Goal: Task Accomplishment & Management: Manage account settings

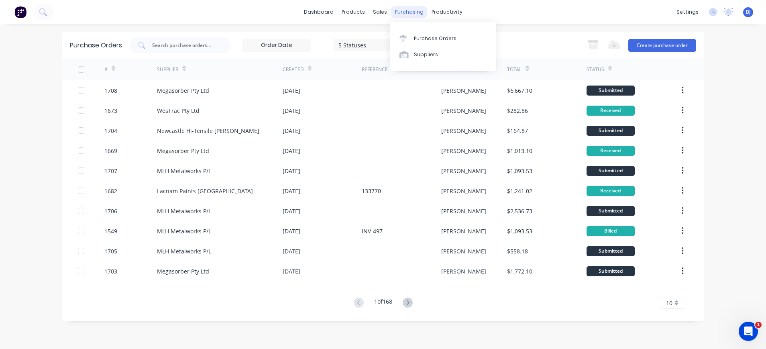
click at [413, 11] on div "purchasing" at bounding box center [409, 12] width 37 height 12
click at [414, 37] on div "Purchase Orders" at bounding box center [435, 38] width 43 height 7
click at [175, 43] on input "text" at bounding box center [184, 45] width 67 height 8
type input "1679"
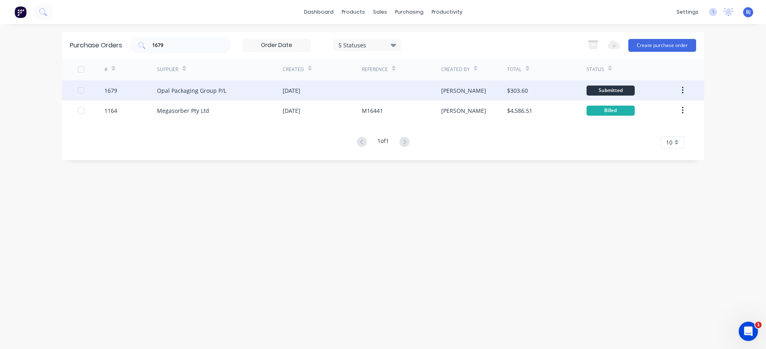
click at [203, 92] on div "Opal Packaging Group P/L" at bounding box center [191, 90] width 69 height 8
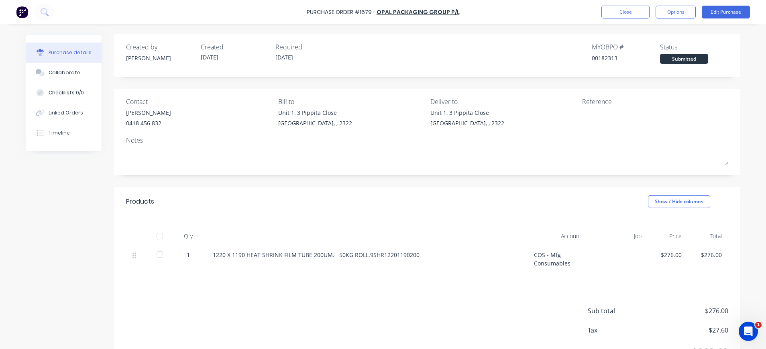
click at [561, 116] on div "[STREET_ADDRESS]" at bounding box center [503, 119] width 146 height 23
click at [732, 11] on button "Edit Purchase" at bounding box center [726, 12] width 48 height 13
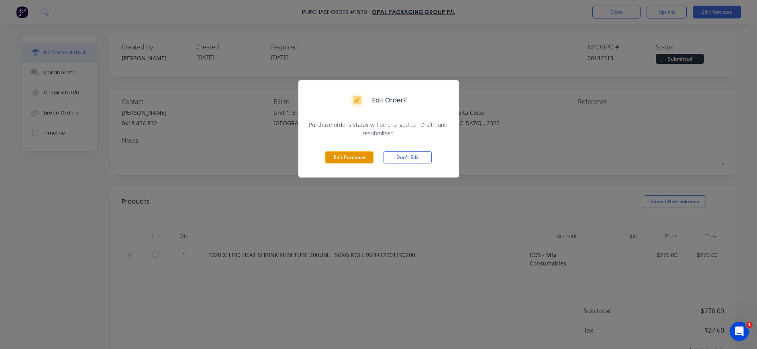
click at [371, 160] on button "Edit Purchase" at bounding box center [349, 157] width 48 height 12
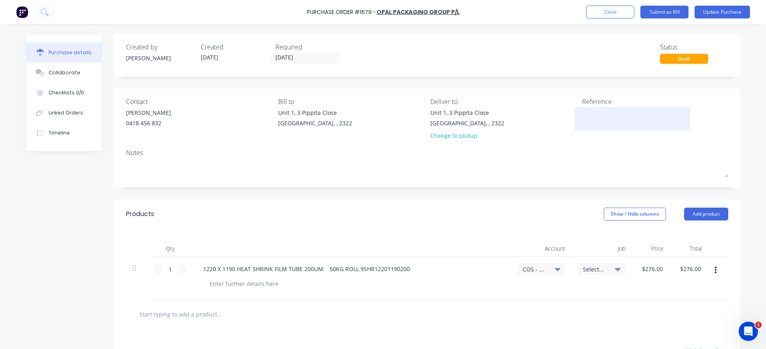
click at [595, 112] on textarea at bounding box center [632, 117] width 100 height 18
type textarea "5187200"
type textarea "x"
type textarea "5187200"
click at [555, 269] on icon at bounding box center [558, 269] width 6 height 3
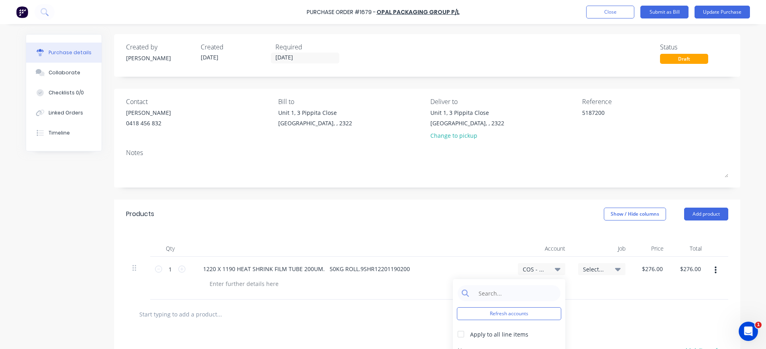
click at [541, 269] on span "COS - Mfg Consumables" at bounding box center [535, 269] width 24 height 8
type textarea "x"
click at [524, 292] on input at bounding box center [515, 293] width 82 height 16
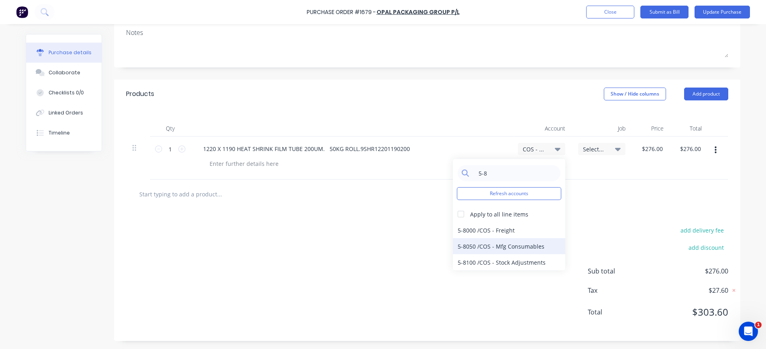
type input "5-8"
click at [517, 247] on div "5-8050 / COS - Mfg Consumables" at bounding box center [509, 246] width 112 height 16
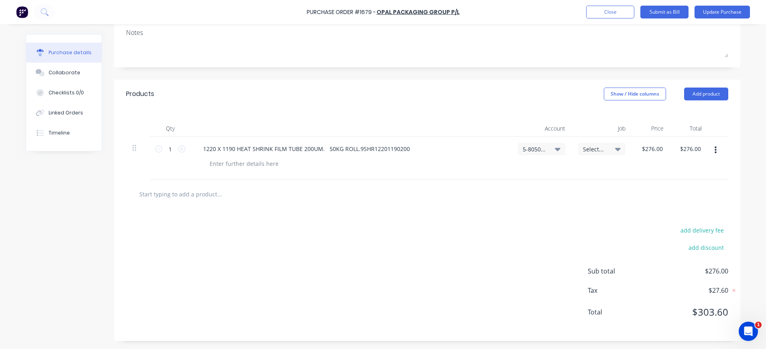
scroll to position [0, 0]
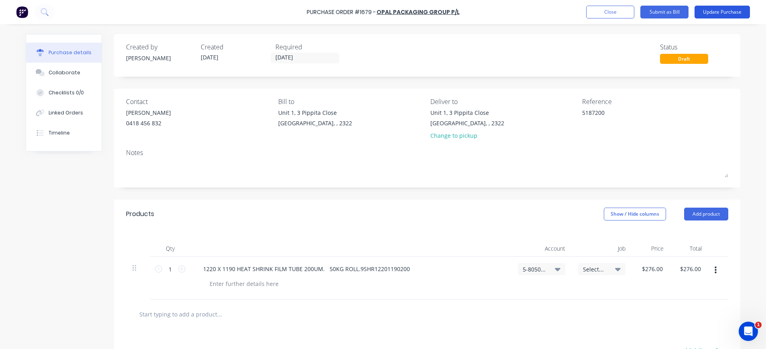
click at [718, 9] on button "Update Purchase" at bounding box center [722, 12] width 55 height 13
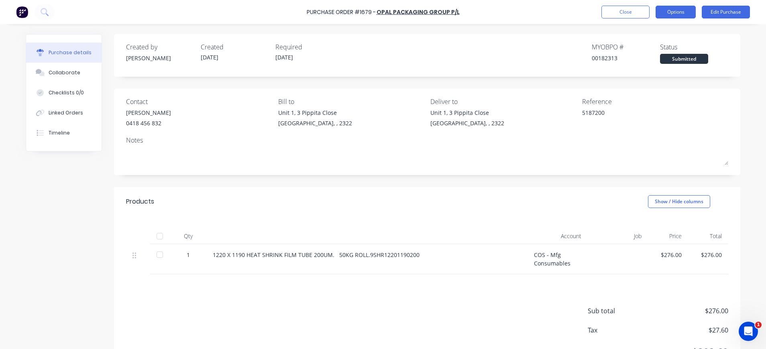
click at [685, 12] on button "Options" at bounding box center [676, 12] width 40 height 13
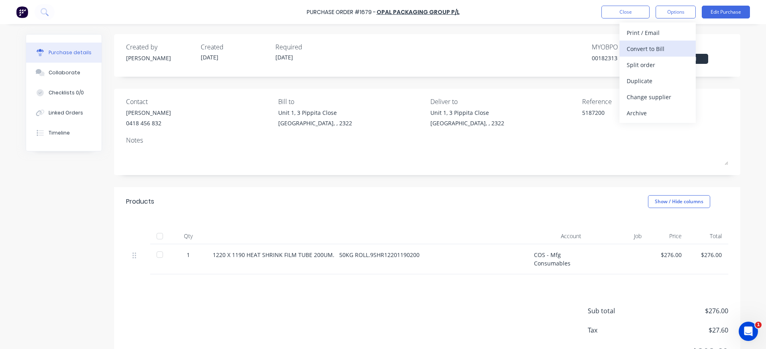
click at [660, 46] on div "Convert to Bill" at bounding box center [658, 49] width 62 height 12
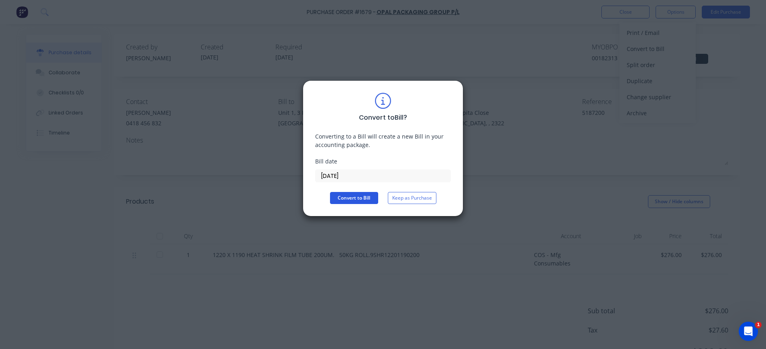
click at [352, 197] on button "Convert to Bill" at bounding box center [354, 198] width 48 height 12
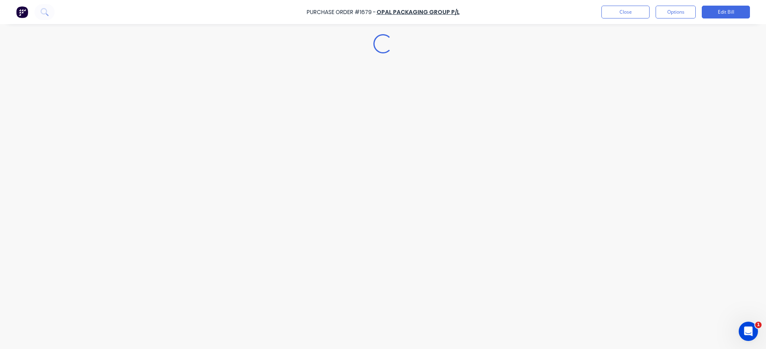
type textarea "x"
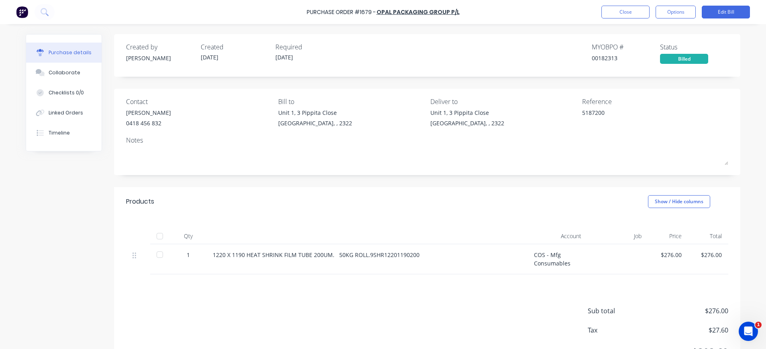
scroll to position [40, 0]
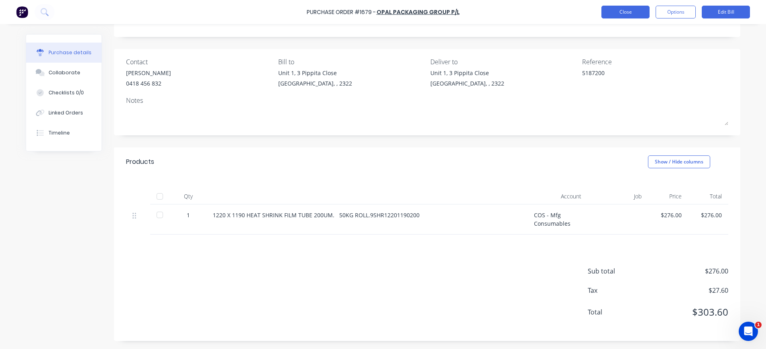
click at [624, 13] on button "Close" at bounding box center [626, 12] width 48 height 13
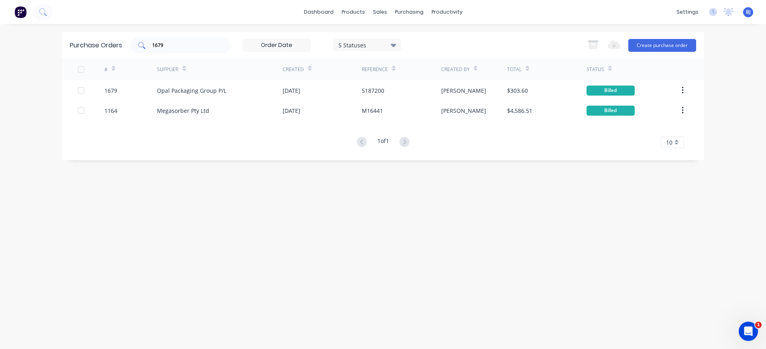
click at [179, 47] on input "1679" at bounding box center [184, 45] width 67 height 8
drag, startPoint x: 149, startPoint y: 45, endPoint x: 137, endPoint y: 43, distance: 12.2
click at [137, 43] on div "1679" at bounding box center [180, 45] width 100 height 16
type input "1675"
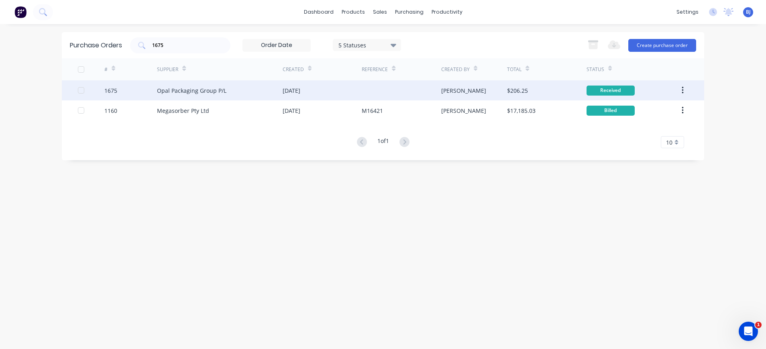
click at [197, 92] on div "Opal Packaging Group P/L" at bounding box center [191, 90] width 69 height 8
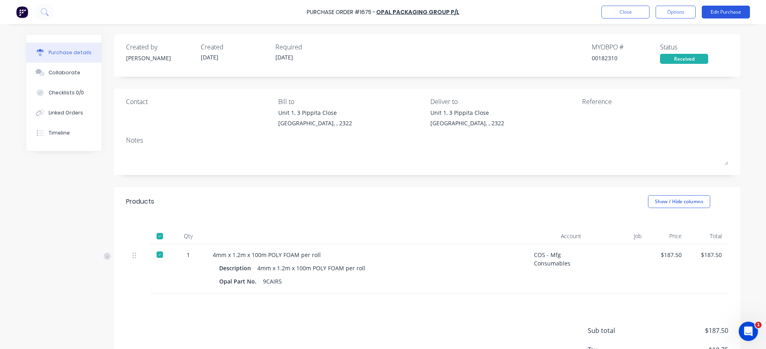
click at [720, 10] on button "Edit Purchase" at bounding box center [726, 12] width 48 height 13
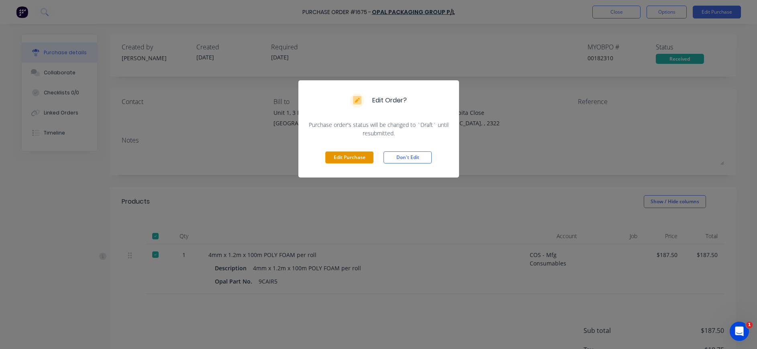
click at [359, 158] on button "Edit Purchase" at bounding box center [349, 157] width 48 height 12
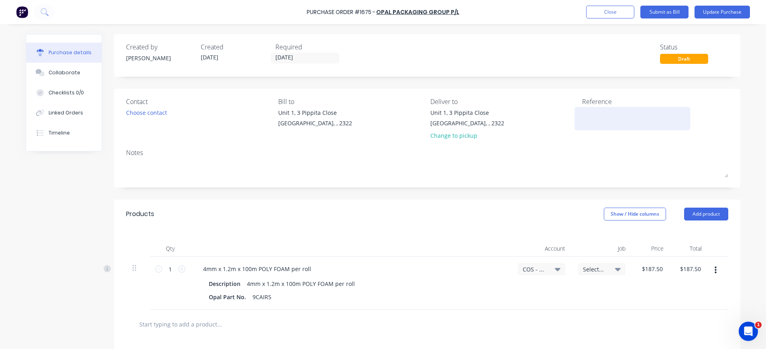
click at [585, 114] on textarea at bounding box center [632, 117] width 100 height 18
type textarea "5187201"
type textarea "x"
type textarea "5187201"
click at [555, 270] on icon at bounding box center [558, 269] width 6 height 3
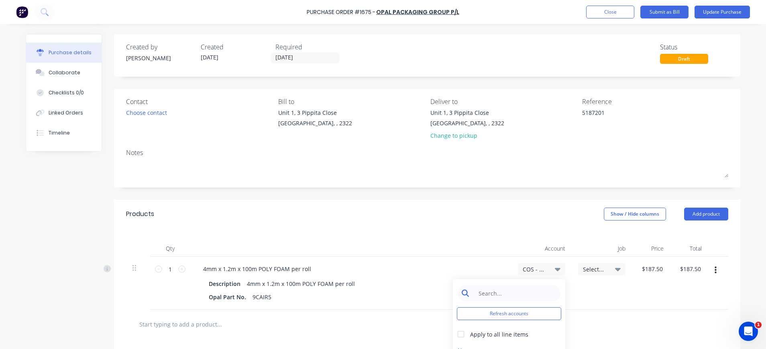
type textarea "x"
click at [522, 293] on input at bounding box center [515, 293] width 82 height 16
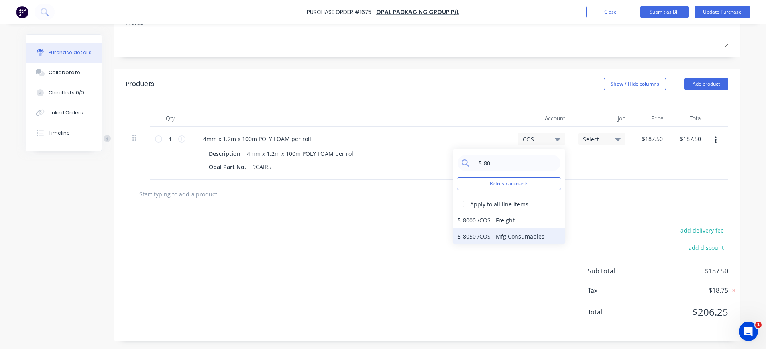
type input "5-80"
click at [503, 237] on div "5-8050 / COS - Mfg Consumables" at bounding box center [509, 236] width 112 height 16
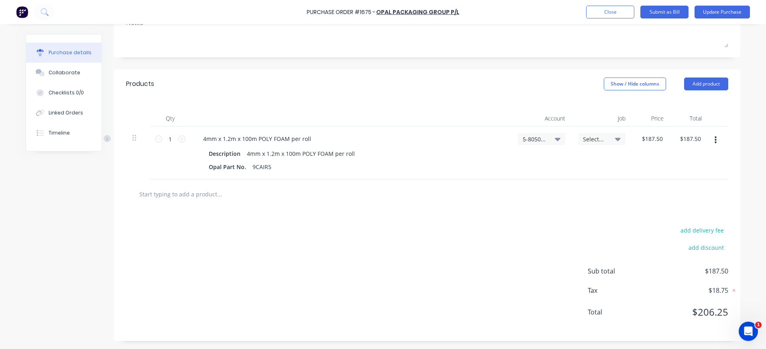
scroll to position [0, 0]
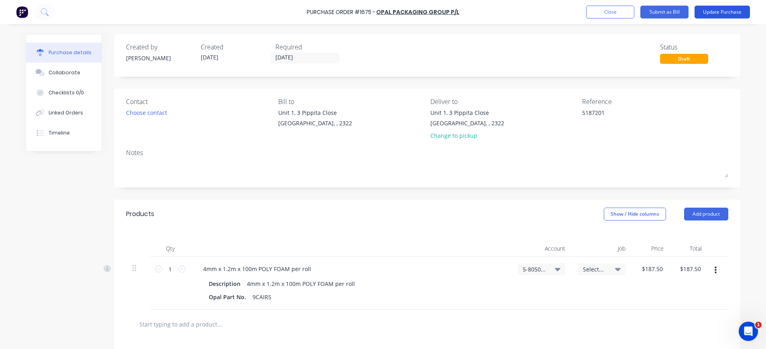
click at [726, 10] on button "Update Purchase" at bounding box center [722, 12] width 55 height 13
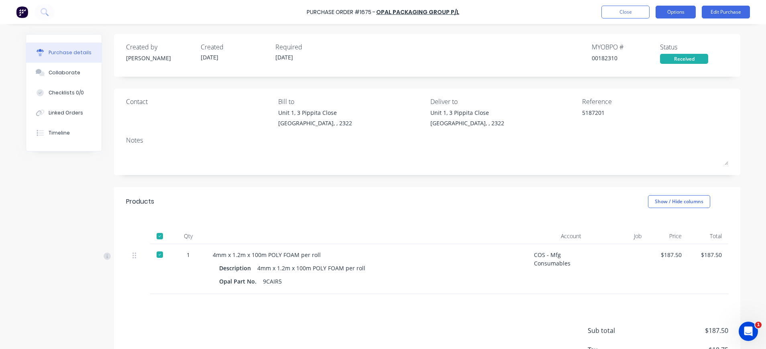
click at [672, 11] on button "Options" at bounding box center [676, 12] width 40 height 13
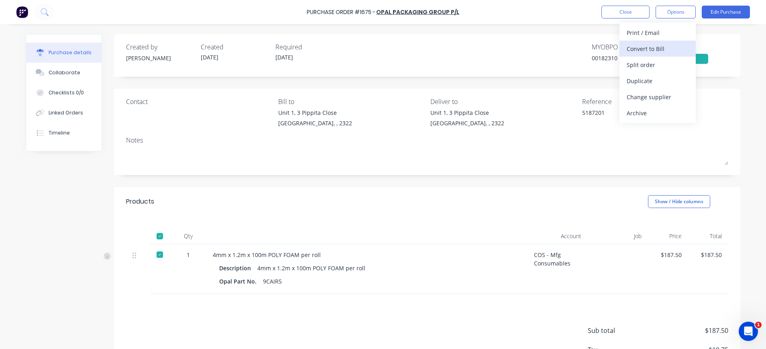
click at [655, 48] on div "Convert to Bill" at bounding box center [658, 49] width 62 height 12
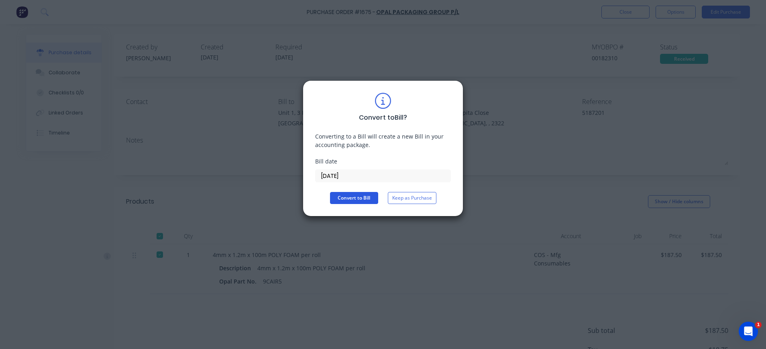
click at [360, 198] on button "Convert to Bill" at bounding box center [354, 198] width 48 height 12
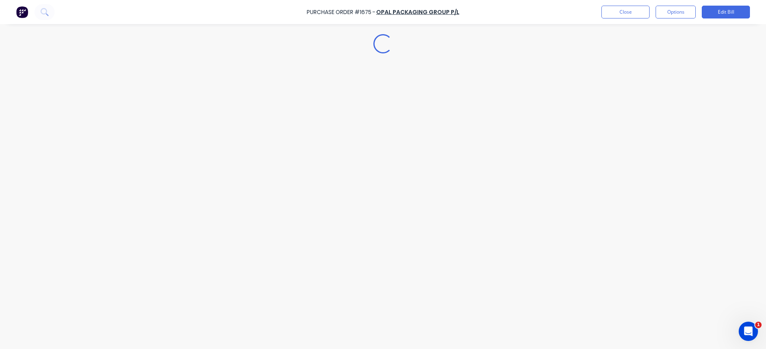
type textarea "x"
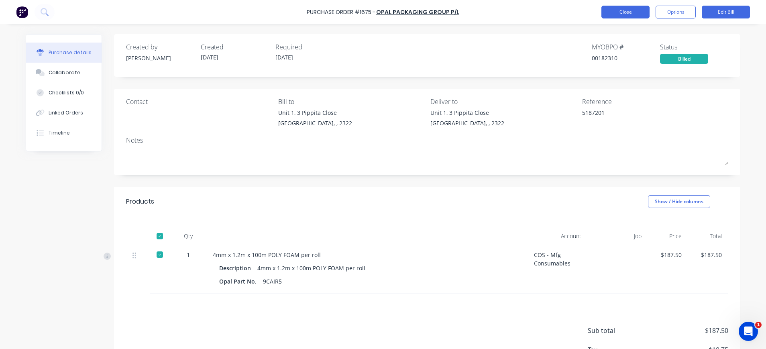
click at [635, 10] on button "Close" at bounding box center [626, 12] width 48 height 13
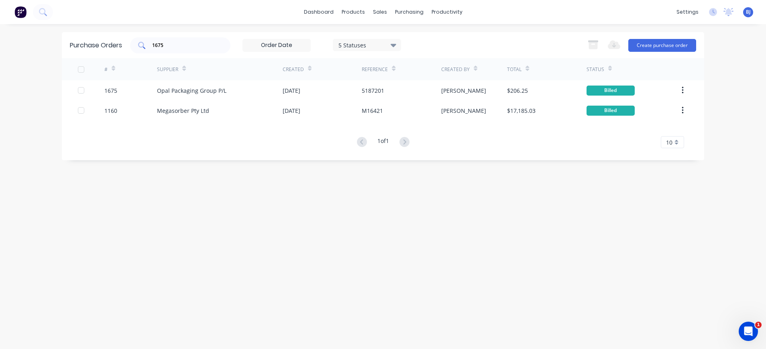
click at [184, 45] on input "1675" at bounding box center [184, 45] width 67 height 8
drag, startPoint x: 179, startPoint y: 45, endPoint x: 126, endPoint y: 45, distance: 53.0
click at [126, 45] on div "Purchase Orders 1675 5 Statuses 5 Statuses Export to Excel (XLSX) Create purcha…" at bounding box center [383, 45] width 643 height 26
type input "1684"
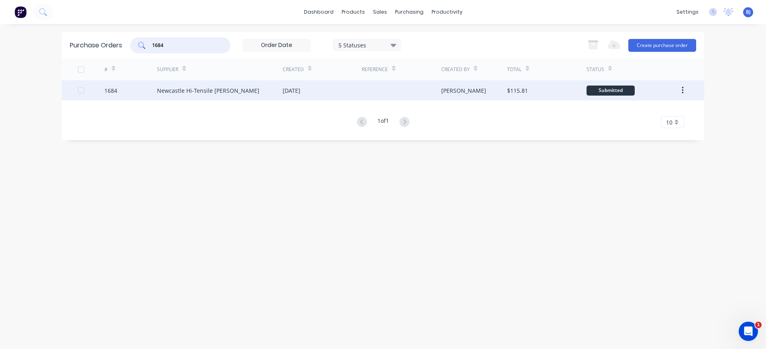
click at [196, 90] on div "Newcastle Hi-Tensile [PERSON_NAME]" at bounding box center [208, 90] width 102 height 8
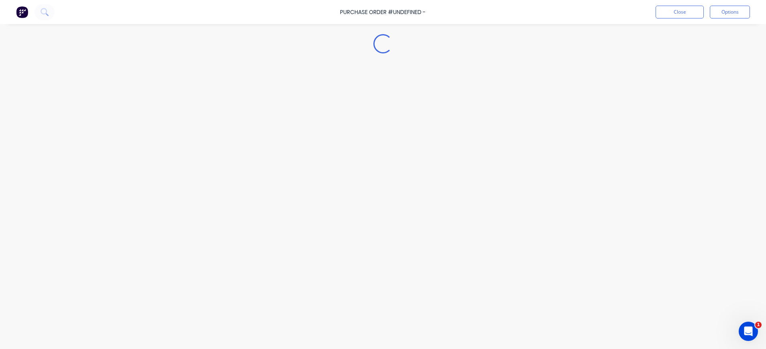
type textarea "x"
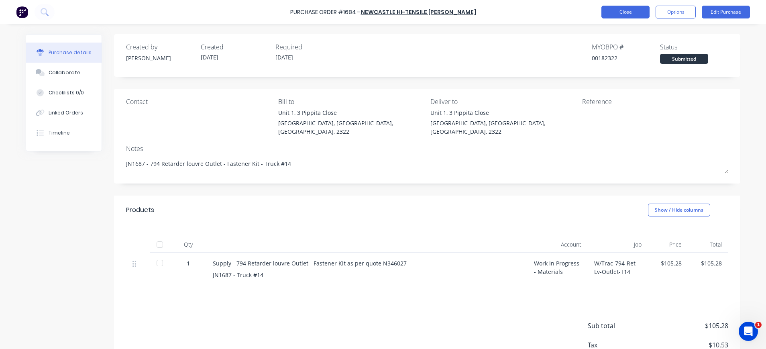
click at [615, 11] on button "Close" at bounding box center [626, 12] width 48 height 13
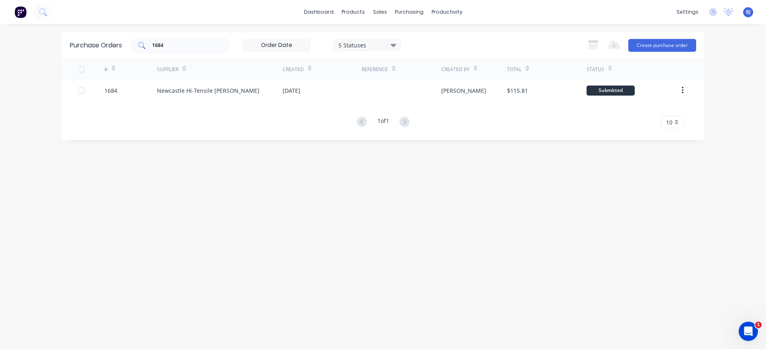
click at [180, 48] on input "1684" at bounding box center [184, 45] width 67 height 8
drag, startPoint x: 176, startPoint y: 48, endPoint x: 139, endPoint y: 48, distance: 37.7
click at [139, 48] on div "1684" at bounding box center [180, 45] width 100 height 16
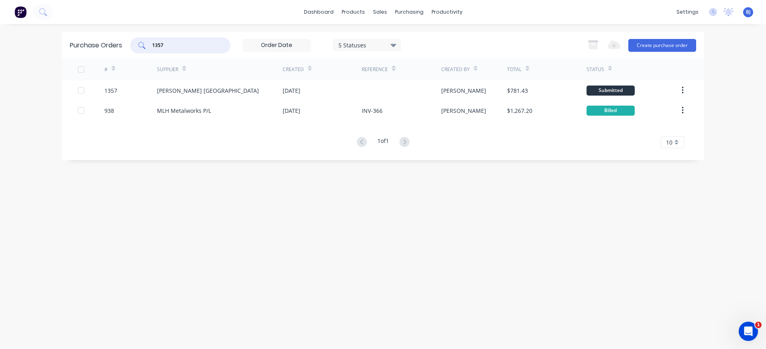
click at [175, 46] on input "1357" at bounding box center [184, 45] width 67 height 8
click at [175, 49] on div "1357" at bounding box center [180, 45] width 100 height 16
drag, startPoint x: 157, startPoint y: 47, endPoint x: 136, endPoint y: 47, distance: 20.9
click at [136, 47] on div "1357" at bounding box center [180, 45] width 100 height 16
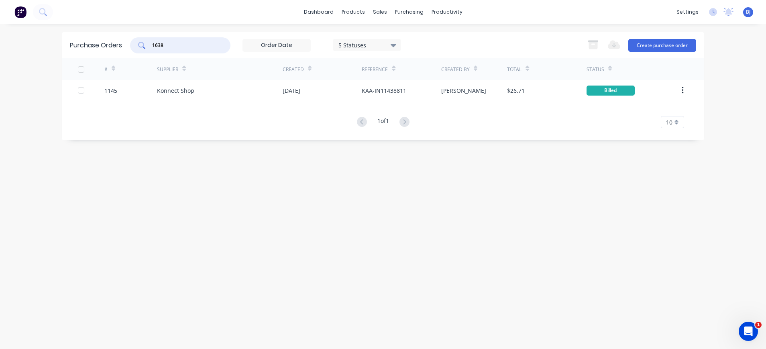
type input "1638"
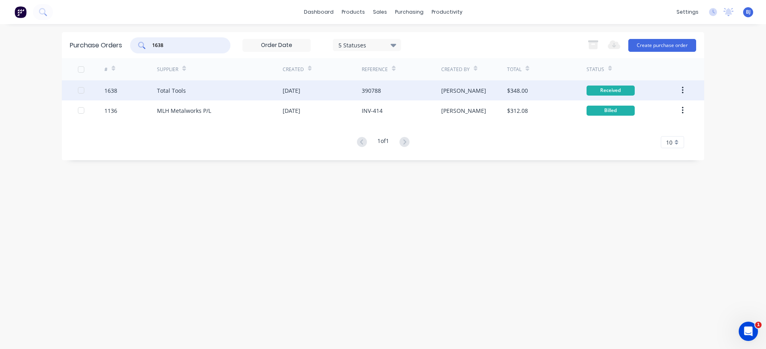
click at [456, 92] on div "[PERSON_NAME]" at bounding box center [463, 90] width 45 height 8
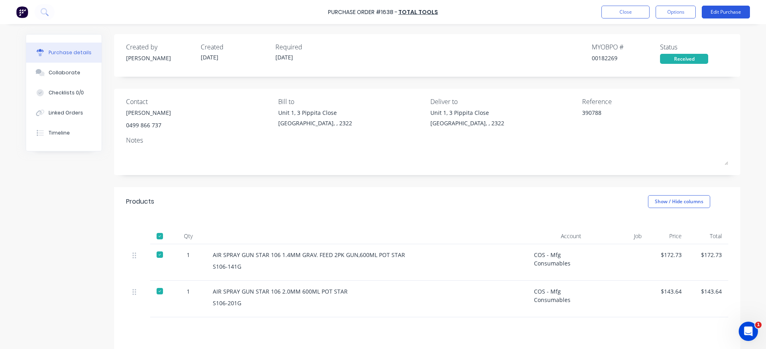
click at [720, 13] on button "Edit Purchase" at bounding box center [726, 12] width 48 height 13
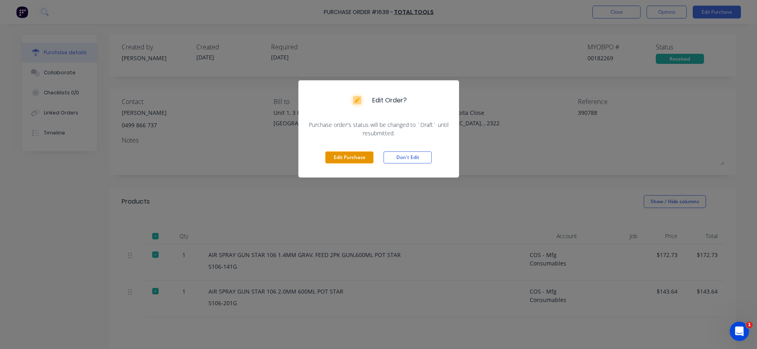
click at [352, 157] on button "Edit Purchase" at bounding box center [349, 157] width 48 height 12
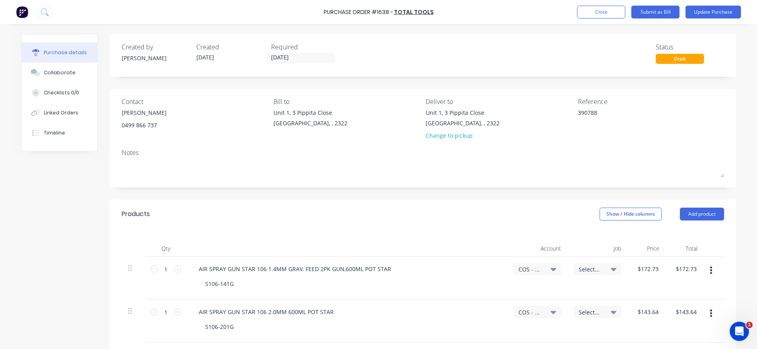
type textarea "x"
drag, startPoint x: 615, startPoint y: 114, endPoint x: 559, endPoint y: 116, distance: 55.5
click at [559, 116] on div "Contact [PERSON_NAME] [PHONE_NUMBER] Bill to [STREET_ADDRESS] Deliver to [STREE…" at bounding box center [427, 120] width 602 height 47
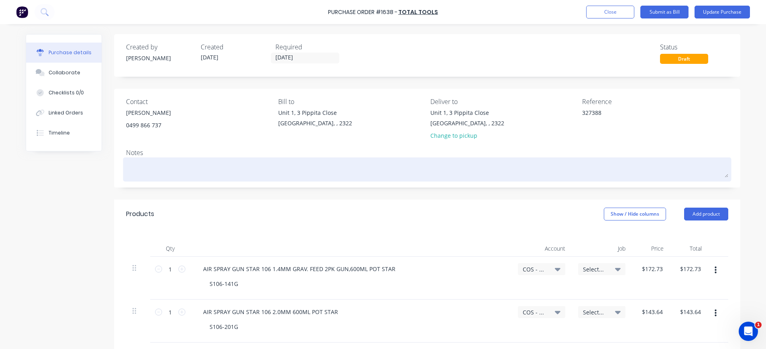
type textarea "327388"
type textarea "x"
type textarea "327388"
click at [492, 166] on textarea at bounding box center [427, 168] width 602 height 18
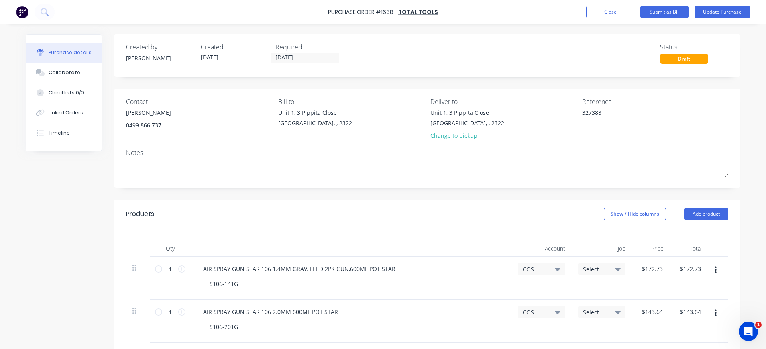
click at [555, 268] on icon at bounding box center [558, 269] width 6 height 9
type textarea "x"
click at [534, 291] on input at bounding box center [515, 293] width 82 height 16
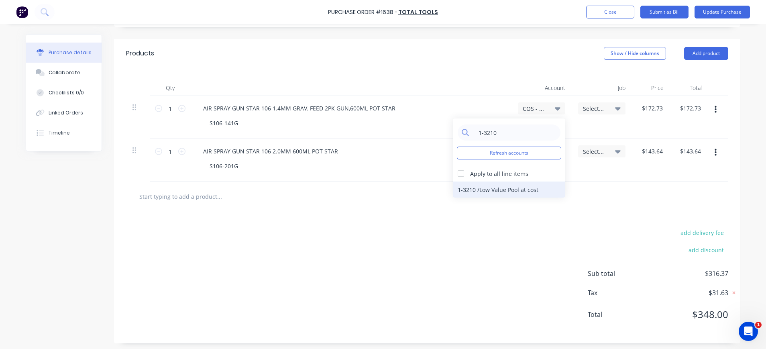
type input "1-3210"
click at [528, 188] on div "1-3210 / Low Value Pool at cost" at bounding box center [509, 190] width 112 height 16
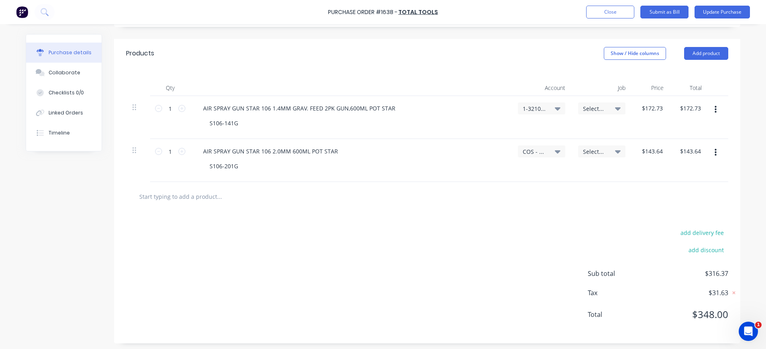
click at [534, 111] on span "1-3210 / Low Value Pool at cost" at bounding box center [535, 108] width 24 height 8
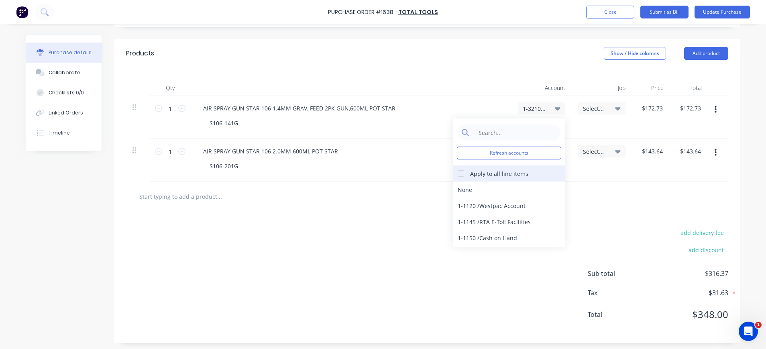
drag, startPoint x: 460, startPoint y: 172, endPoint x: 494, endPoint y: 167, distance: 34.1
click at [464, 174] on div at bounding box center [461, 173] width 16 height 16
type textarea "x"
click at [494, 133] on input at bounding box center [515, 132] width 82 height 16
type input "1-3210"
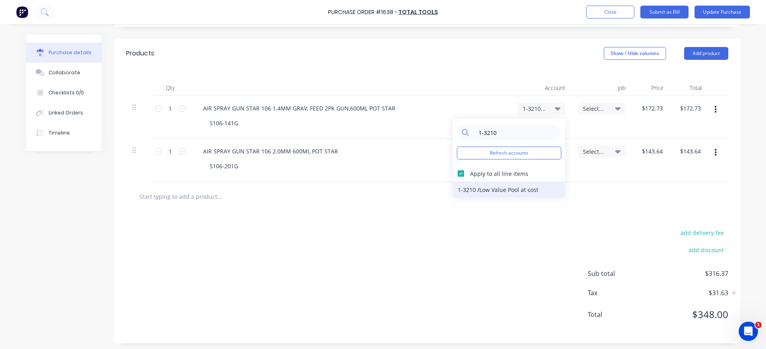
click at [532, 190] on div "1-3210 / Low Value Pool at cost" at bounding box center [509, 190] width 112 height 16
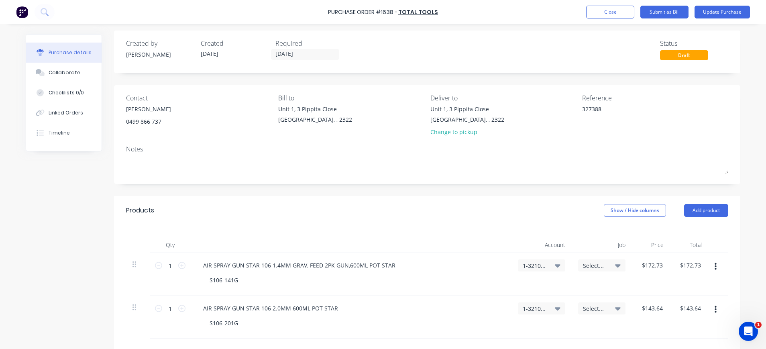
scroll to position [0, 0]
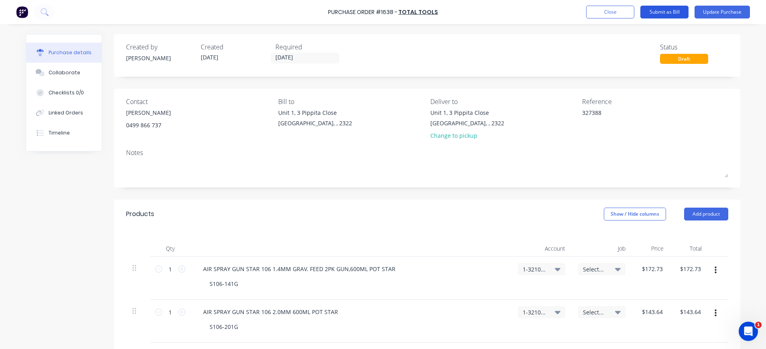
click at [662, 14] on button "Submit as Bill" at bounding box center [664, 12] width 48 height 13
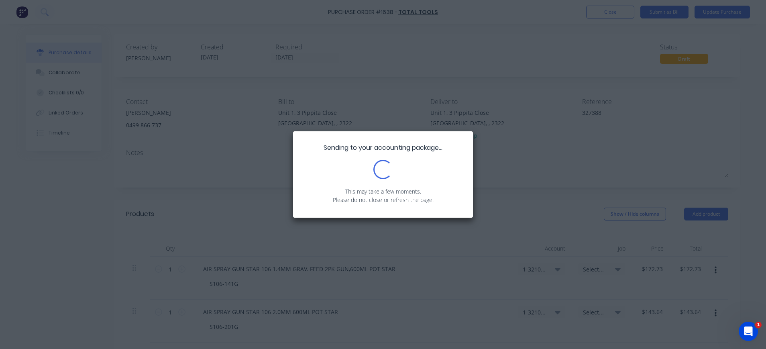
type textarea "x"
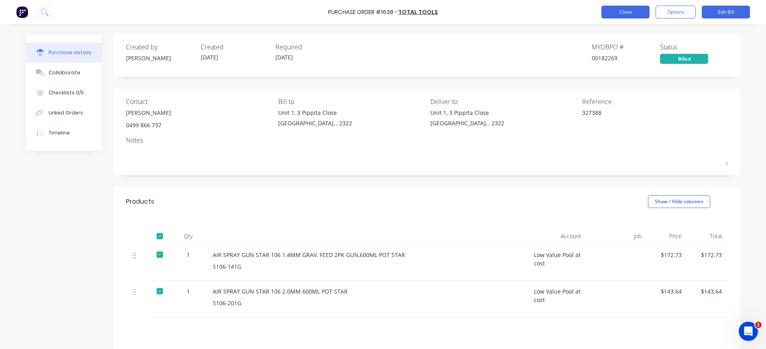
click at [633, 13] on button "Close" at bounding box center [626, 12] width 48 height 13
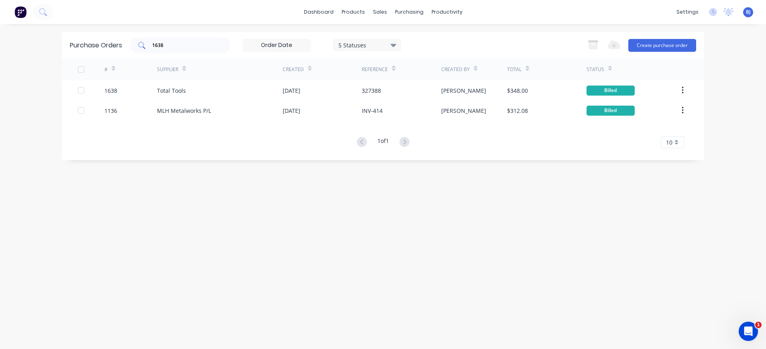
click at [181, 43] on input "1638" at bounding box center [184, 45] width 67 height 8
drag, startPoint x: 142, startPoint y: 46, endPoint x: 120, endPoint y: 49, distance: 22.6
click at [120, 49] on div "Purchase Orders 1638 5 Statuses 5 Statuses Export to Excel (XLSX) Create purcha…" at bounding box center [383, 45] width 643 height 26
type input "1606"
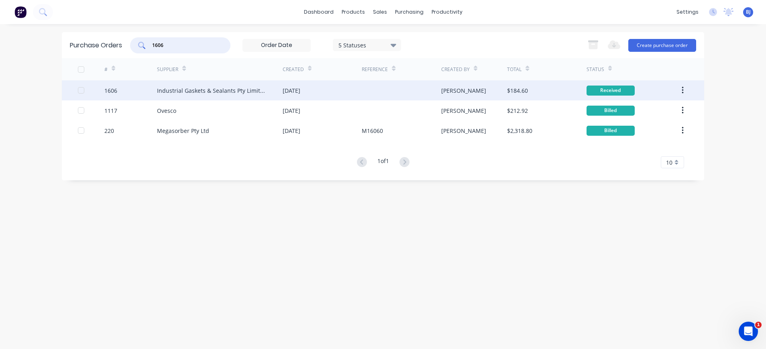
click at [178, 89] on div "Industrial Gaskets & Sealants Pty Limited" at bounding box center [212, 90] width 110 height 8
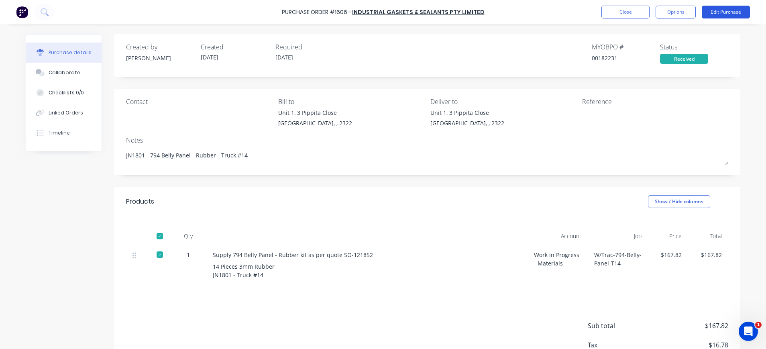
click at [718, 10] on button "Edit Purchase" at bounding box center [726, 12] width 48 height 13
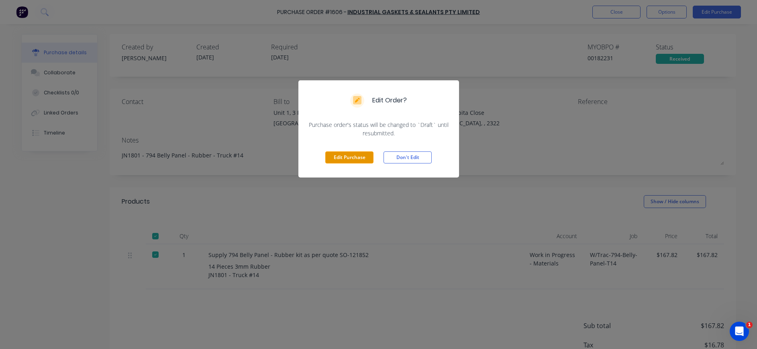
click at [343, 159] on button "Edit Purchase" at bounding box center [349, 157] width 48 height 12
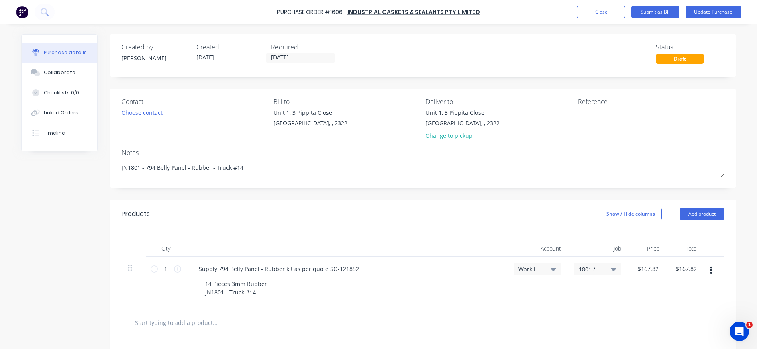
type textarea "x"
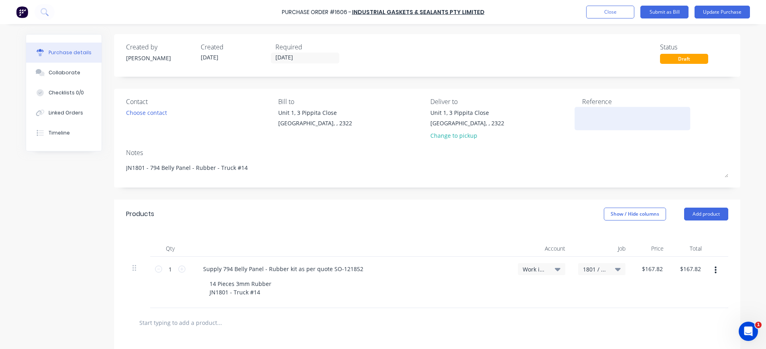
click at [583, 110] on textarea at bounding box center [632, 117] width 100 height 18
type textarea "INV-1222250"
type textarea "x"
type textarea "INV-1222250"
click at [615, 268] on icon at bounding box center [618, 269] width 6 height 9
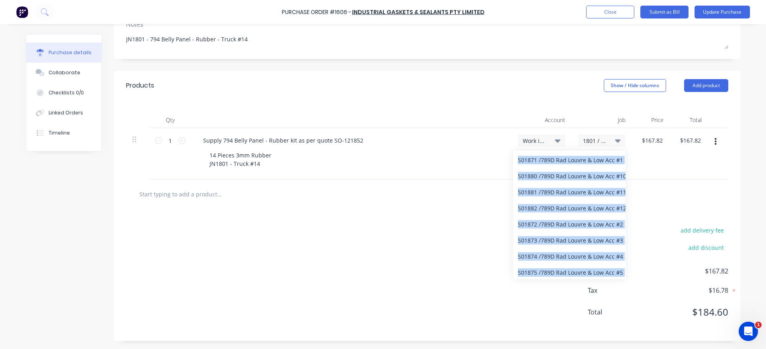
scroll to position [273, 0]
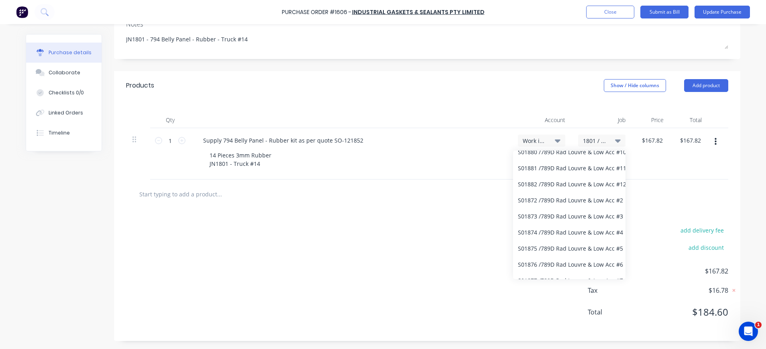
click at [648, 158] on div "$167.82 $167.82" at bounding box center [651, 153] width 38 height 51
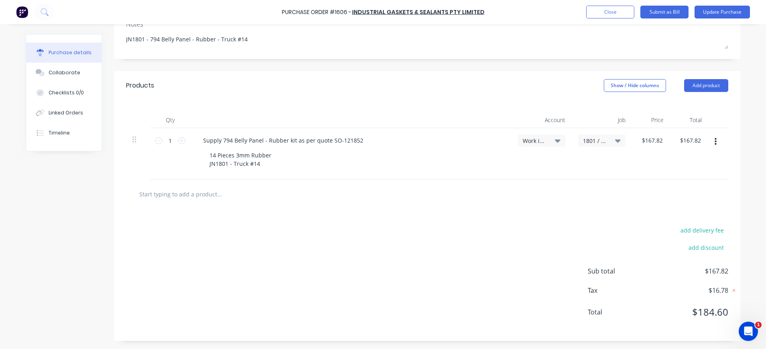
scroll to position [0, 0]
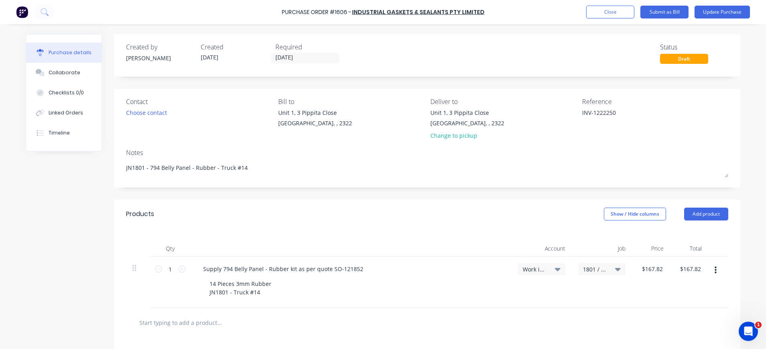
click at [615, 267] on icon at bounding box center [618, 269] width 6 height 9
type textarea "x"
click at [578, 288] on input at bounding box center [575, 293] width 82 height 16
type input "1801"
click at [601, 268] on span "1801 / W/Trac-794-Belly-Panel-T14" at bounding box center [595, 269] width 24 height 8
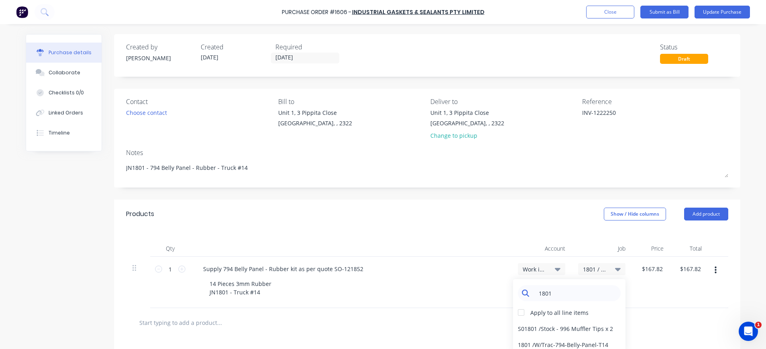
click at [575, 295] on input "1801" at bounding box center [575, 293] width 82 height 16
click at [471, 298] on div "14 Pieces 3mm Rubber JN1801 - Truck #14" at bounding box center [354, 288] width 302 height 20
click at [720, 10] on button "Update Purchase" at bounding box center [722, 12] width 55 height 13
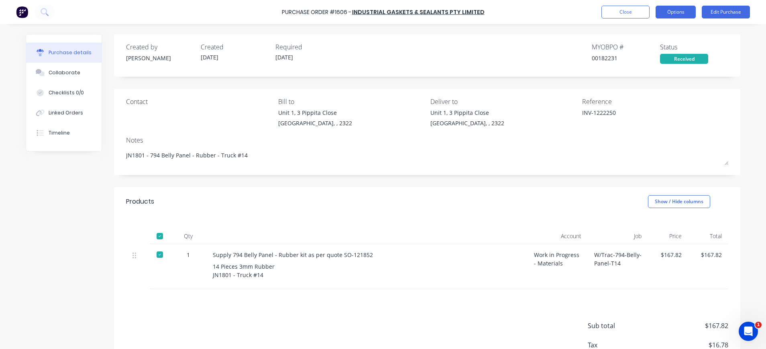
click at [680, 12] on button "Options" at bounding box center [676, 12] width 40 height 13
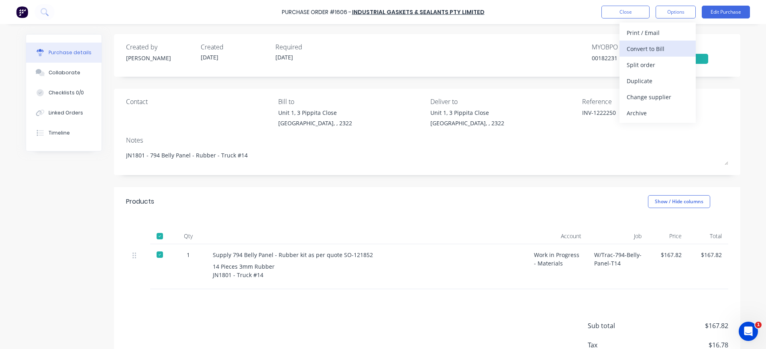
click at [664, 47] on div "Convert to Bill" at bounding box center [658, 49] width 62 height 12
type textarea "x"
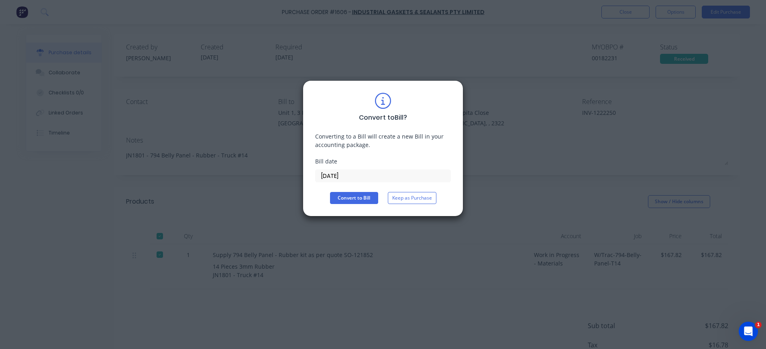
click at [335, 175] on input "[DATE]" at bounding box center [383, 176] width 135 height 12
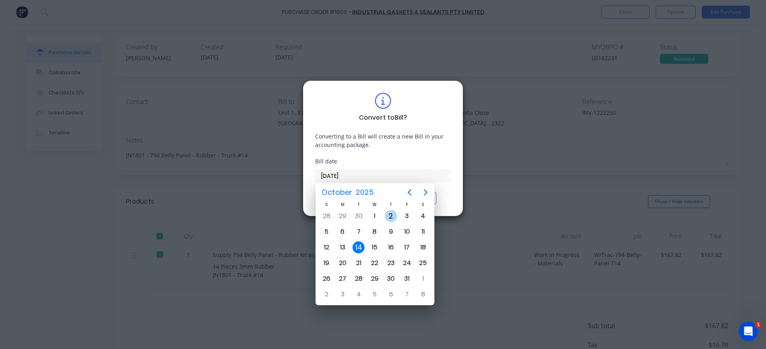
click at [390, 216] on div "2" at bounding box center [391, 216] width 12 height 12
type input "[DATE]"
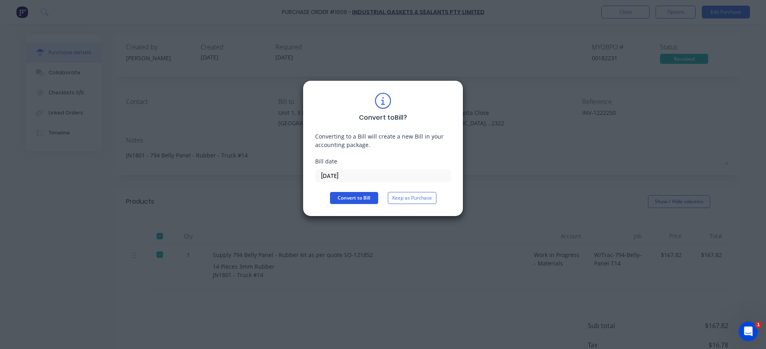
click at [347, 197] on button "Convert to Bill" at bounding box center [354, 198] width 48 height 12
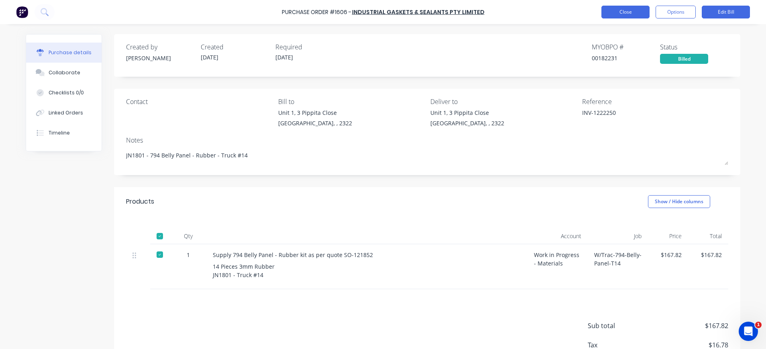
click at [629, 12] on button "Close" at bounding box center [626, 12] width 48 height 13
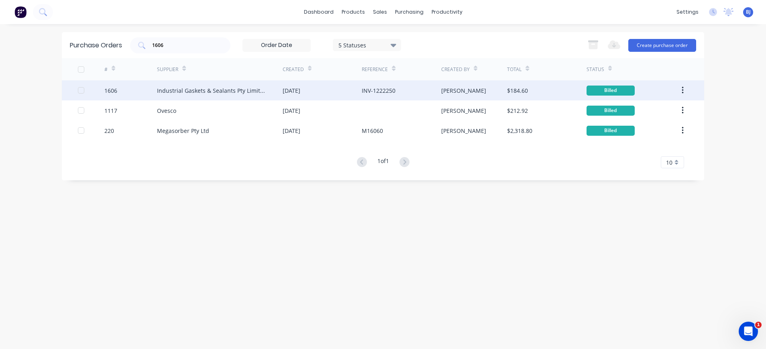
click at [288, 90] on div "[DATE]" at bounding box center [292, 90] width 18 height 8
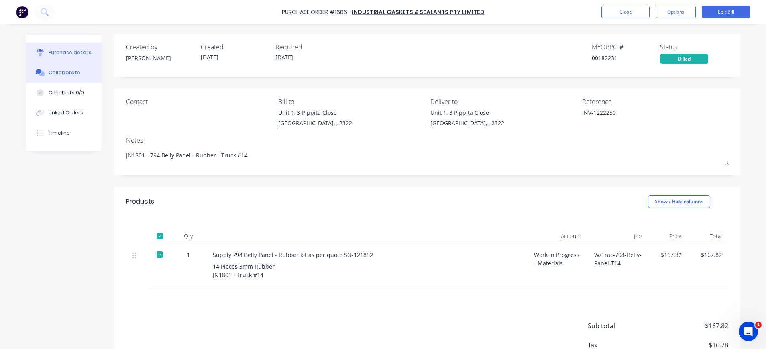
click at [69, 75] on div "Collaborate" at bounding box center [65, 72] width 32 height 7
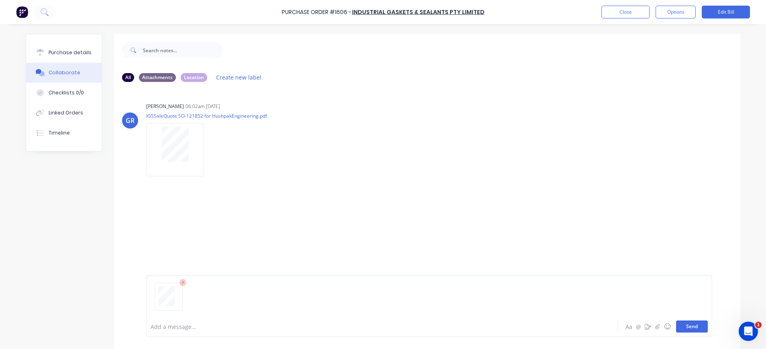
click at [684, 329] on button "Send" at bounding box center [692, 326] width 32 height 12
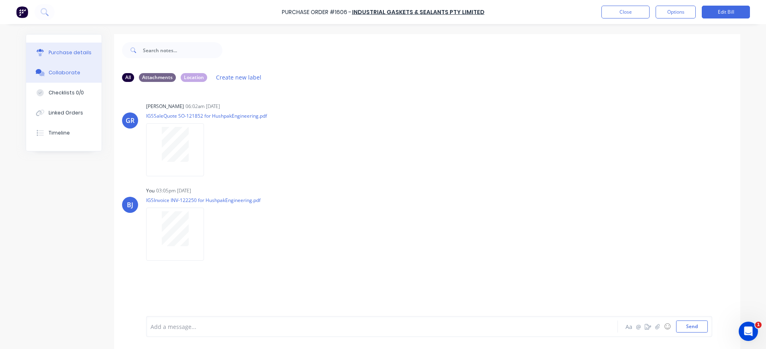
click at [49, 54] on div "Purchase details" at bounding box center [70, 52] width 43 height 7
type textarea "x"
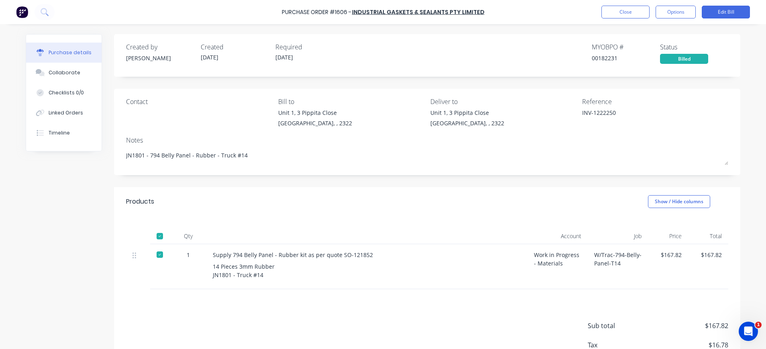
scroll to position [55, 0]
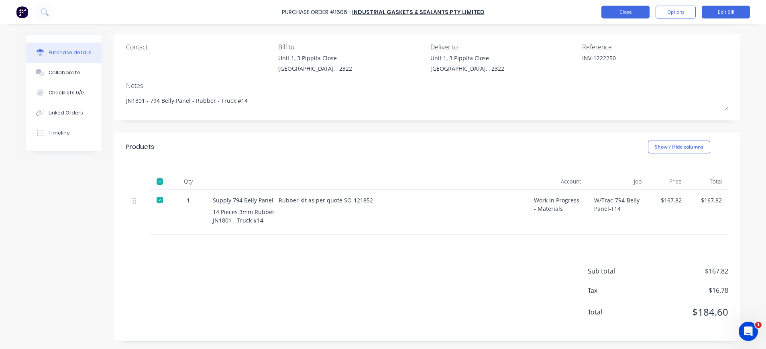
click at [602, 10] on button "Close" at bounding box center [626, 12] width 48 height 13
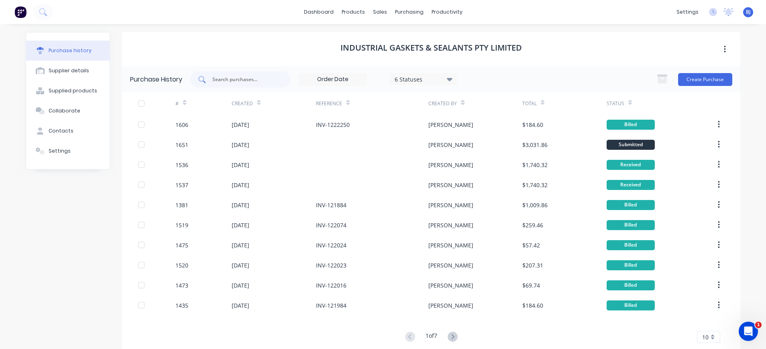
click at [239, 86] on div at bounding box center [240, 79] width 100 height 16
type input "[PERSON_NAME]"
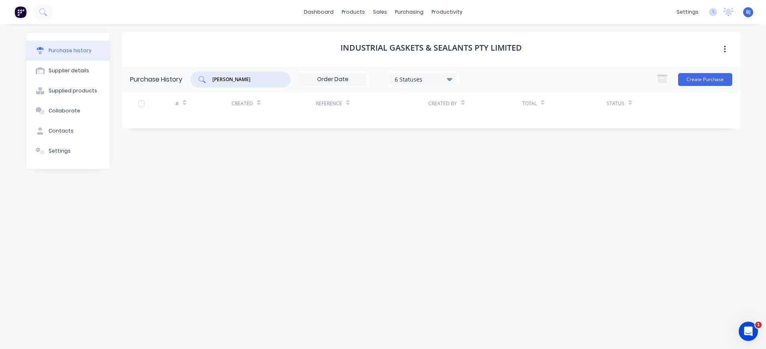
click at [246, 80] on input "[PERSON_NAME]" at bounding box center [245, 79] width 67 height 8
drag, startPoint x: 243, startPoint y: 80, endPoint x: 196, endPoint y: 81, distance: 46.6
click at [196, 81] on div "[PERSON_NAME]" at bounding box center [240, 79] width 100 height 16
click at [418, 11] on div "purchasing" at bounding box center [409, 12] width 37 height 12
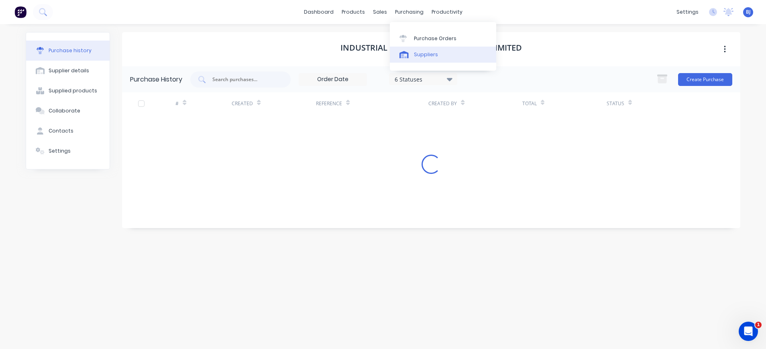
click at [418, 55] on div "Suppliers" at bounding box center [426, 54] width 24 height 7
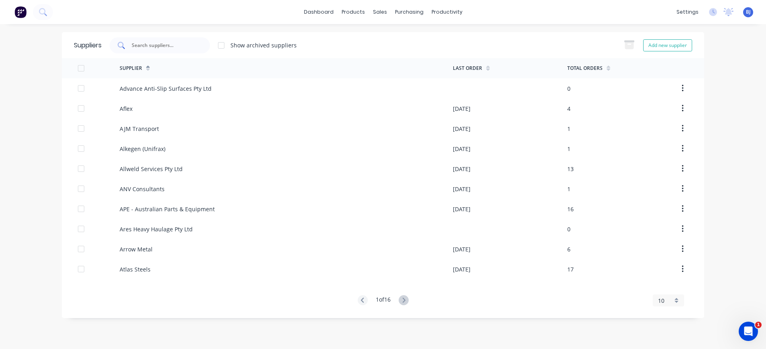
click at [181, 46] on input "text" at bounding box center [164, 45] width 67 height 8
paste input "[PERSON_NAME]"
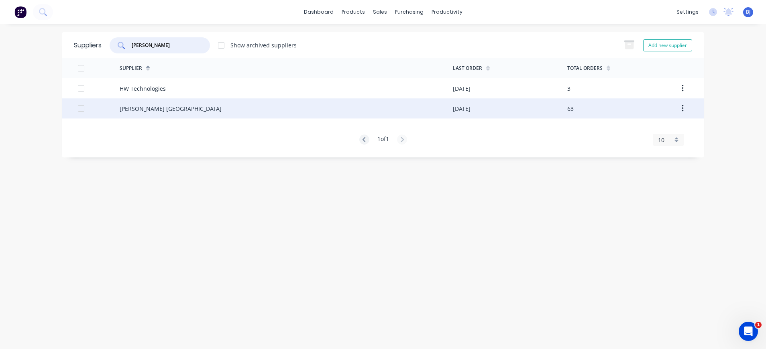
type input "[PERSON_NAME]"
click at [149, 110] on div "[PERSON_NAME] [GEOGRAPHIC_DATA]" at bounding box center [171, 108] width 102 height 8
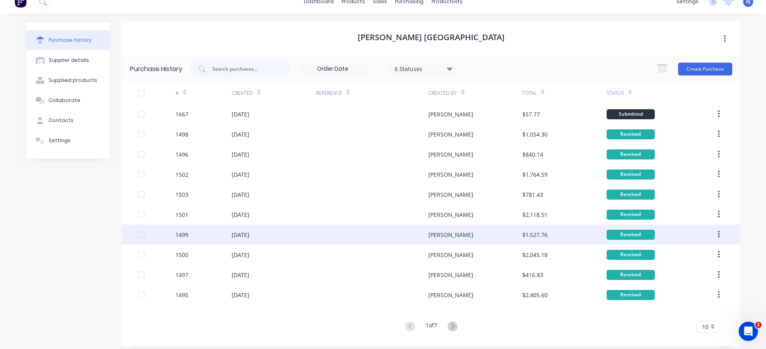
scroll to position [16, 0]
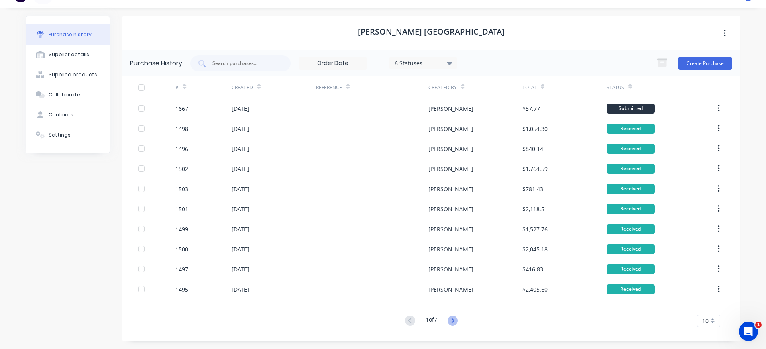
click at [448, 321] on icon at bounding box center [453, 321] width 10 height 10
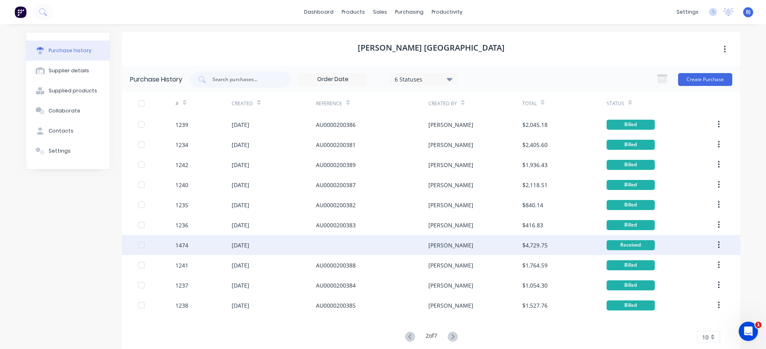
click at [285, 244] on div "[DATE]" at bounding box center [274, 245] width 84 height 20
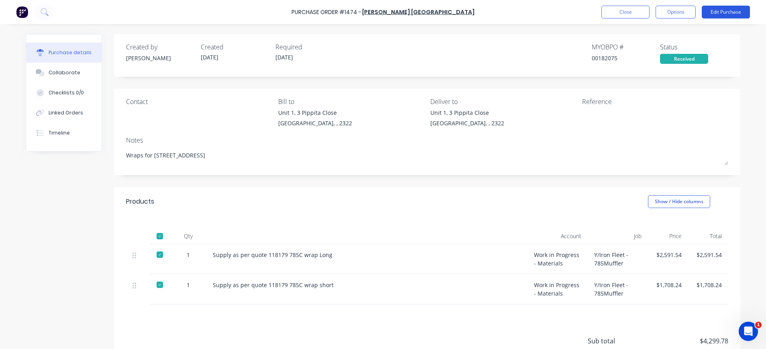
click at [720, 13] on button "Edit Purchase" at bounding box center [726, 12] width 48 height 13
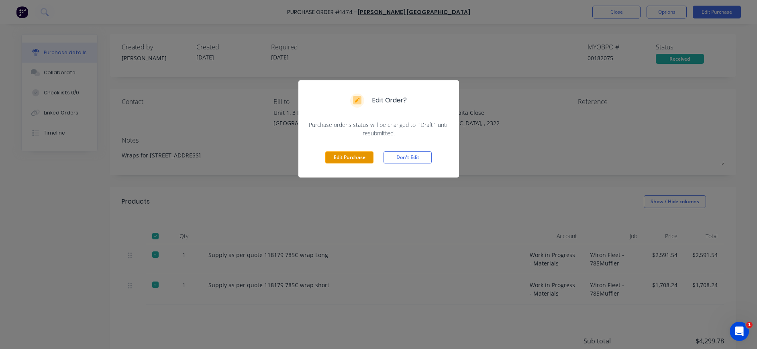
click at [351, 156] on button "Edit Purchase" at bounding box center [349, 157] width 48 height 12
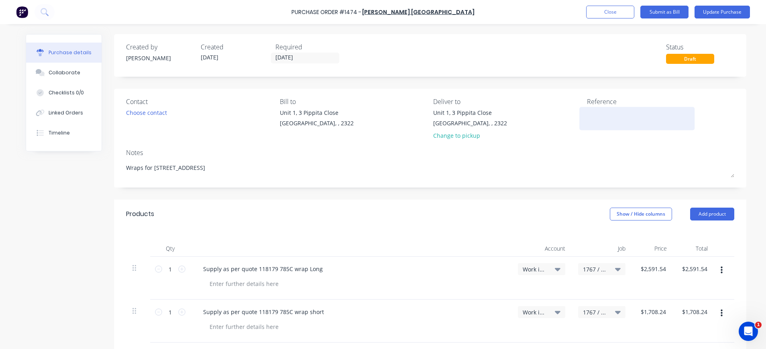
click at [611, 116] on textarea at bounding box center [637, 117] width 100 height 18
click at [596, 116] on textarea at bounding box center [637, 117] width 100 height 18
type textarea "x"
paste textarea "AU0000201274"
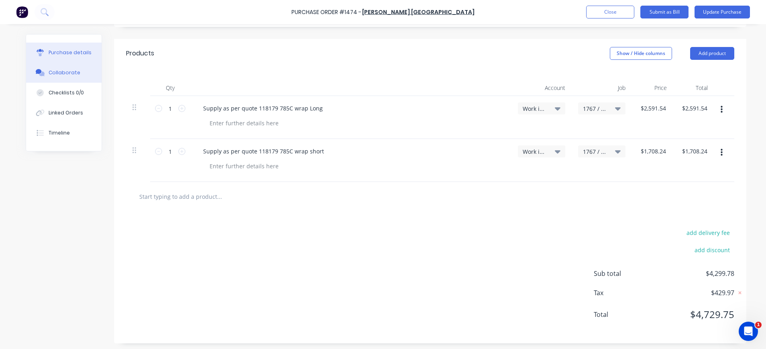
type textarea "AU0000201274"
type textarea "x"
type textarea "AU0000201274"
click at [65, 72] on div "Collaborate" at bounding box center [65, 72] width 32 height 7
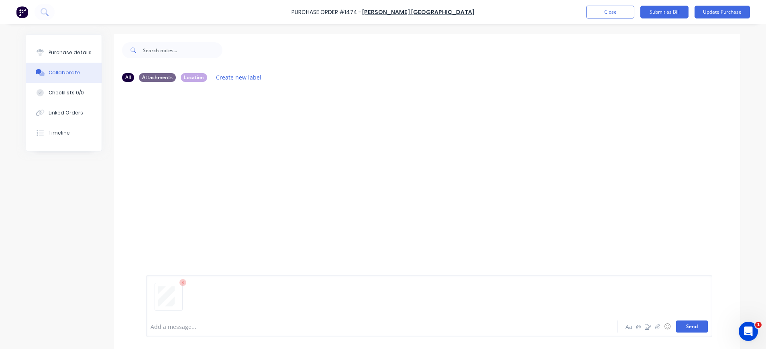
click at [685, 327] on button "Send" at bounding box center [692, 326] width 32 height 12
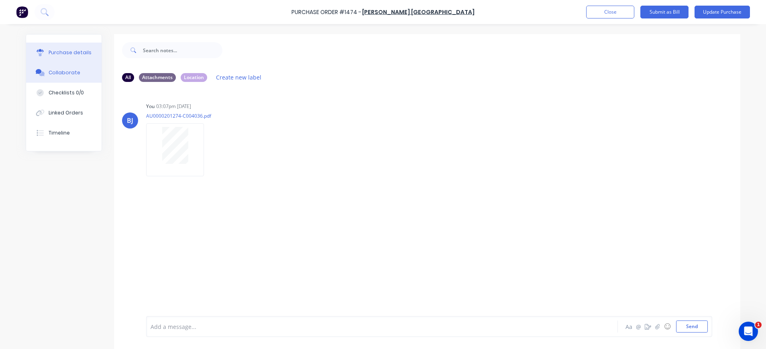
click at [86, 57] on button "Purchase details" at bounding box center [63, 53] width 75 height 20
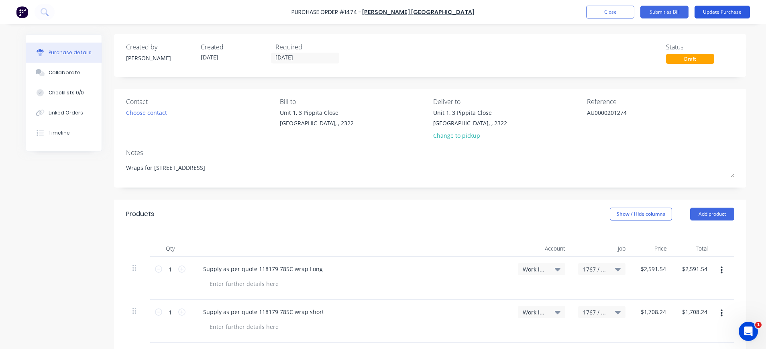
click at [700, 12] on button "Update Purchase" at bounding box center [722, 12] width 55 height 13
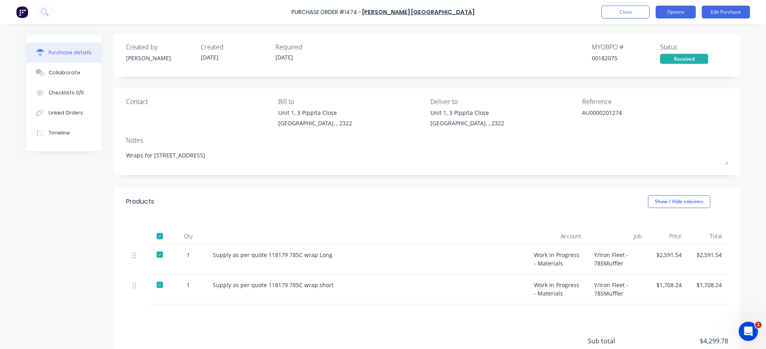
click at [673, 12] on button "Options" at bounding box center [676, 12] width 40 height 13
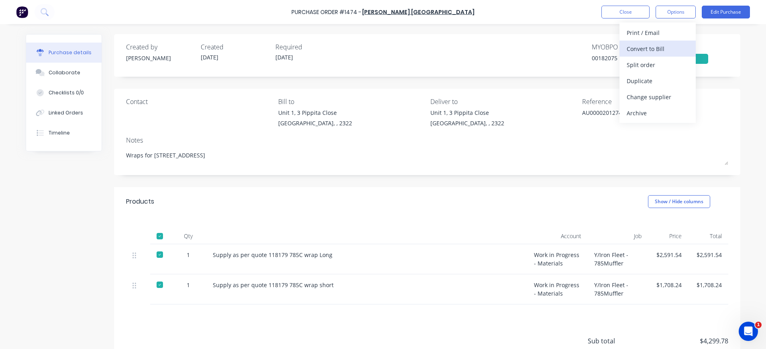
click at [634, 53] on div "Convert to Bill" at bounding box center [658, 49] width 62 height 12
type textarea "x"
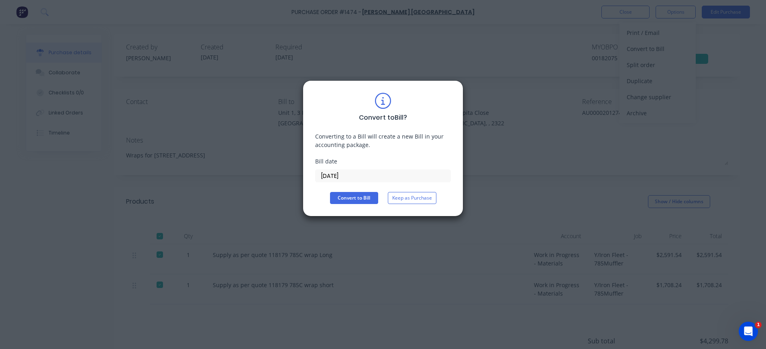
click at [355, 174] on input "[DATE]" at bounding box center [383, 176] width 135 height 12
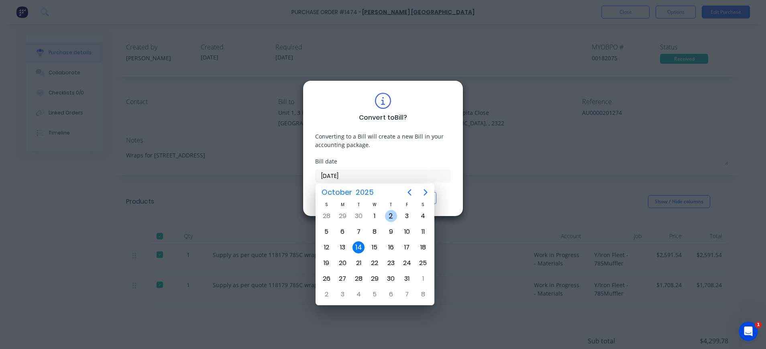
click at [389, 214] on div "2" at bounding box center [391, 216] width 12 height 12
type input "[DATE]"
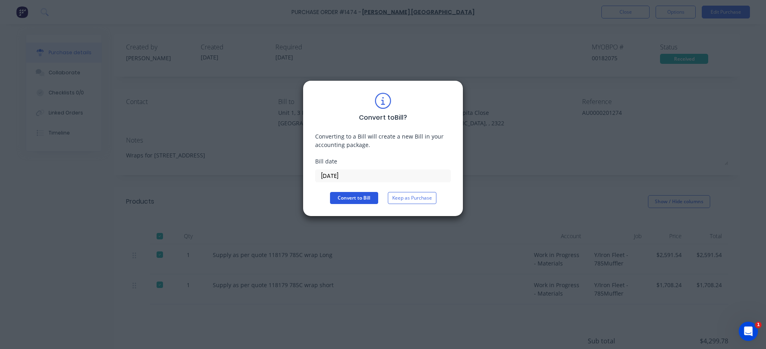
click at [355, 197] on button "Convert to Bill" at bounding box center [354, 198] width 48 height 12
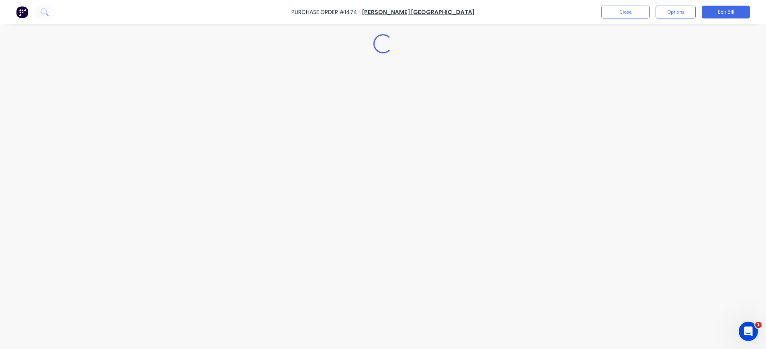
type textarea "x"
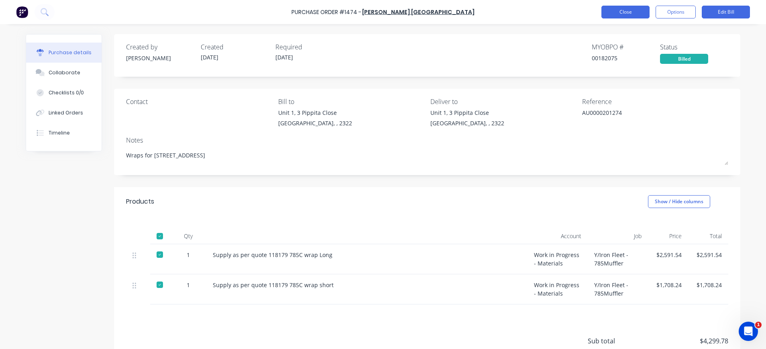
click at [634, 11] on button "Close" at bounding box center [626, 12] width 48 height 13
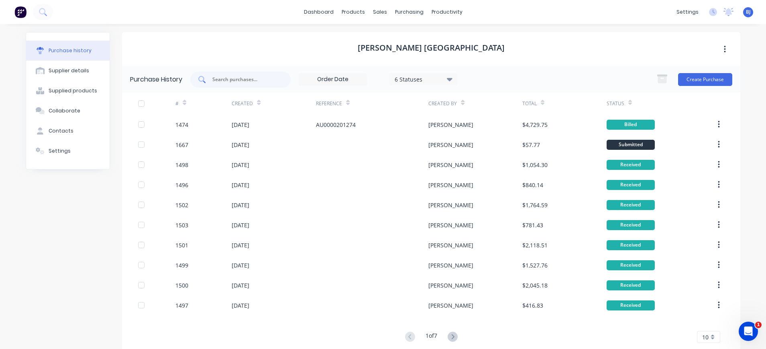
click at [215, 86] on div at bounding box center [240, 79] width 100 height 16
type input "1667"
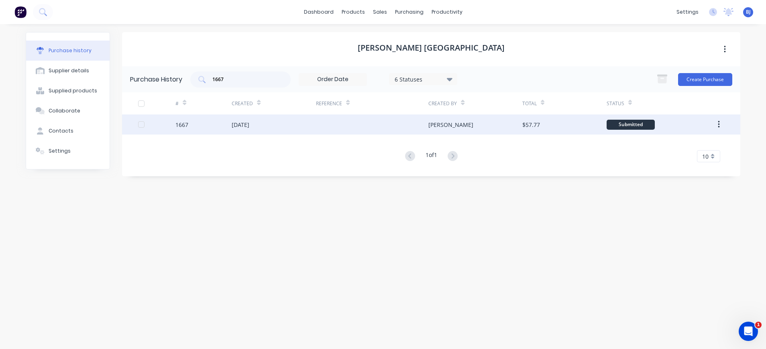
click at [249, 124] on div "[DATE]" at bounding box center [241, 124] width 18 height 8
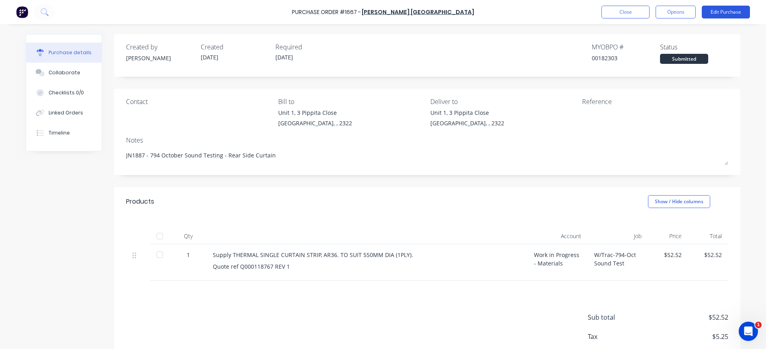
click at [721, 16] on button "Edit Purchase" at bounding box center [726, 12] width 48 height 13
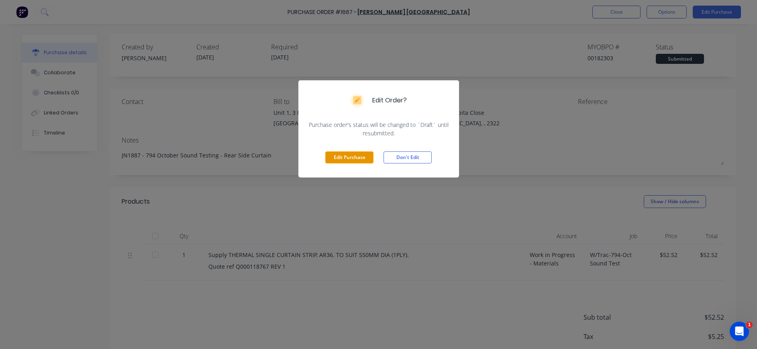
drag, startPoint x: 359, startPoint y: 158, endPoint x: 363, endPoint y: 158, distance: 4.8
click at [361, 158] on button "Edit Purchase" at bounding box center [349, 157] width 48 height 12
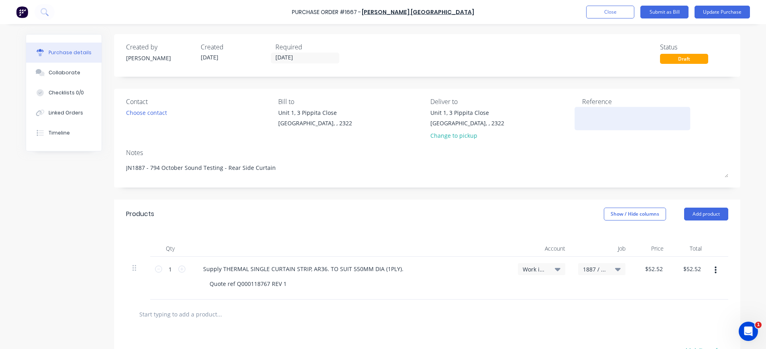
click at [582, 116] on textarea at bounding box center [632, 117] width 100 height 18
type textarea "x"
paste textarea "AU0000201239"
type textarea "AU0000201239"
type textarea "x"
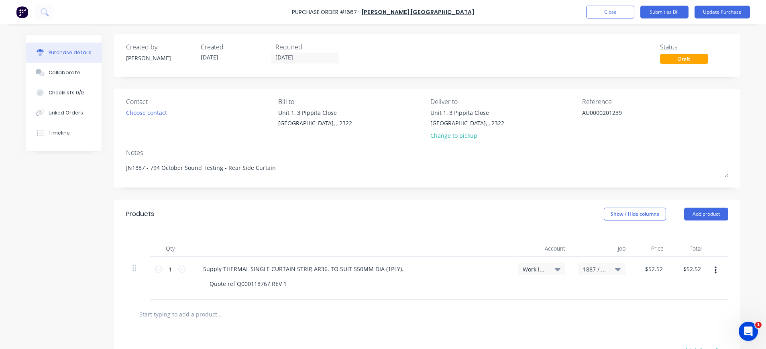
type textarea "AU0000201239"
click at [615, 269] on icon at bounding box center [618, 269] width 6 height 3
type textarea "x"
click at [583, 291] on input at bounding box center [575, 293] width 82 height 16
type input "1887"
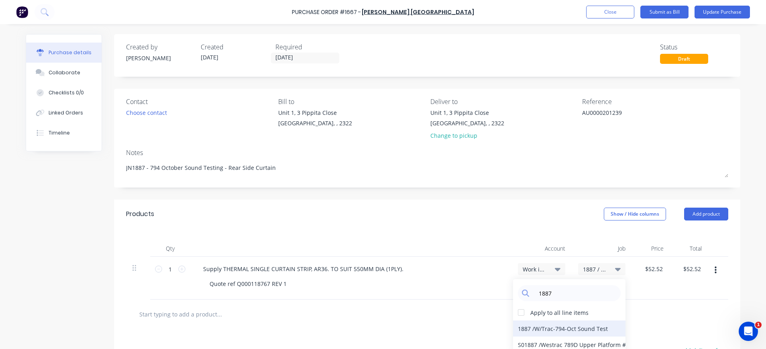
click at [600, 331] on div "1887 / W/Trac-794-Oct Sound Test" at bounding box center [569, 328] width 112 height 16
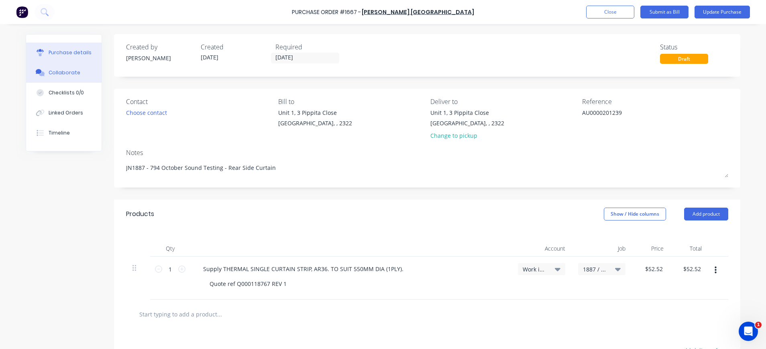
click at [49, 73] on div "Collaborate" at bounding box center [65, 72] width 32 height 7
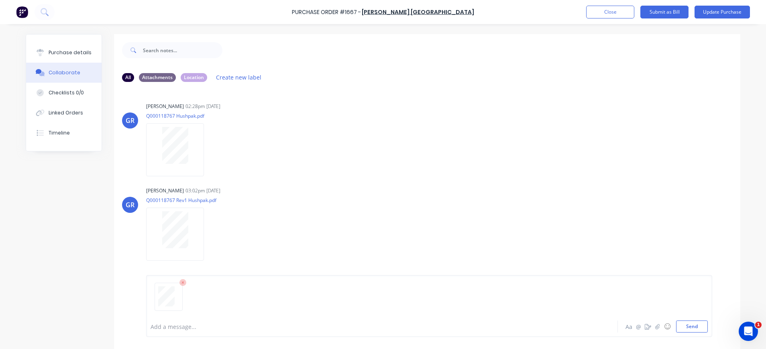
click at [677, 332] on div "Add a message... Aa @ ☺ Send" at bounding box center [429, 306] width 566 height 62
click at [685, 329] on button "Send" at bounding box center [692, 326] width 32 height 12
click at [57, 51] on div "Purchase details" at bounding box center [70, 52] width 43 height 7
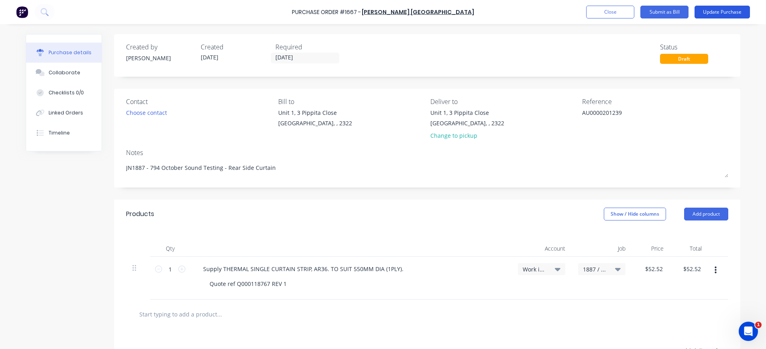
click at [701, 12] on button "Update Purchase" at bounding box center [722, 12] width 55 height 13
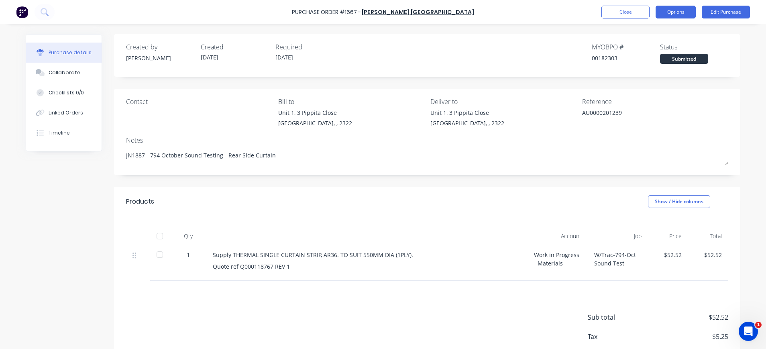
click at [671, 13] on button "Options" at bounding box center [676, 12] width 40 height 13
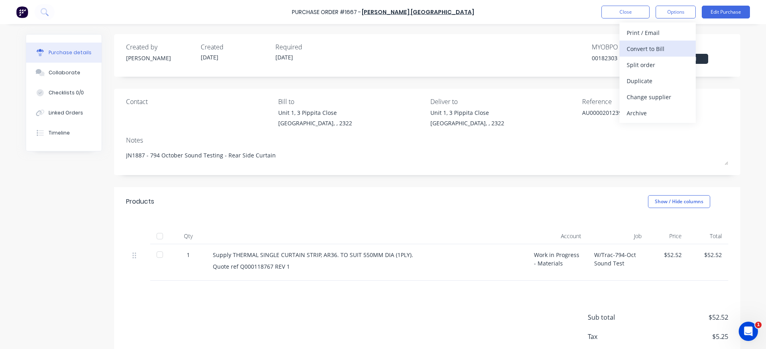
click at [659, 46] on div "Convert to Bill" at bounding box center [658, 49] width 62 height 12
type textarea "x"
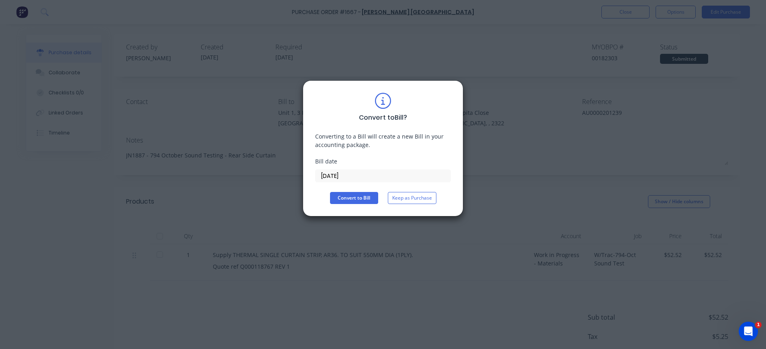
click at [349, 175] on input "[DATE]" at bounding box center [383, 176] width 135 height 12
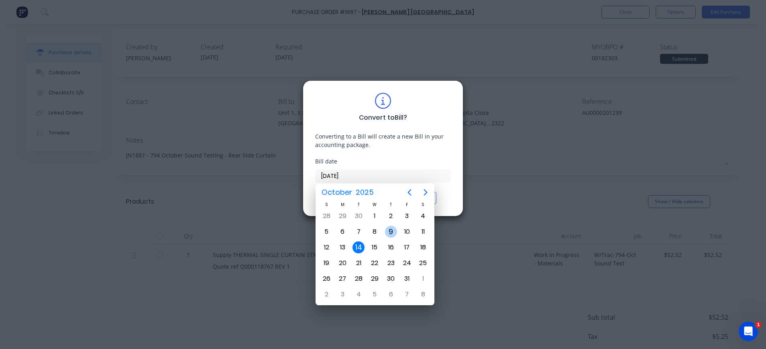
click at [397, 230] on div "9" at bounding box center [391, 231] width 16 height 15
type input "[DATE]"
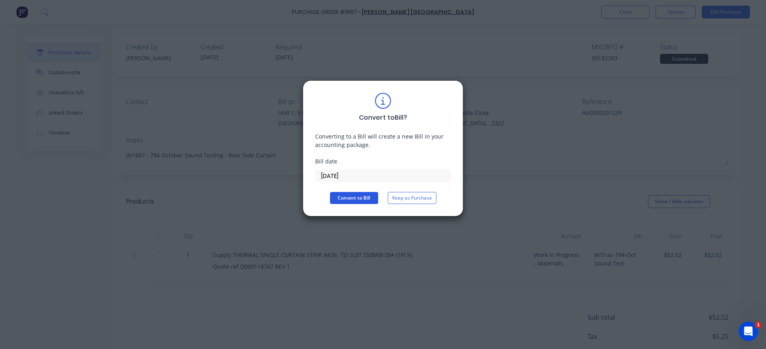
click at [366, 194] on button "Convert to Bill" at bounding box center [354, 198] width 48 height 12
type textarea "x"
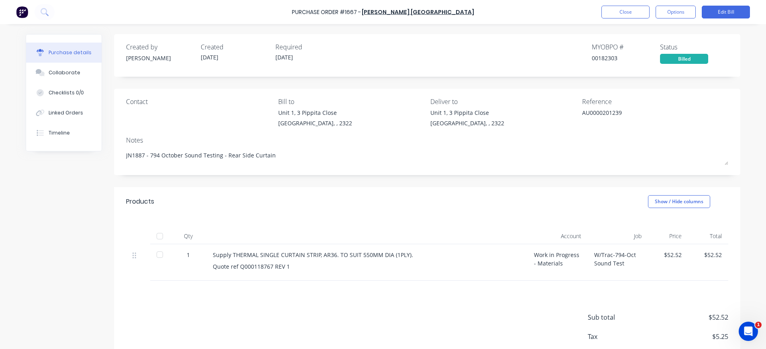
scroll to position [46, 0]
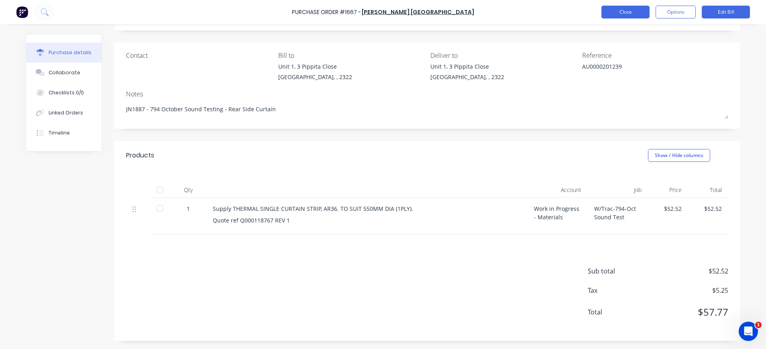
click at [624, 14] on button "Close" at bounding box center [626, 12] width 48 height 13
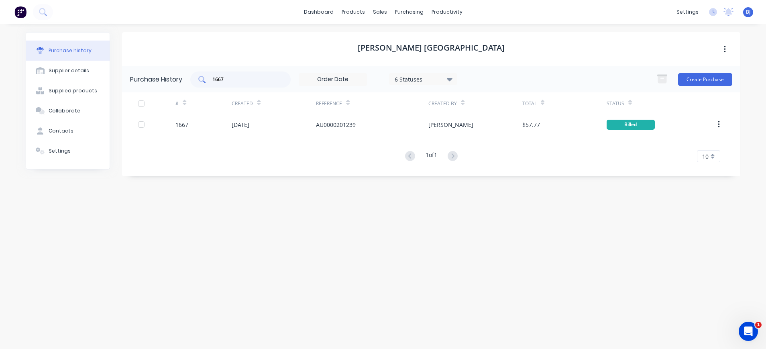
click at [226, 84] on div "1667" at bounding box center [240, 79] width 100 height 16
drag, startPoint x: 225, startPoint y: 83, endPoint x: 208, endPoint y: 82, distance: 16.9
click at [208, 82] on div "1667" at bounding box center [240, 79] width 100 height 16
type input "1495"
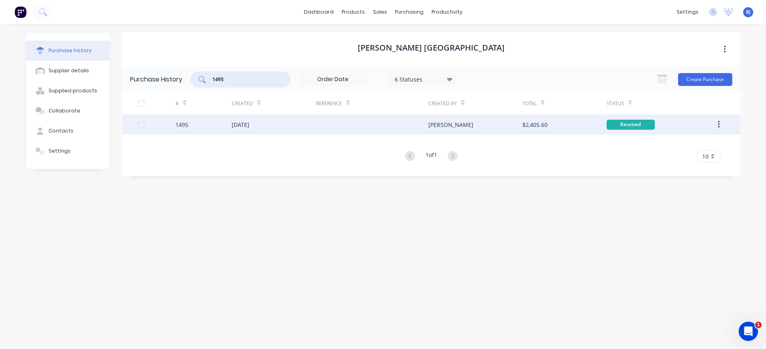
click at [173, 126] on div at bounding box center [156, 124] width 37 height 20
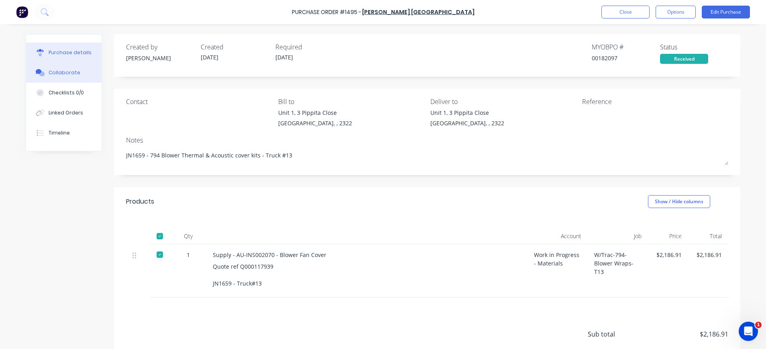
drag, startPoint x: 67, startPoint y: 69, endPoint x: 74, endPoint y: 71, distance: 7.7
click at [67, 69] on div "Collaborate" at bounding box center [65, 72] width 32 height 7
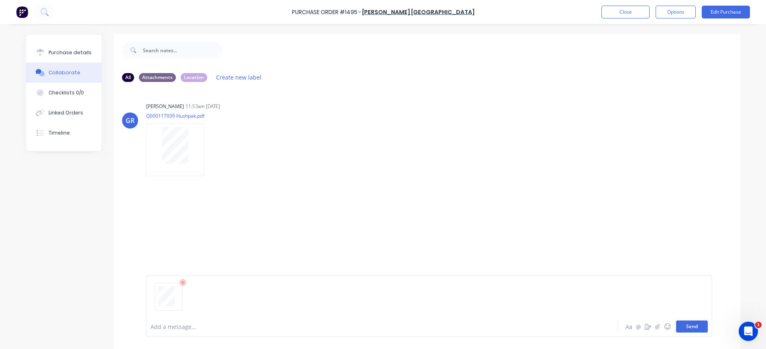
click at [679, 327] on button "Send" at bounding box center [692, 326] width 32 height 12
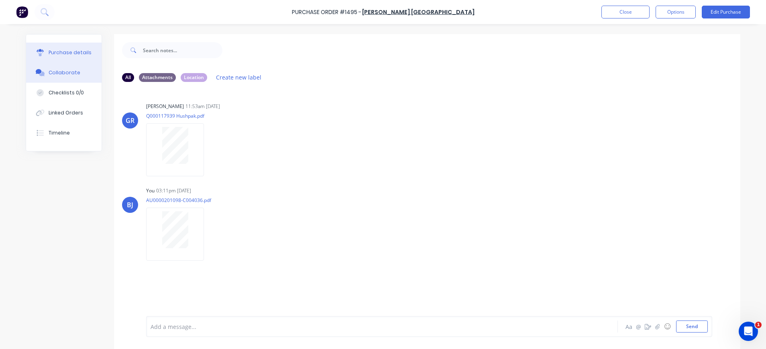
click at [69, 47] on button "Purchase details" at bounding box center [63, 53] width 75 height 20
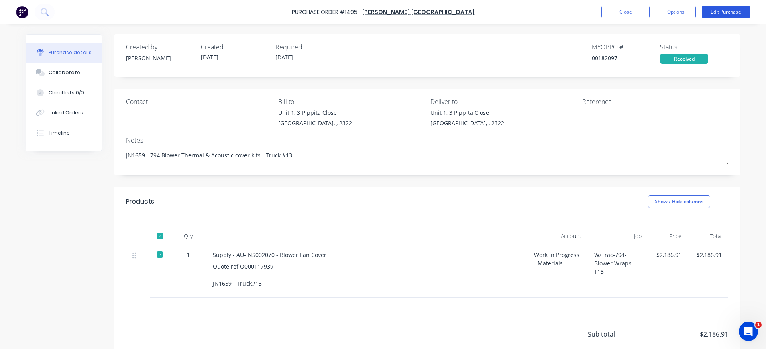
click at [713, 14] on button "Edit Purchase" at bounding box center [726, 12] width 48 height 13
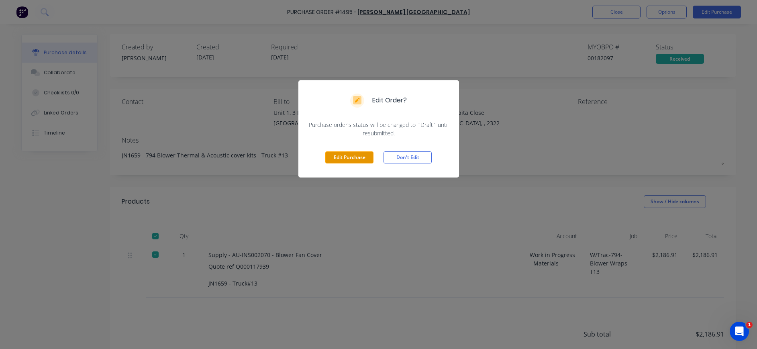
click at [359, 157] on button "Edit Purchase" at bounding box center [349, 157] width 48 height 12
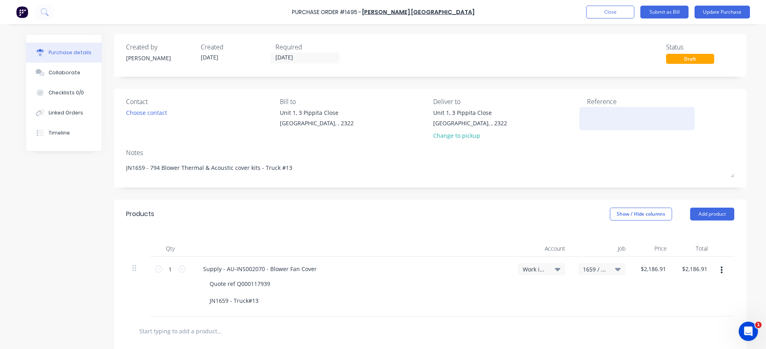
click at [639, 116] on textarea at bounding box center [637, 117] width 100 height 18
click at [591, 115] on textarea at bounding box center [637, 117] width 100 height 18
type textarea "x"
drag, startPoint x: 583, startPoint y: 113, endPoint x: 587, endPoint y: 115, distance: 4.7
paste textarea "AU0000201098"
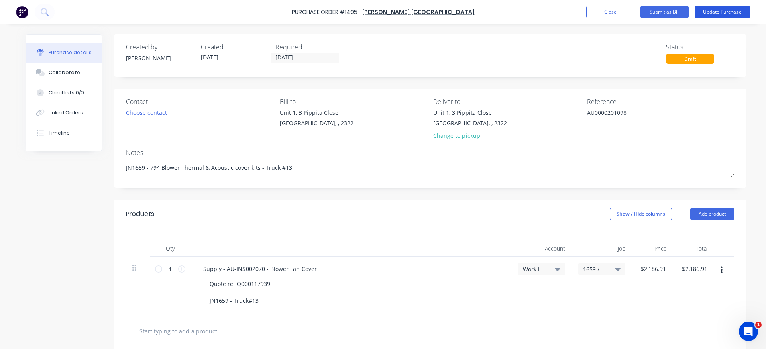
type textarea "AU0000201098"
type textarea "x"
type textarea "AU0000201098"
click at [705, 11] on button "Update Purchase" at bounding box center [722, 12] width 55 height 13
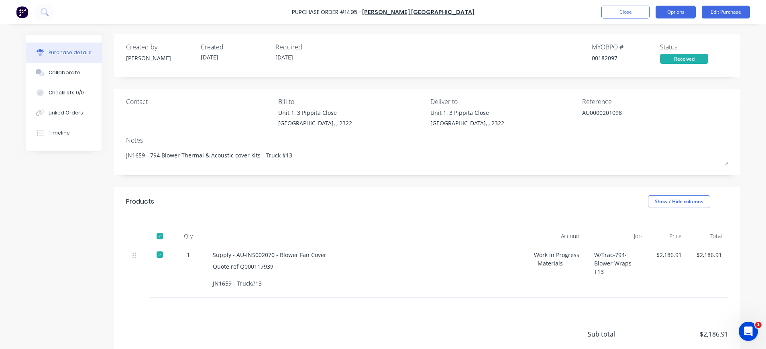
click at [675, 12] on button "Options" at bounding box center [676, 12] width 40 height 13
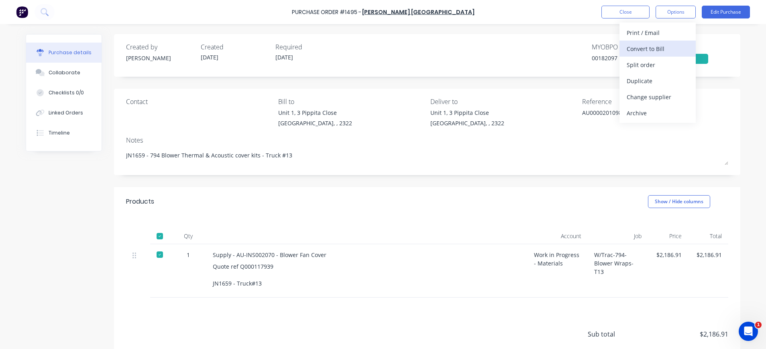
click at [661, 49] on div "Convert to Bill" at bounding box center [658, 49] width 62 height 12
type textarea "x"
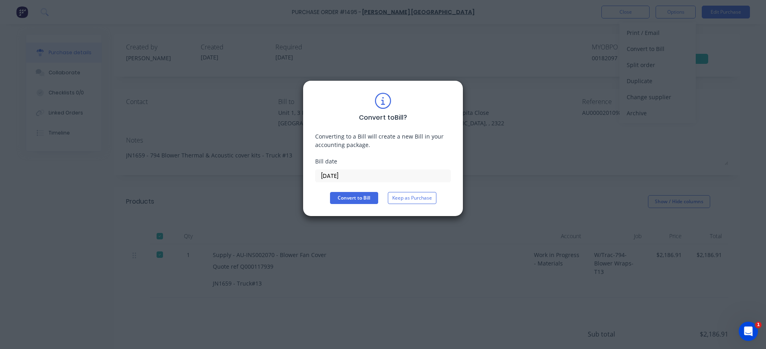
click at [373, 171] on input "[DATE]" at bounding box center [383, 176] width 135 height 12
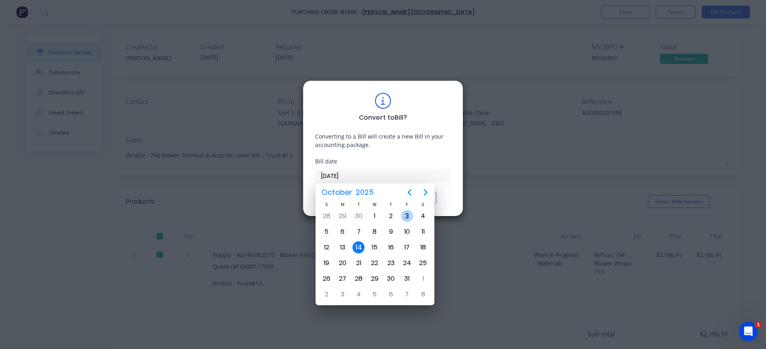
drag, startPoint x: 410, startPoint y: 214, endPoint x: 402, endPoint y: 215, distance: 7.3
click at [409, 214] on div "3" at bounding box center [407, 216] width 12 height 12
type input "[DATE]"
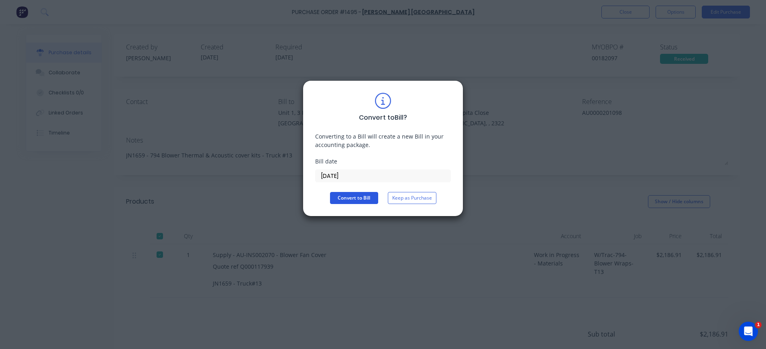
click at [354, 202] on button "Convert to Bill" at bounding box center [354, 198] width 48 height 12
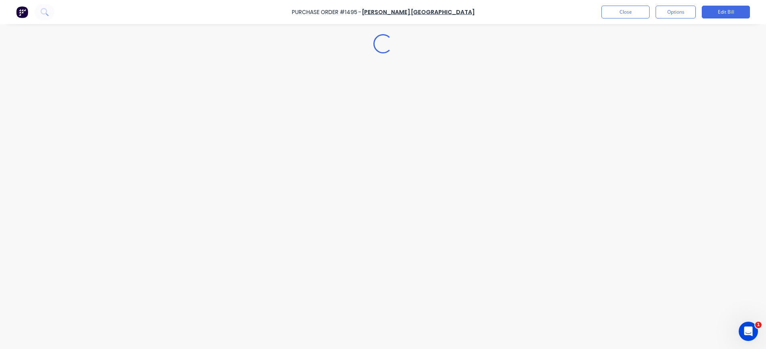
type textarea "x"
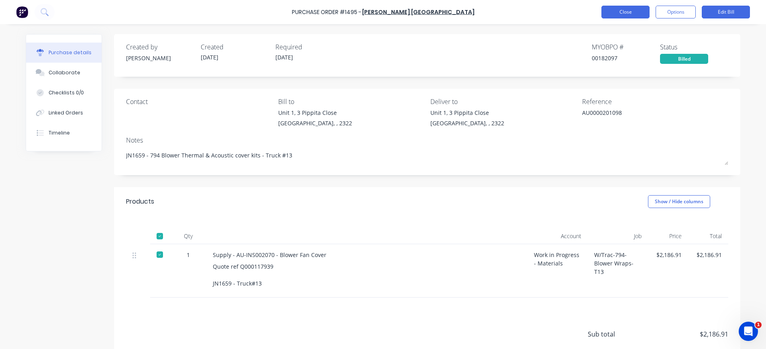
click at [628, 11] on button "Close" at bounding box center [626, 12] width 48 height 13
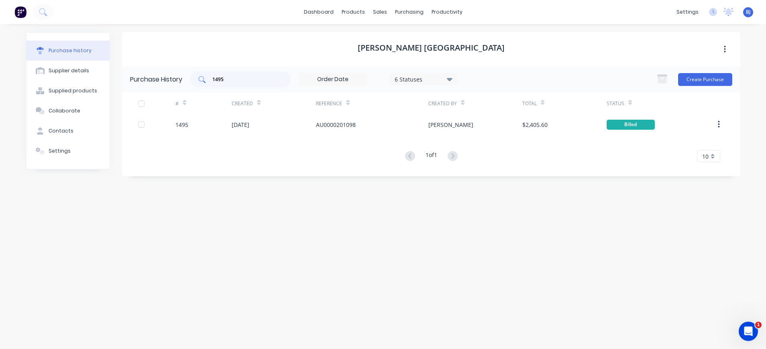
click at [236, 78] on input "1495" at bounding box center [245, 79] width 67 height 8
drag, startPoint x: 226, startPoint y: 78, endPoint x: 191, endPoint y: 78, distance: 34.9
click at [191, 78] on div "Purchase History 1495 6 Statuses 6 Statuses Create Purchase" at bounding box center [431, 79] width 618 height 26
type input "1503"
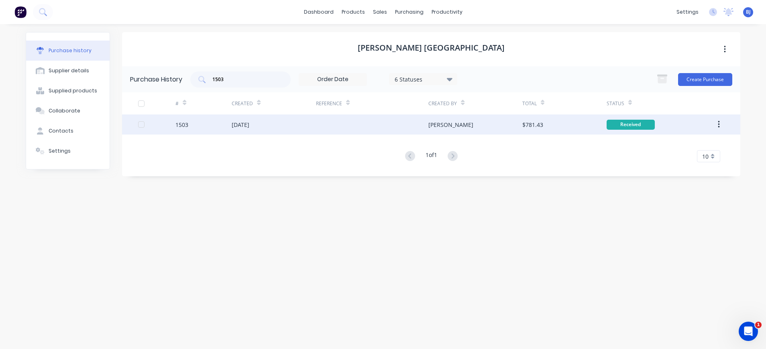
click at [211, 123] on div "1503" at bounding box center [203, 124] width 56 height 20
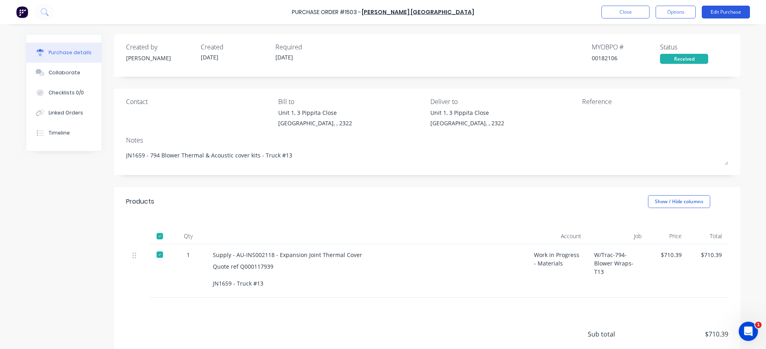
click at [711, 14] on button "Edit Purchase" at bounding box center [726, 12] width 48 height 13
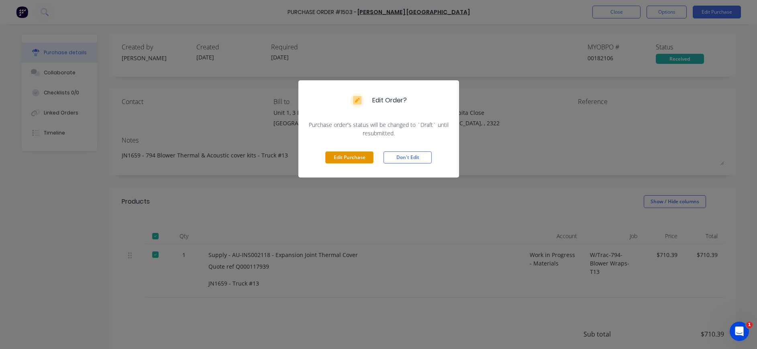
click at [352, 156] on button "Edit Purchase" at bounding box center [349, 157] width 48 height 12
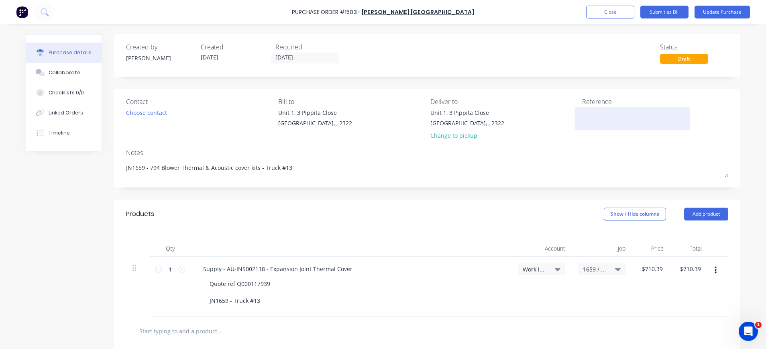
click at [614, 122] on textarea at bounding box center [632, 117] width 100 height 18
type textarea "x"
paste textarea "AU0000201106"
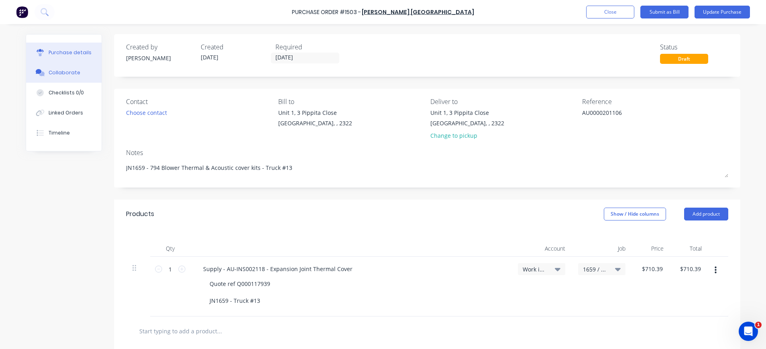
type textarea "AU0000201106"
type textarea "x"
type textarea "AU0000201106"
click at [65, 73] on div "Collaborate" at bounding box center [65, 72] width 32 height 7
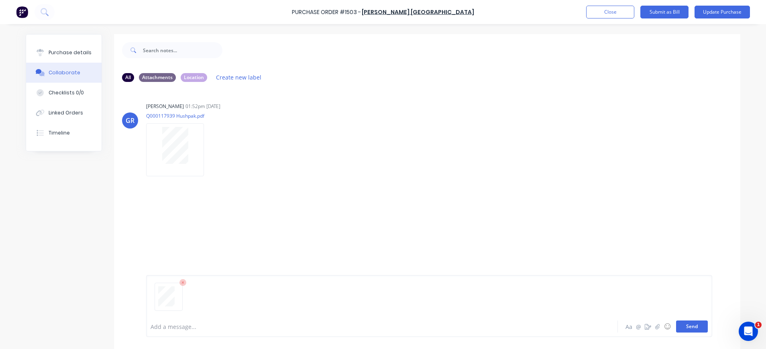
click at [687, 324] on button "Send" at bounding box center [692, 326] width 32 height 12
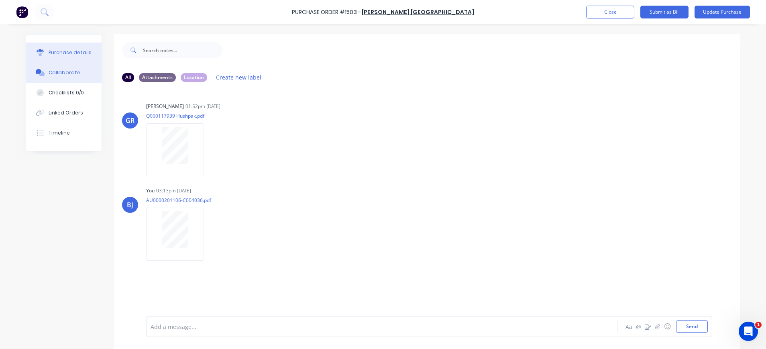
click at [81, 53] on div "Purchase details" at bounding box center [70, 52] width 43 height 7
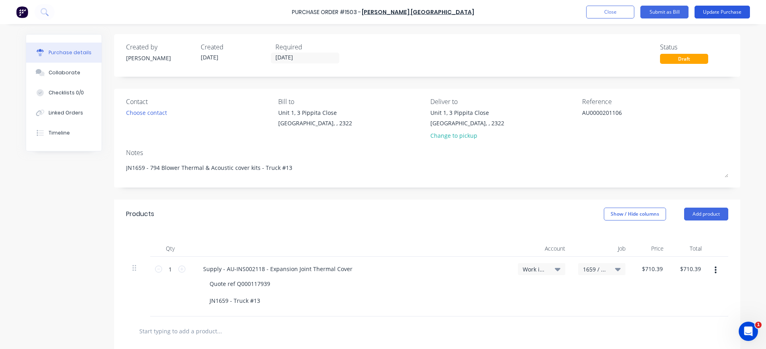
click at [732, 9] on button "Update Purchase" at bounding box center [722, 12] width 55 height 13
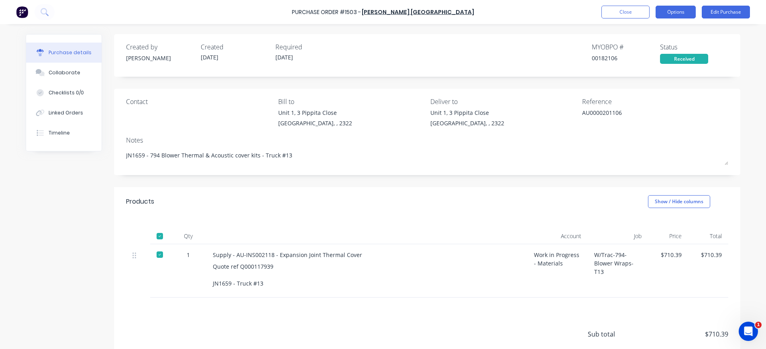
click at [667, 14] on button "Options" at bounding box center [676, 12] width 40 height 13
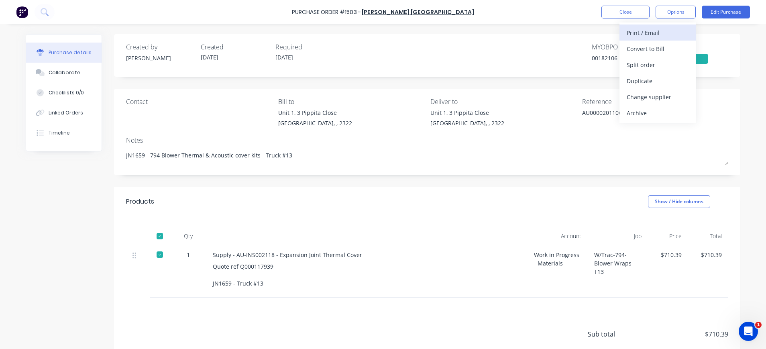
click at [655, 40] on button "Print / Email" at bounding box center [658, 32] width 76 height 16
click at [674, 9] on button "Options" at bounding box center [676, 12] width 40 height 13
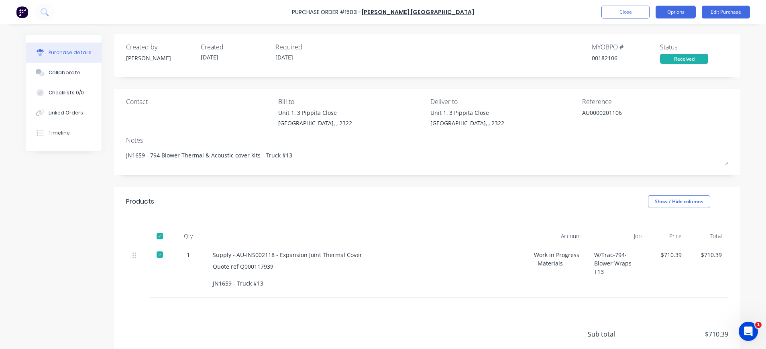
click at [672, 16] on button "Options" at bounding box center [676, 12] width 40 height 13
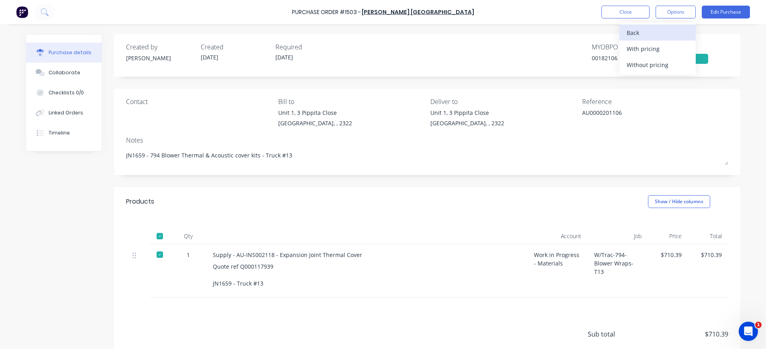
click at [629, 31] on div "Back" at bounding box center [658, 33] width 62 height 12
click at [653, 49] on div "Convert to Bill" at bounding box center [658, 49] width 62 height 12
type textarea "x"
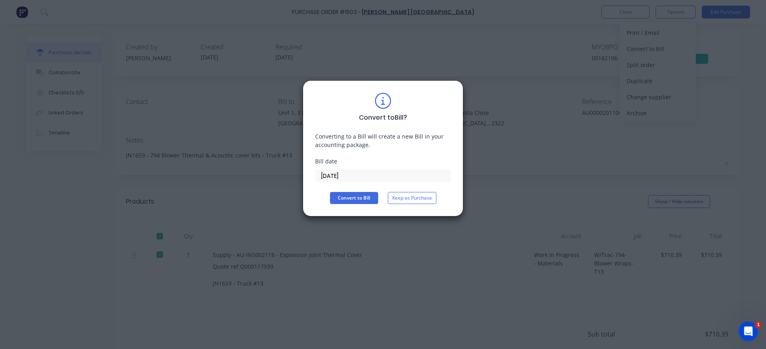
click at [365, 177] on input "[DATE]" at bounding box center [383, 176] width 135 height 12
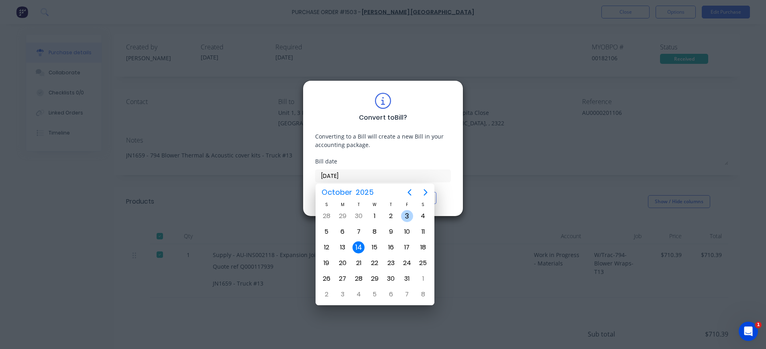
click at [408, 215] on div "3" at bounding box center [407, 216] width 12 height 12
type input "[DATE]"
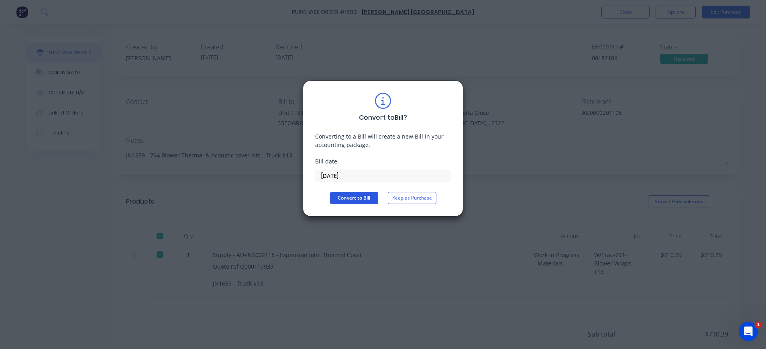
click at [360, 198] on button "Convert to Bill" at bounding box center [354, 198] width 48 height 12
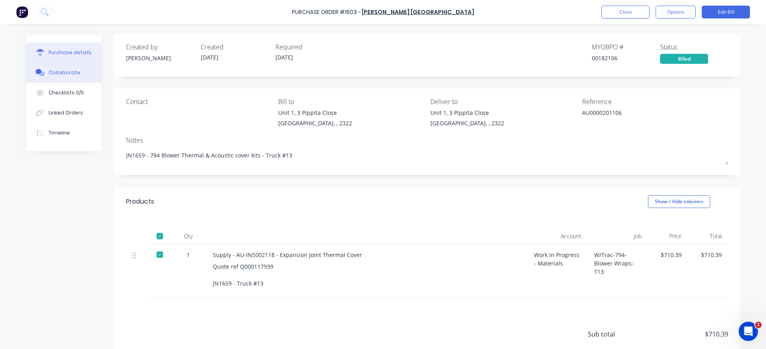
click at [71, 70] on div "Collaborate" at bounding box center [65, 72] width 32 height 7
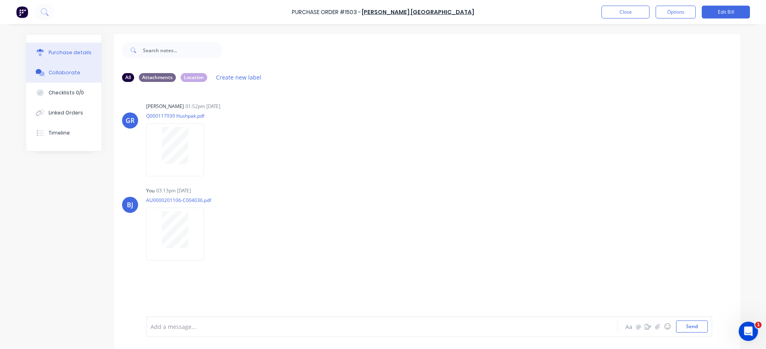
click at [59, 53] on div "Purchase details" at bounding box center [70, 52] width 43 height 7
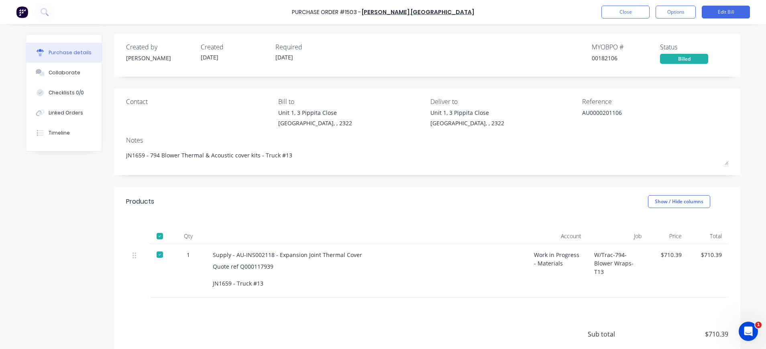
scroll to position [63, 0]
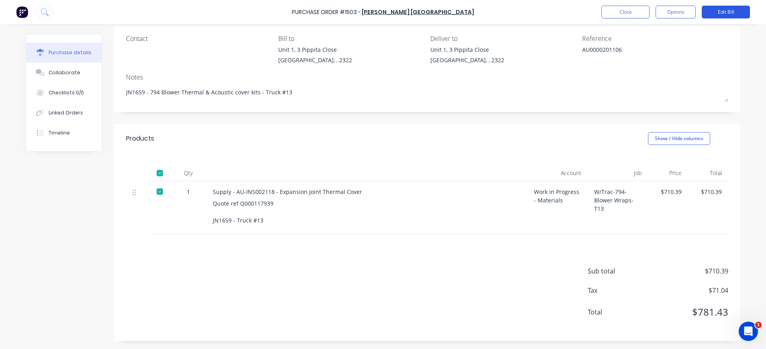
click at [720, 12] on button "Edit Bill" at bounding box center [726, 12] width 48 height 13
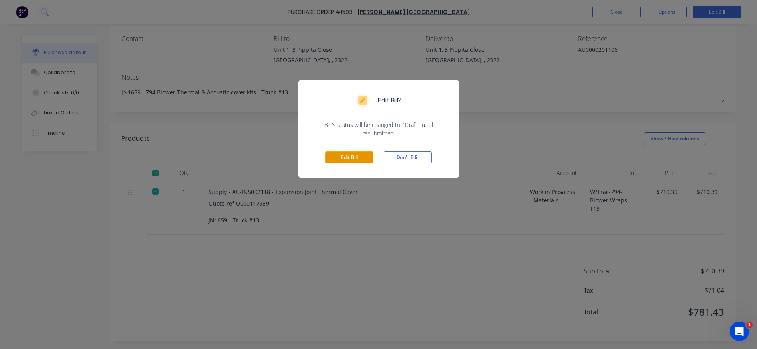
click at [343, 159] on button "Edit Bill" at bounding box center [349, 157] width 48 height 12
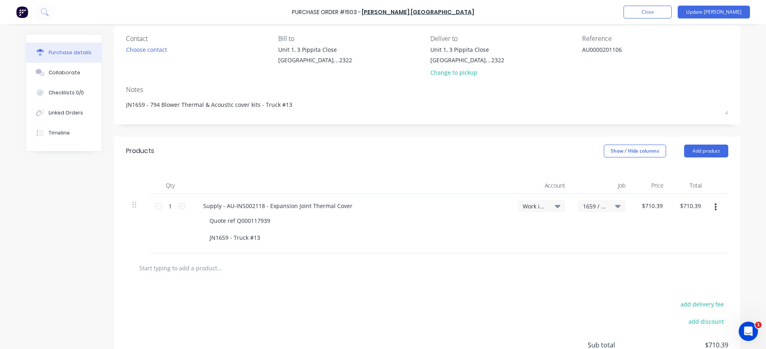
click at [218, 271] on input "text" at bounding box center [219, 268] width 161 height 16
click at [208, 271] on input "text" at bounding box center [219, 268] width 161 height 16
paste input "AU-MCC000072 6.000 175.00 1,050.00 FITTING SERVICE, PER HOUR."
type textarea "x"
type input "AU-MCC000072 6.000 175.00 1,050.00 FITTING SERVICE, PER HOUR."
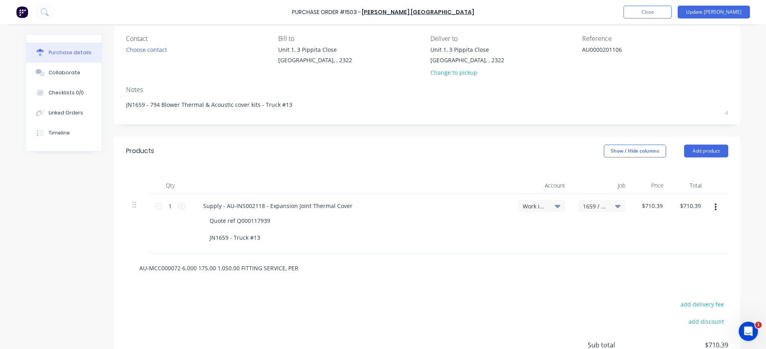
scroll to position [0, 16]
type textarea "x"
type input "AU-MCC000072 6.000 175.00 1,050.00 FITTING SERVICE, PER HOUR."
click at [339, 271] on div "AU-MCC000072 6.000 175.00 1,050.00 FITTING SERVICE, PER HOUR. Add AU-MCC000072 …" at bounding box center [253, 268] width 241 height 16
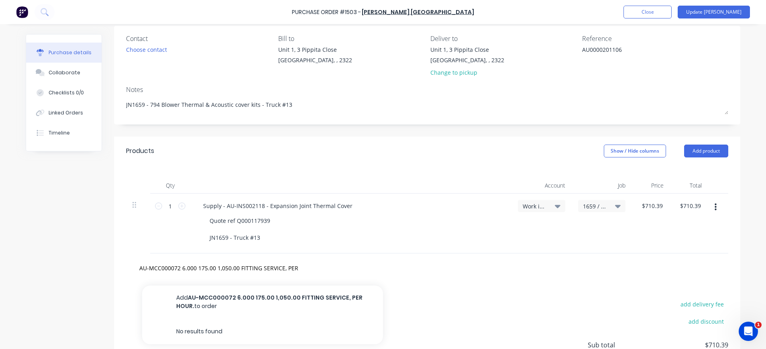
click at [473, 272] on div "AU-MCC000072 6.000 175.00 1,050.00 FITTING SERVICE, PER HOUR. Add AU-MCC000072 …" at bounding box center [427, 268] width 589 height 16
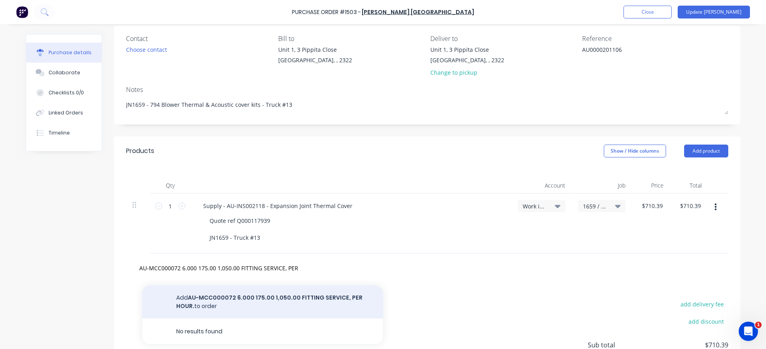
click at [271, 298] on button "Add AU-MCC000072 6.000 175.00 1,050.00 FITTING SERVICE, PER HOUR. to order" at bounding box center [262, 302] width 241 height 33
type textarea "x"
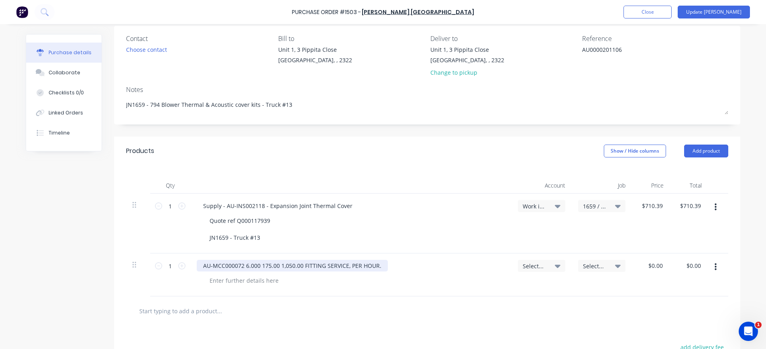
click at [198, 265] on div "AU-MCC000072 6.000 175.00 1,050.00 FITTING SERVICE, PER HOUR." at bounding box center [292, 266] width 191 height 12
click at [615, 263] on icon at bounding box center [618, 265] width 6 height 9
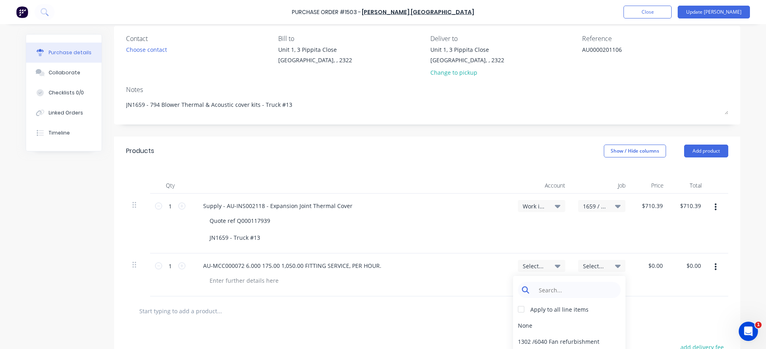
type textarea "x"
click at [581, 290] on input at bounding box center [575, 290] width 82 height 16
type input "1659"
click at [593, 324] on div "1659 / W/Trac-794-Blower Wraps-T13" at bounding box center [569, 325] width 112 height 16
type textarea "x"
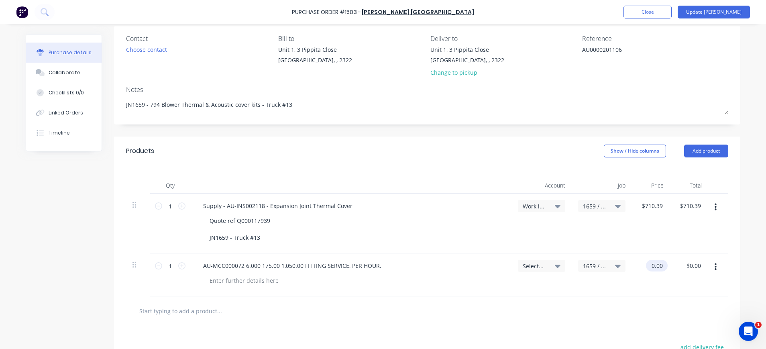
click at [657, 268] on input "0.00" at bounding box center [655, 266] width 18 height 12
type input "0"
type input "1050."
type textarea "x"
type input "$1,050.00"
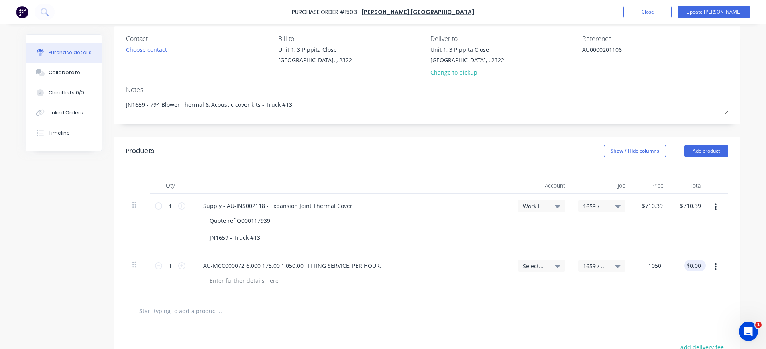
type input "1050.00"
click at [687, 269] on input "1050.00" at bounding box center [693, 266] width 18 height 12
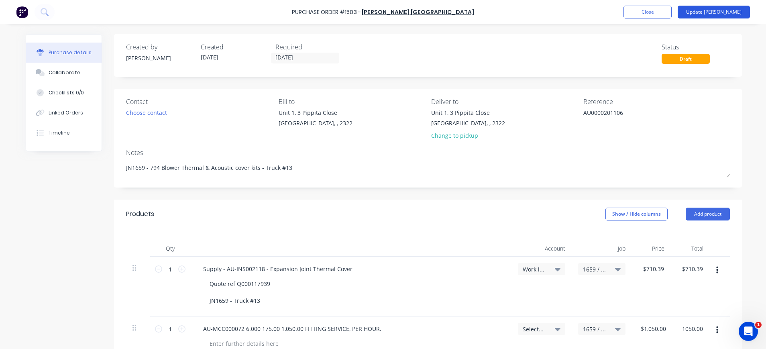
type textarea "x"
type input "$1,050.00"
click at [733, 10] on button "Update [PERSON_NAME]" at bounding box center [714, 12] width 72 height 13
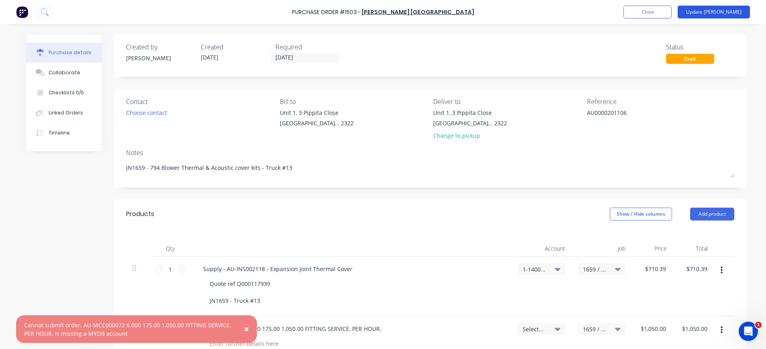
click at [715, 12] on button "Update [PERSON_NAME]" at bounding box center [714, 12] width 72 height 13
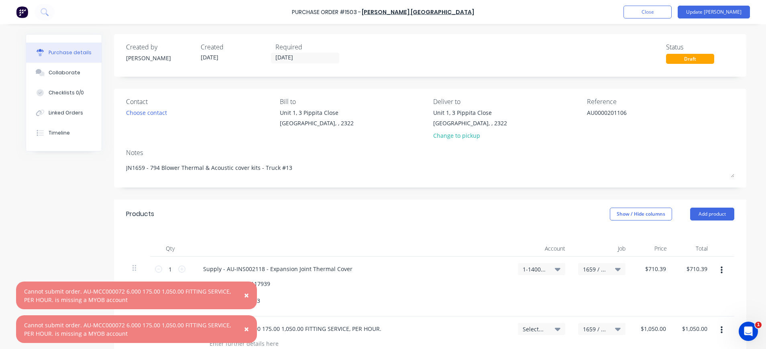
click at [247, 295] on span "×" at bounding box center [246, 295] width 5 height 11
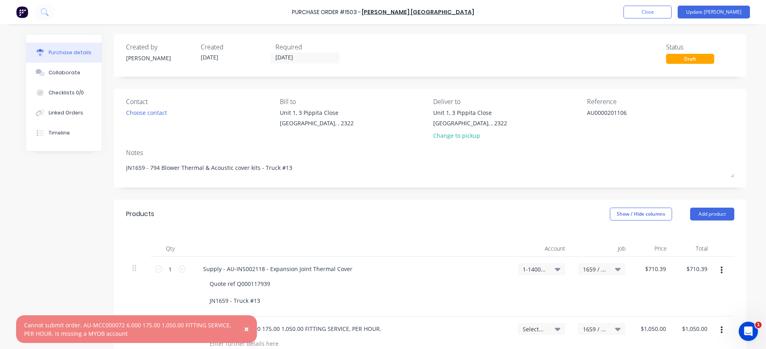
click at [248, 329] on span "×" at bounding box center [246, 328] width 5 height 11
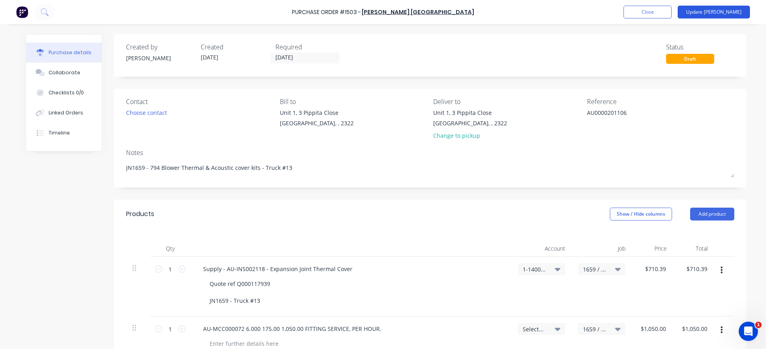
click at [722, 11] on button "Update [PERSON_NAME]" at bounding box center [714, 12] width 72 height 13
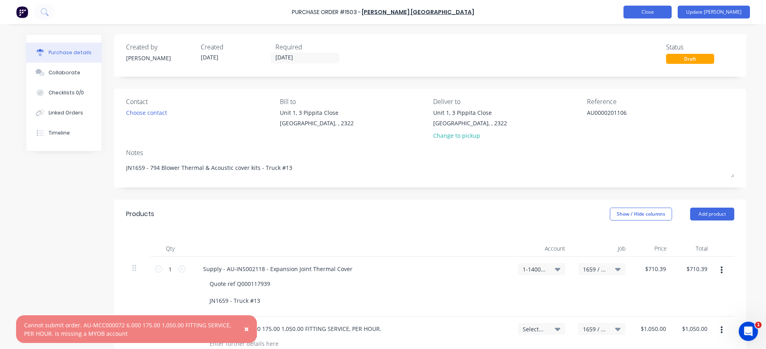
click at [672, 14] on button "Close" at bounding box center [648, 12] width 48 height 13
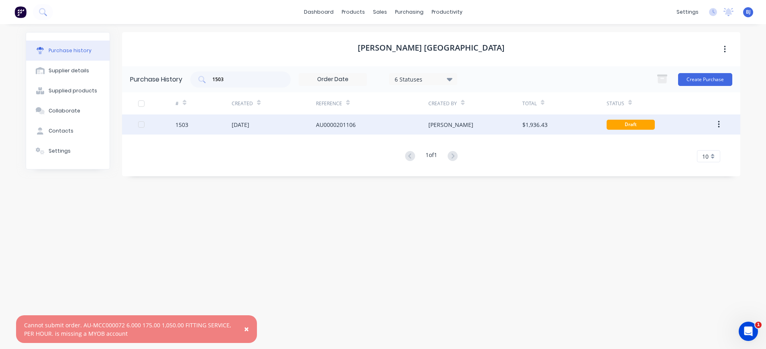
click at [246, 126] on div "[DATE]" at bounding box center [241, 124] width 18 height 8
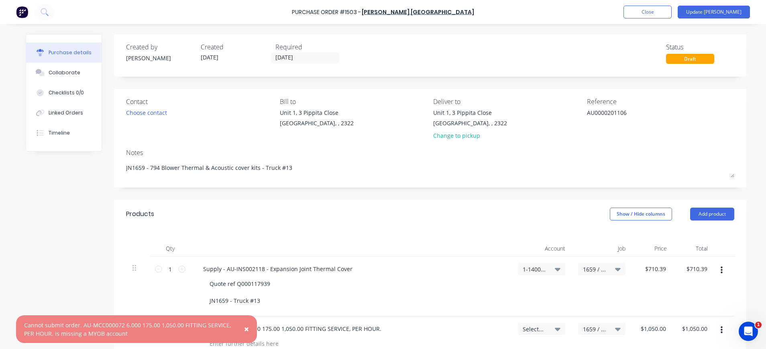
click at [247, 328] on span "×" at bounding box center [246, 328] width 5 height 11
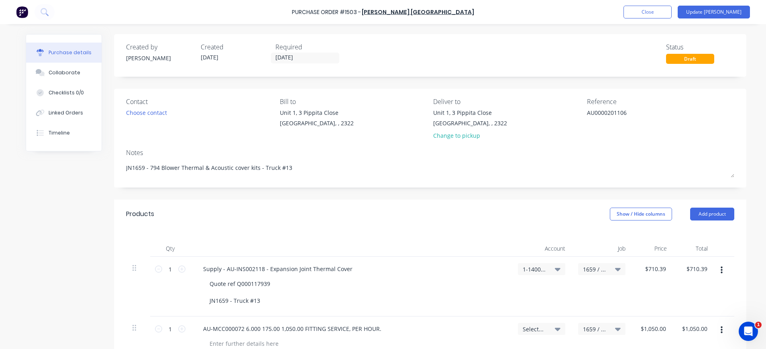
scroll to position [161, 0]
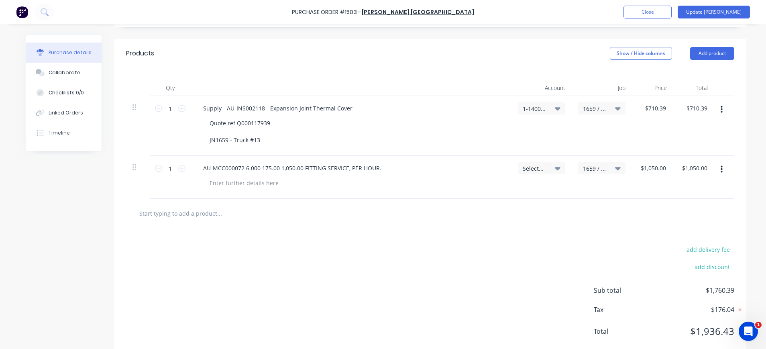
click at [555, 166] on icon at bounding box center [558, 168] width 6 height 9
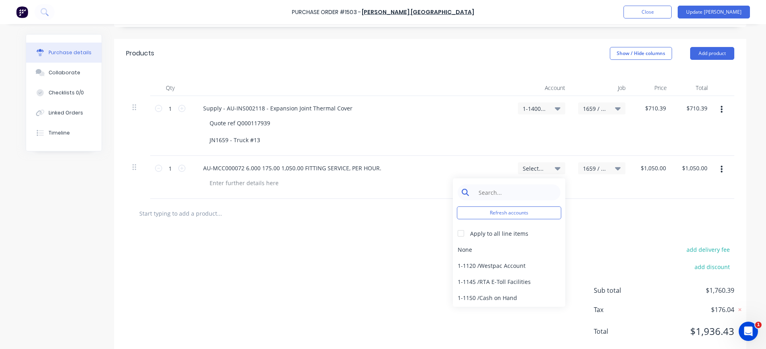
type textarea "x"
click at [506, 195] on input at bounding box center [515, 192] width 82 height 16
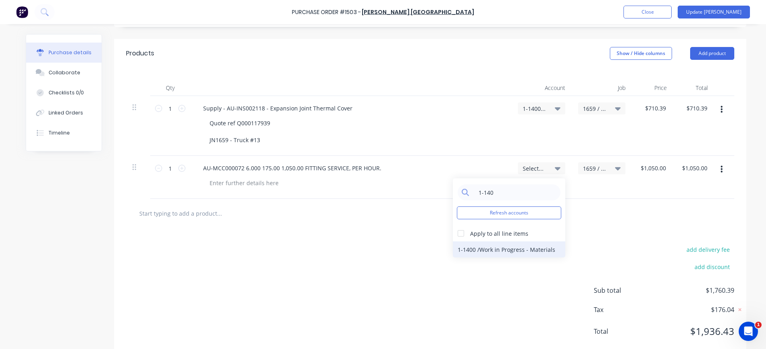
type input "1-140"
click at [495, 252] on div "1-1400 / Work in Progress - Materials" at bounding box center [509, 249] width 112 height 16
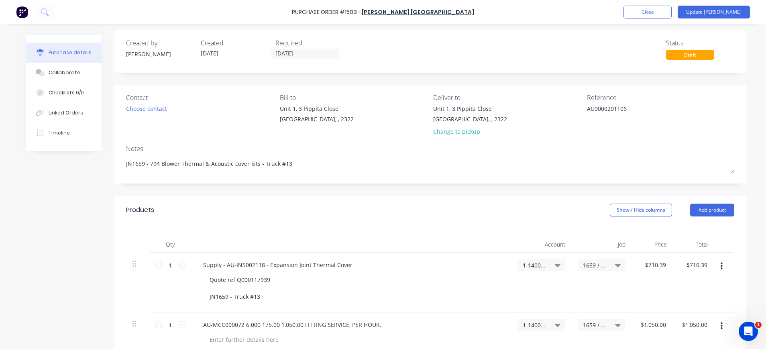
scroll to position [0, 0]
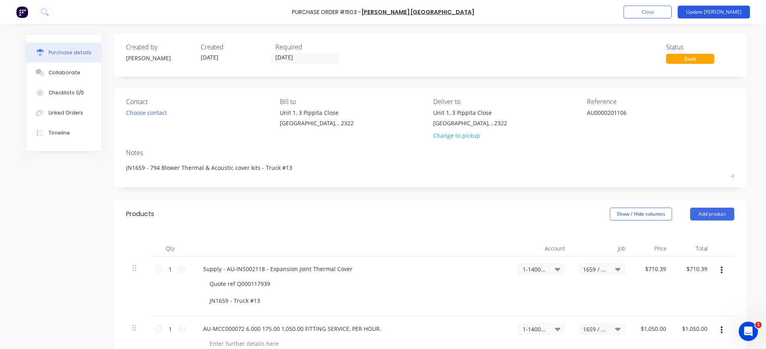
click at [716, 16] on button "Update [PERSON_NAME]" at bounding box center [714, 12] width 72 height 13
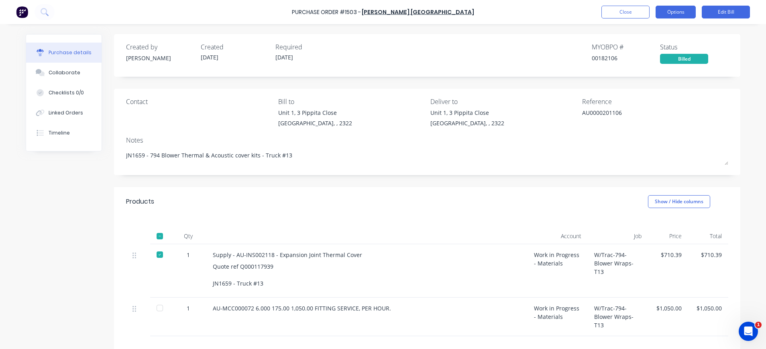
click at [677, 12] on button "Options" at bounding box center [676, 12] width 40 height 13
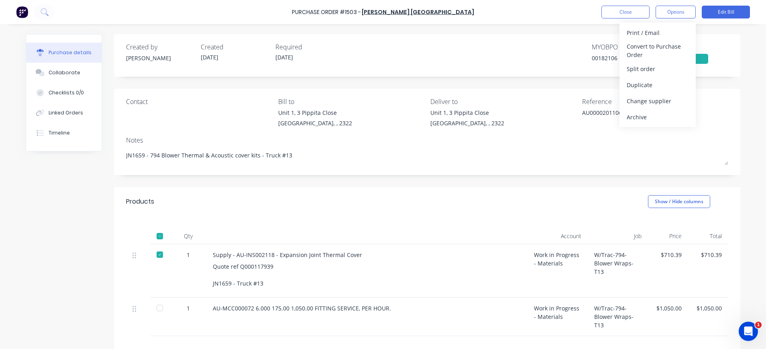
click at [710, 114] on div "AU0000201106" at bounding box center [655, 118] width 146 height 20
click at [718, 12] on button "Edit Bill" at bounding box center [726, 12] width 48 height 13
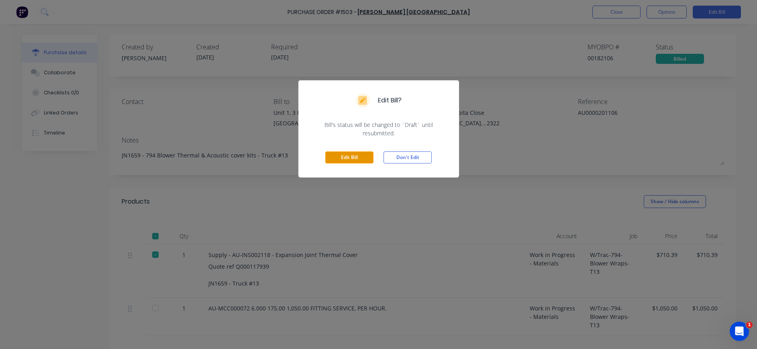
click at [345, 155] on button "Edit Bill" at bounding box center [349, 157] width 48 height 12
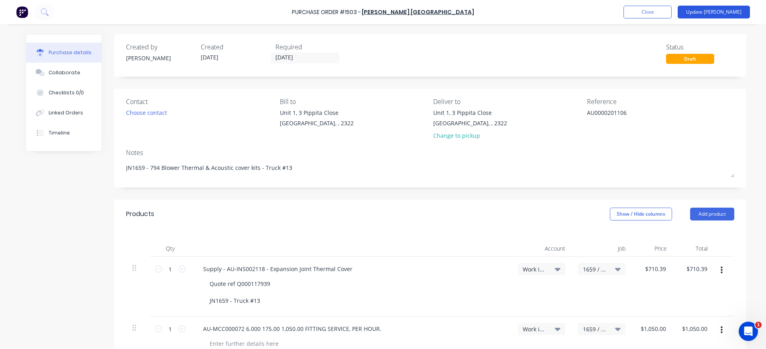
click at [708, 13] on button "Update [PERSON_NAME]" at bounding box center [714, 12] width 72 height 13
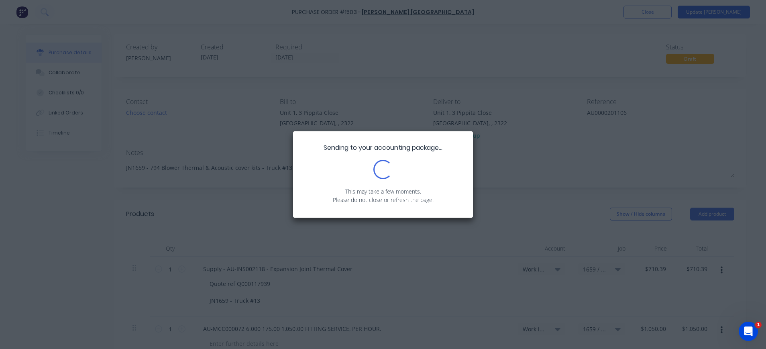
type textarea "x"
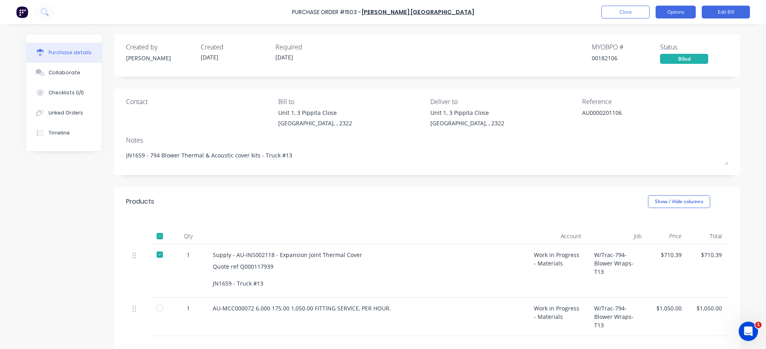
click at [681, 14] on button "Options" at bounding box center [676, 12] width 40 height 13
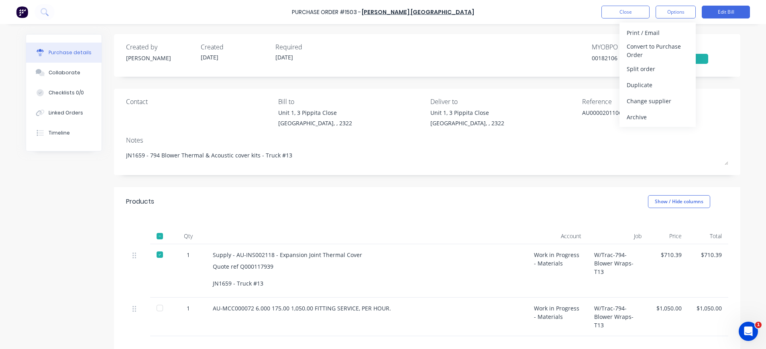
click at [698, 135] on div "Notes" at bounding box center [427, 140] width 602 height 10
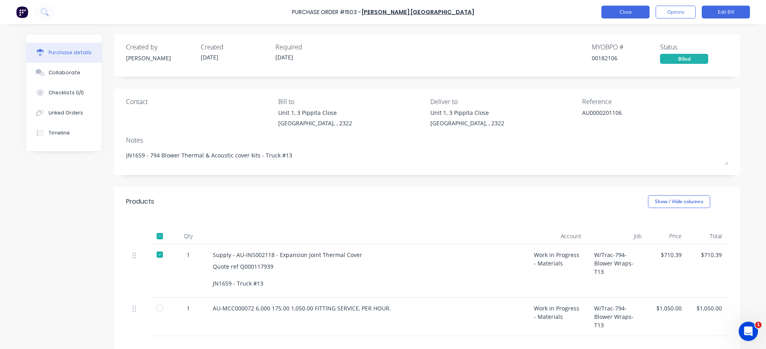
click at [625, 13] on button "Close" at bounding box center [626, 12] width 48 height 13
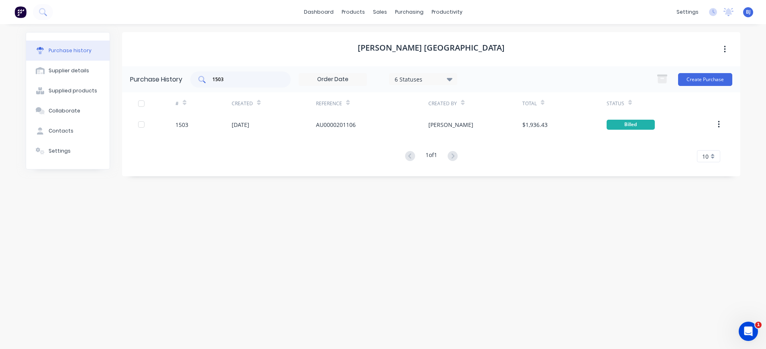
click at [238, 79] on input "1503" at bounding box center [245, 79] width 67 height 8
drag, startPoint x: 238, startPoint y: 78, endPoint x: 206, endPoint y: 78, distance: 32.5
click at [206, 78] on div "1503" at bounding box center [240, 79] width 100 height 16
type input "1496"
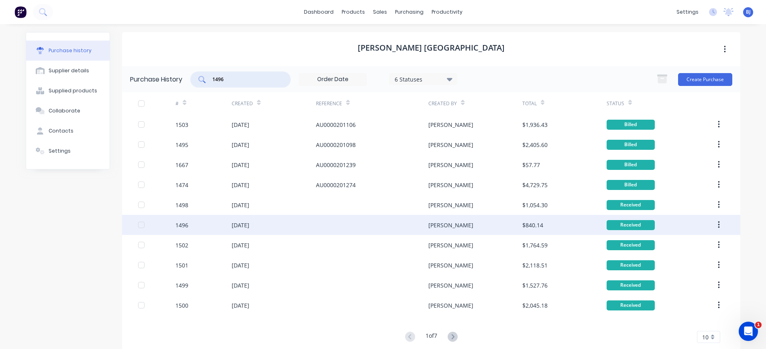
click at [244, 225] on div "[DATE]" at bounding box center [241, 225] width 18 height 8
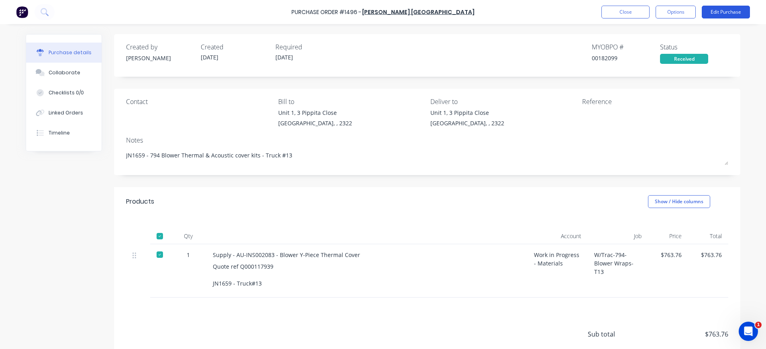
click at [725, 12] on button "Edit Purchase" at bounding box center [726, 12] width 48 height 13
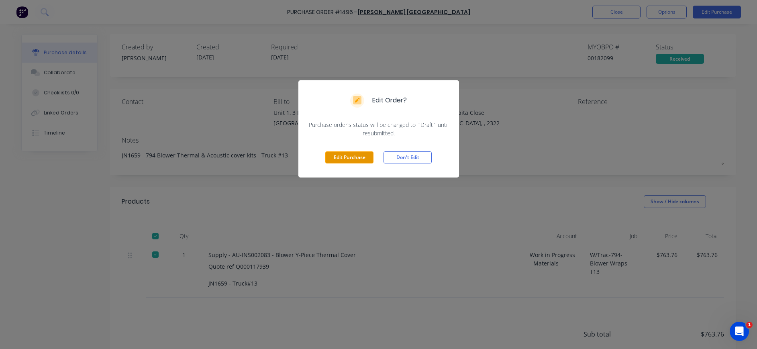
drag, startPoint x: 362, startPoint y: 155, endPoint x: 482, endPoint y: 128, distance: 122.8
click at [363, 156] on button "Edit Purchase" at bounding box center [349, 157] width 48 height 12
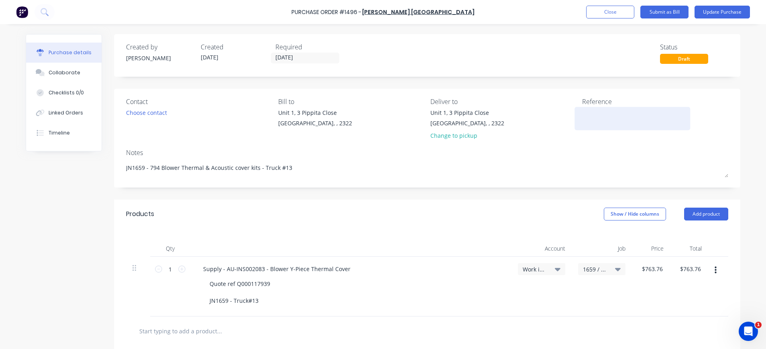
click at [587, 116] on textarea at bounding box center [632, 117] width 100 height 18
paste textarea "AU0000201099"
type textarea "x"
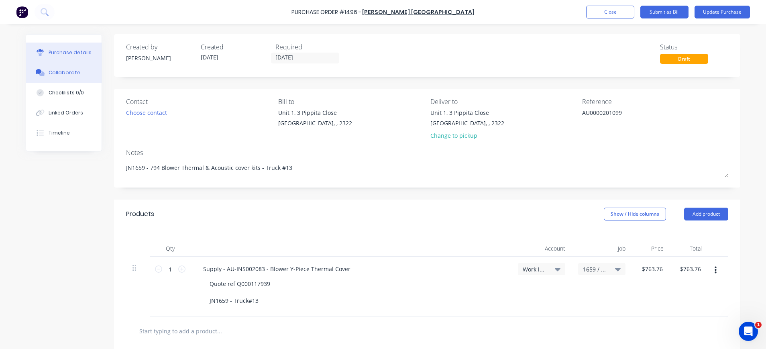
type textarea "AU0000201099"
type textarea "x"
type textarea "AU0000201099"
drag, startPoint x: 56, startPoint y: 73, endPoint x: 75, endPoint y: 83, distance: 21.7
click at [57, 72] on div "Collaborate" at bounding box center [65, 72] width 32 height 7
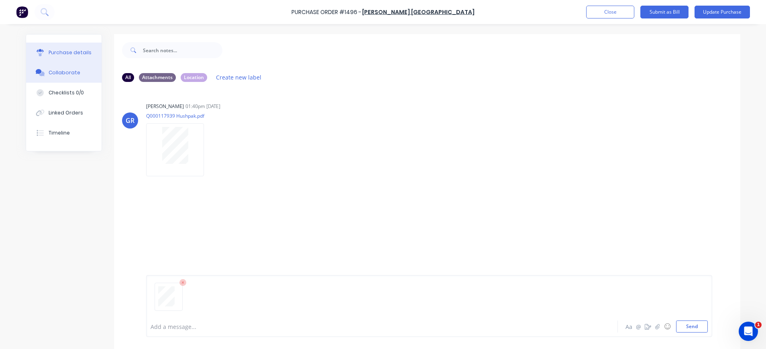
click at [61, 58] on button "Purchase details" at bounding box center [63, 53] width 75 height 20
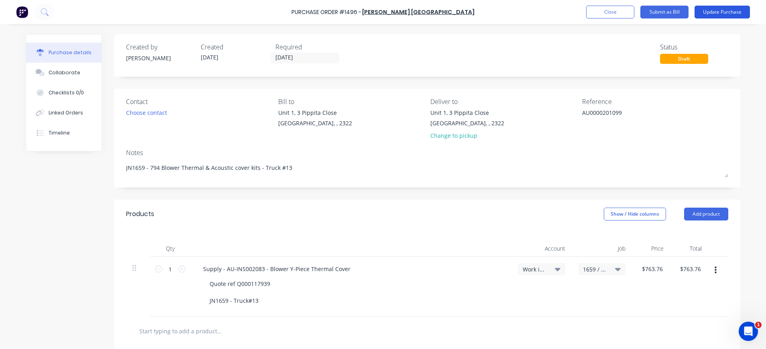
click at [711, 10] on button "Update Purchase" at bounding box center [722, 12] width 55 height 13
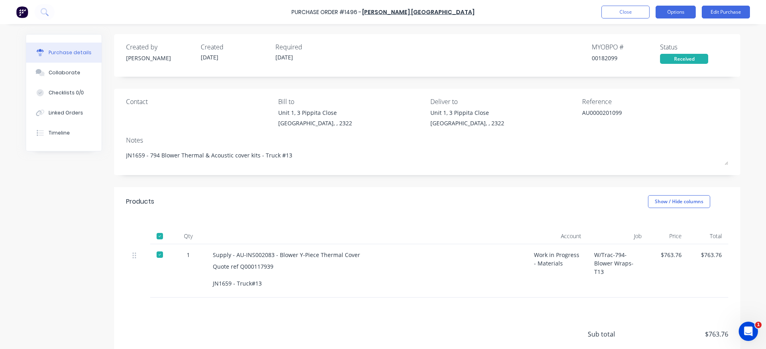
click at [678, 11] on button "Options" at bounding box center [676, 12] width 40 height 13
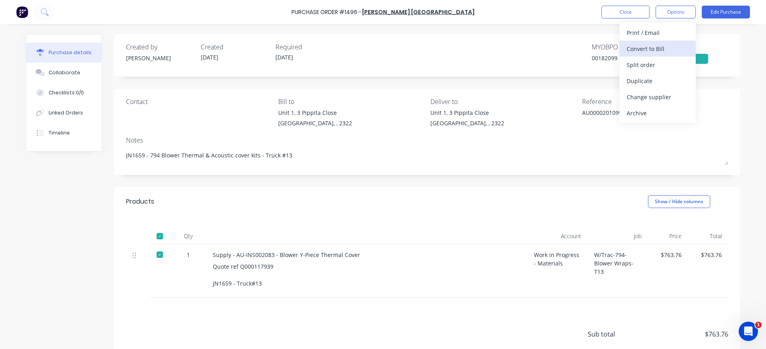
click at [669, 48] on div "Convert to Bill" at bounding box center [658, 49] width 62 height 12
type textarea "x"
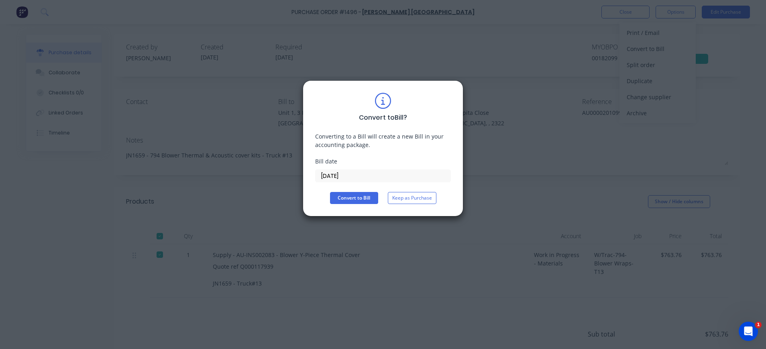
click at [341, 175] on input "[DATE]" at bounding box center [383, 176] width 135 height 12
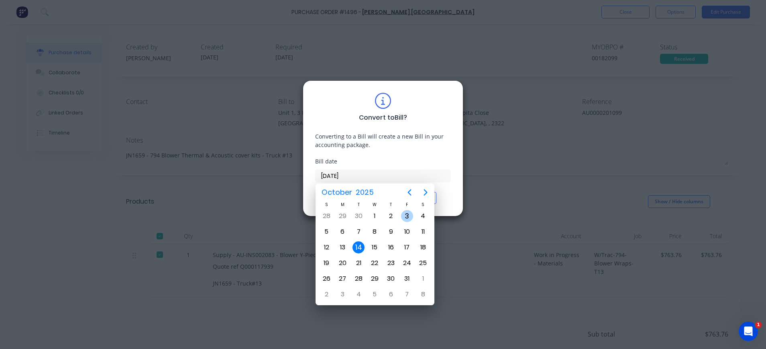
click at [405, 216] on div "3" at bounding box center [407, 216] width 12 height 12
type input "[DATE]"
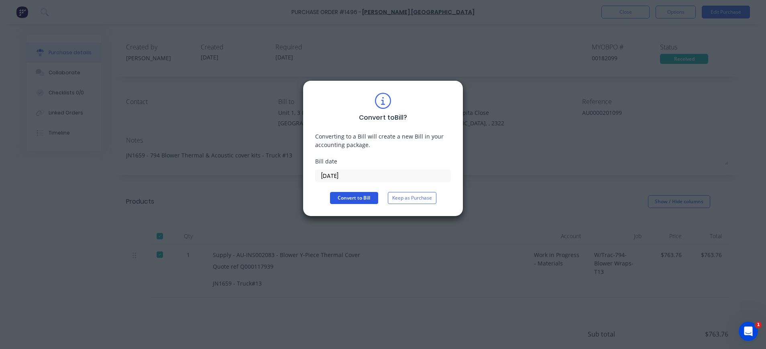
click at [355, 200] on button "Convert to Bill" at bounding box center [354, 198] width 48 height 12
type textarea "x"
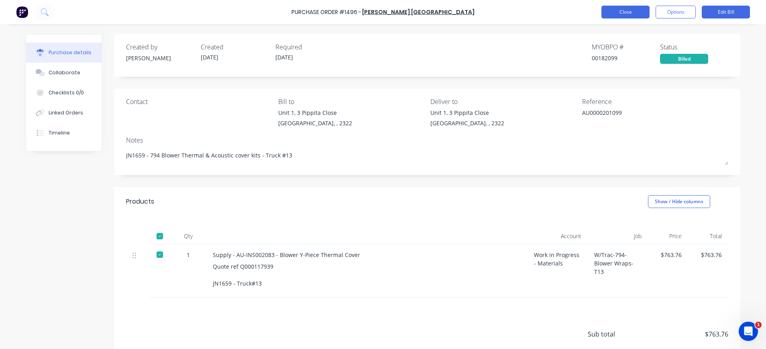
click at [623, 16] on button "Close" at bounding box center [626, 12] width 48 height 13
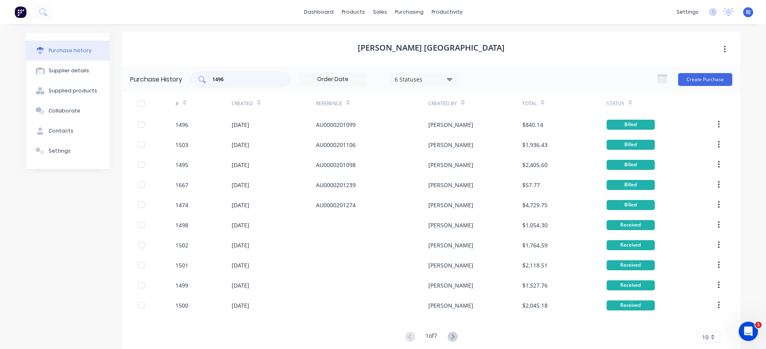
click at [223, 82] on input "1496" at bounding box center [245, 79] width 67 height 8
drag, startPoint x: 223, startPoint y: 82, endPoint x: 205, endPoint y: 81, distance: 17.7
click at [205, 81] on div "1496" at bounding box center [240, 79] width 100 height 16
type input "1502"
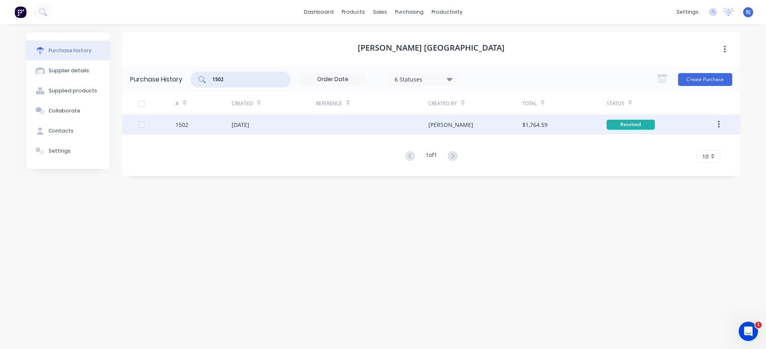
click at [249, 120] on div "[DATE]" at bounding box center [241, 124] width 18 height 8
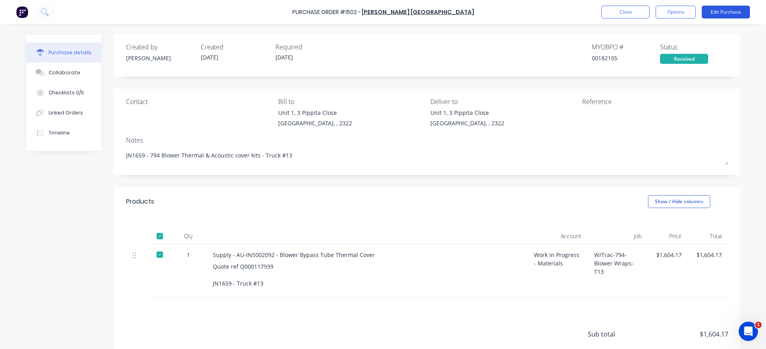
click at [716, 11] on button "Edit Purchase" at bounding box center [726, 12] width 48 height 13
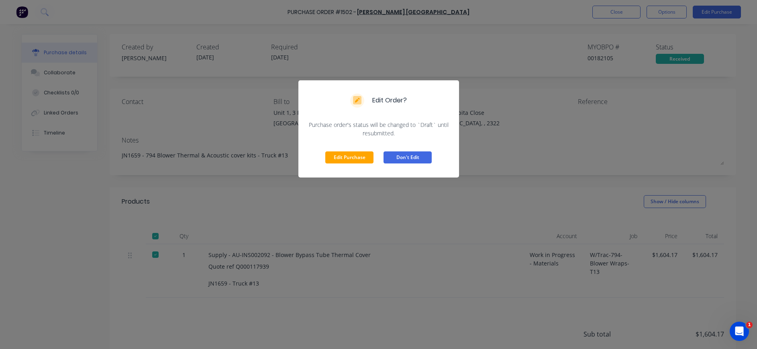
drag, startPoint x: 360, startPoint y: 158, endPoint x: 399, endPoint y: 147, distance: 39.9
click at [360, 158] on button "Edit Purchase" at bounding box center [349, 157] width 48 height 12
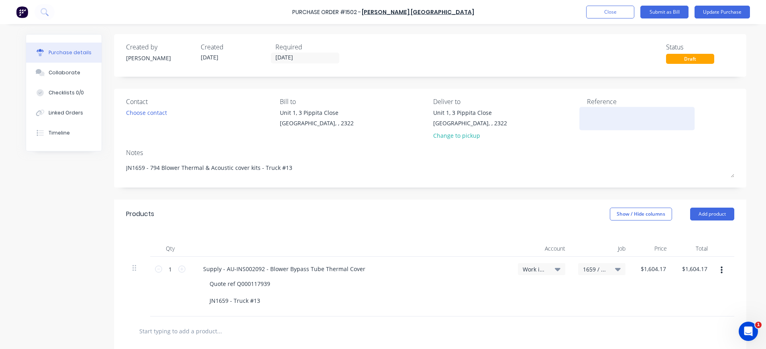
click at [592, 114] on textarea at bounding box center [637, 117] width 100 height 18
paste textarea "AU0000201105"
type textarea "x"
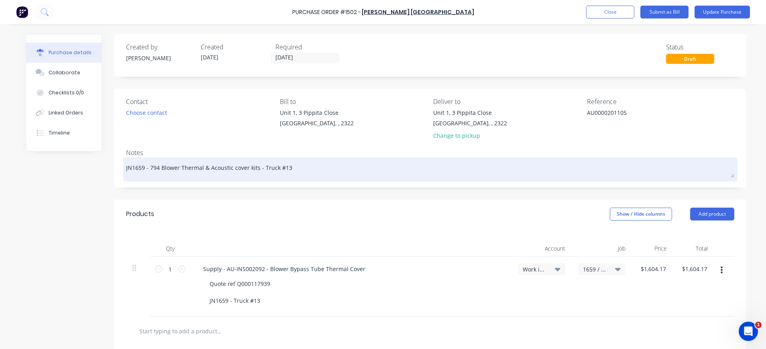
type textarea "AU0000201105"
type textarea "x"
type textarea "AU0000201105"
click at [302, 177] on div "JN1659 - 794 Blower Thermal & Acoustic cover kits - Truck #13" at bounding box center [430, 169] width 608 height 20
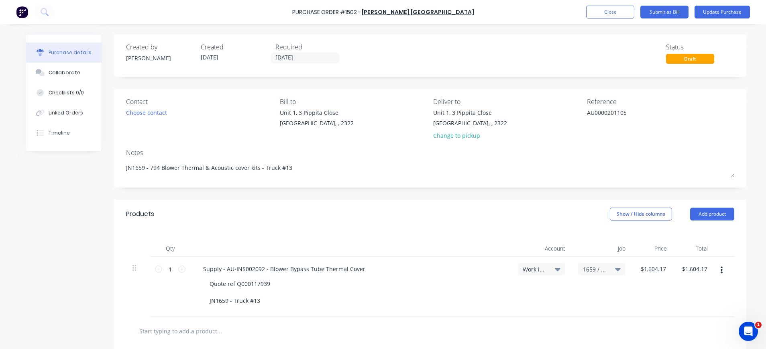
drag, startPoint x: 63, startPoint y: 74, endPoint x: 205, endPoint y: 135, distance: 154.2
click at [65, 74] on div "Collaborate" at bounding box center [65, 72] width 32 height 7
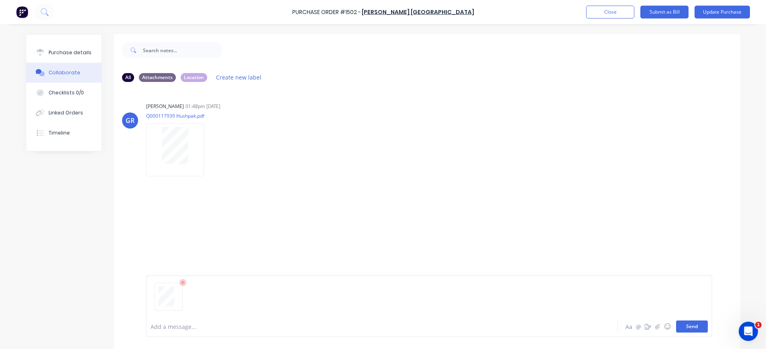
click at [688, 328] on button "Send" at bounding box center [692, 326] width 32 height 12
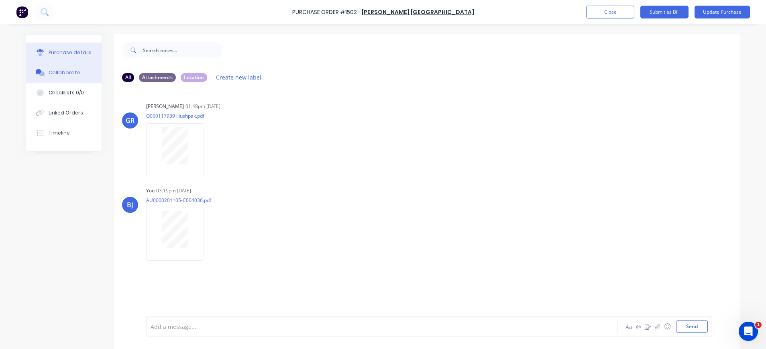
click at [56, 54] on div "Purchase details" at bounding box center [70, 52] width 43 height 7
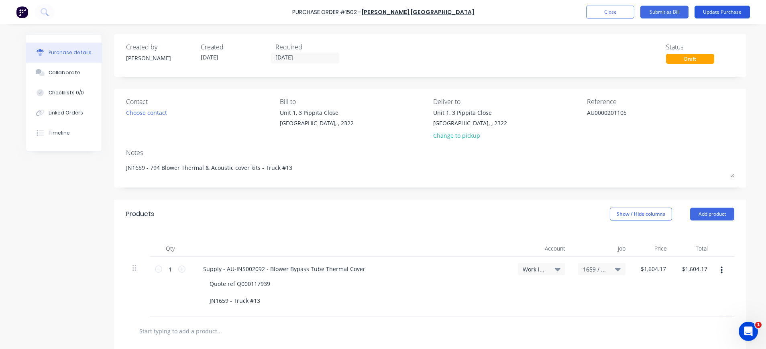
click at [729, 10] on button "Update Purchase" at bounding box center [722, 12] width 55 height 13
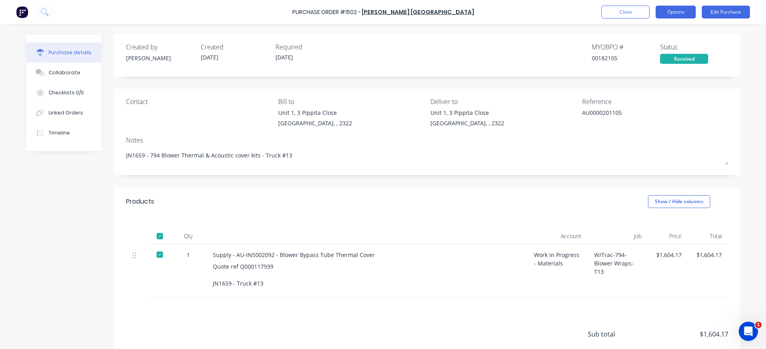
click at [673, 12] on button "Options" at bounding box center [676, 12] width 40 height 13
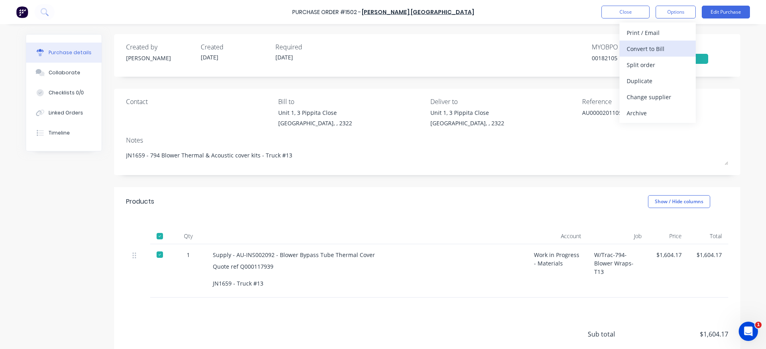
click at [659, 50] on div "Convert to Bill" at bounding box center [658, 49] width 62 height 12
type textarea "x"
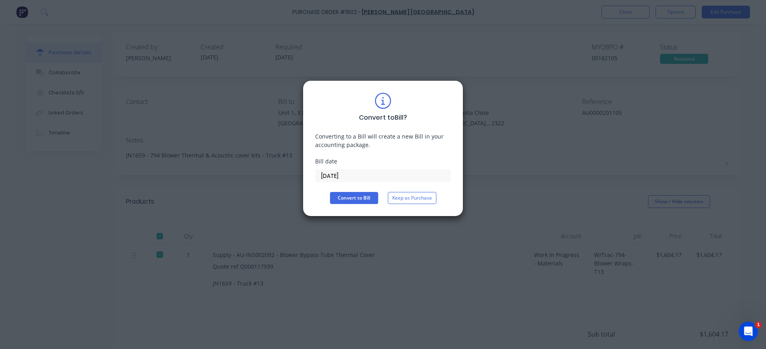
click at [335, 181] on input "[DATE]" at bounding box center [383, 176] width 135 height 12
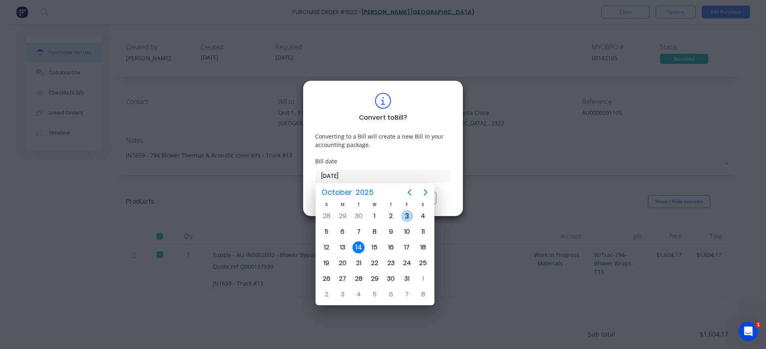
click at [405, 217] on div "3" at bounding box center [407, 216] width 12 height 12
type input "[DATE]"
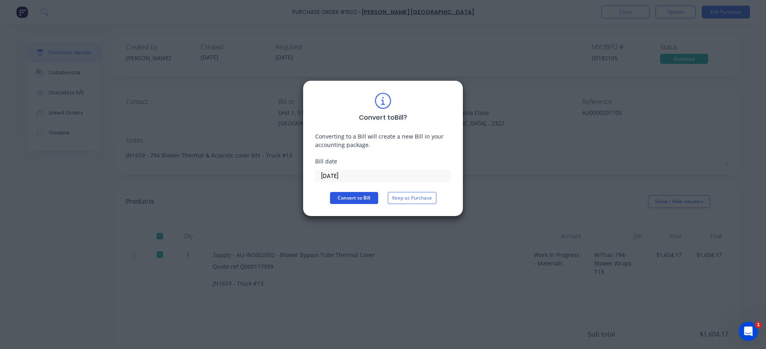
click at [339, 197] on button "Convert to Bill" at bounding box center [354, 198] width 48 height 12
type textarea "x"
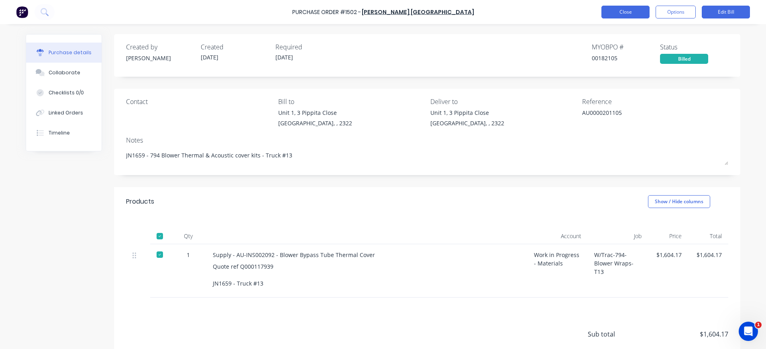
click at [608, 14] on button "Close" at bounding box center [626, 12] width 48 height 13
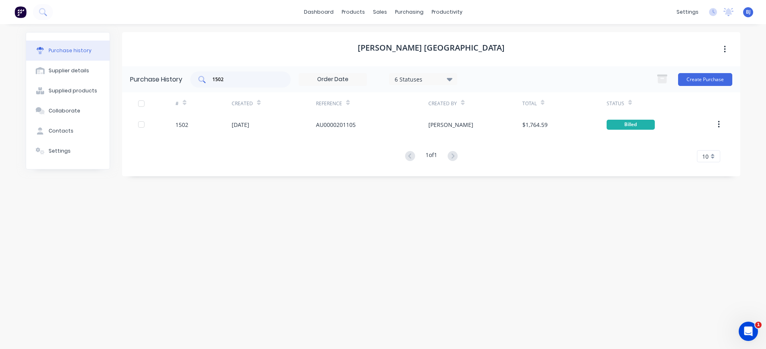
click at [230, 84] on div "1502" at bounding box center [240, 79] width 100 height 16
drag, startPoint x: 228, startPoint y: 81, endPoint x: 204, endPoint y: 81, distance: 24.5
click at [204, 81] on div "1502" at bounding box center [240, 79] width 100 height 16
type input "1497"
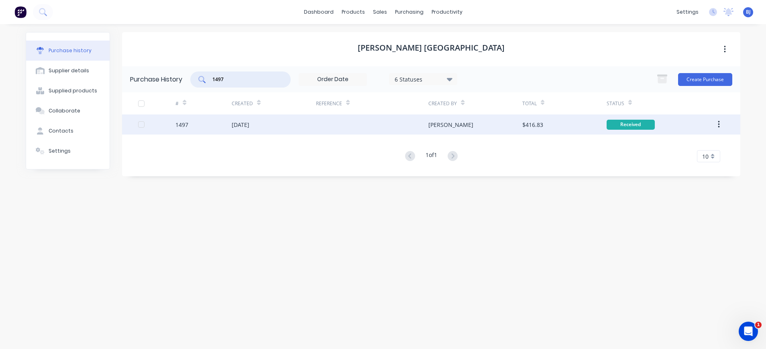
click at [249, 125] on div "[DATE]" at bounding box center [241, 124] width 18 height 8
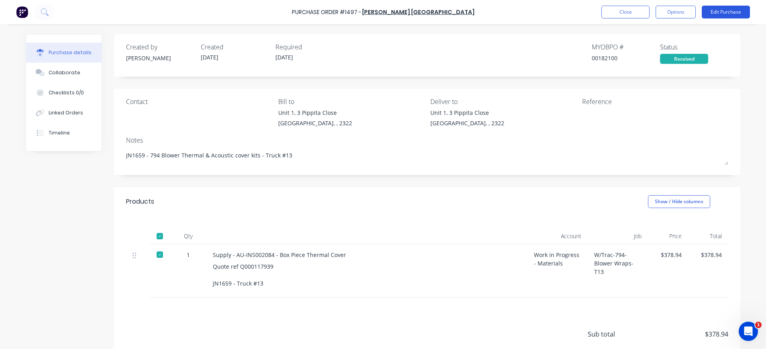
click at [716, 11] on button "Edit Purchase" at bounding box center [726, 12] width 48 height 13
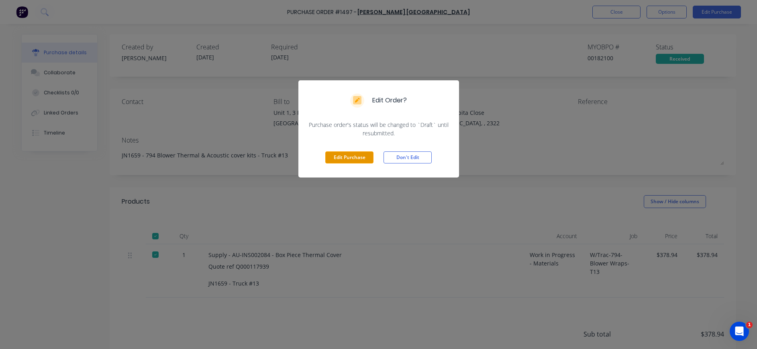
drag, startPoint x: 360, startPoint y: 159, endPoint x: 540, endPoint y: 143, distance: 181.1
click at [362, 159] on button "Edit Purchase" at bounding box center [349, 157] width 48 height 12
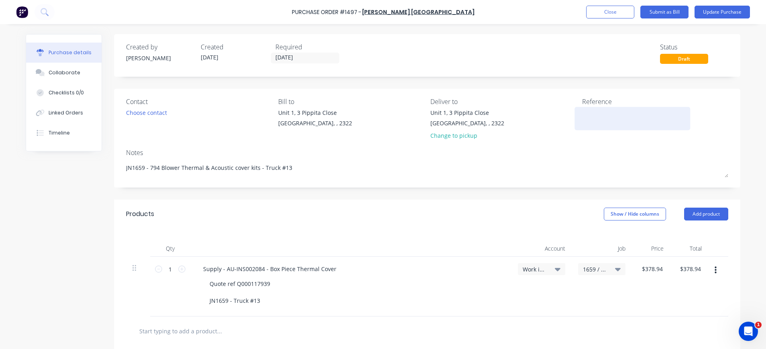
drag, startPoint x: 582, startPoint y: 128, endPoint x: 576, endPoint y: 119, distance: 10.9
click at [582, 128] on div at bounding box center [632, 118] width 100 height 20
click at [582, 111] on textarea at bounding box center [632, 117] width 100 height 18
type textarea "x"
paste textarea "AU0000201100"
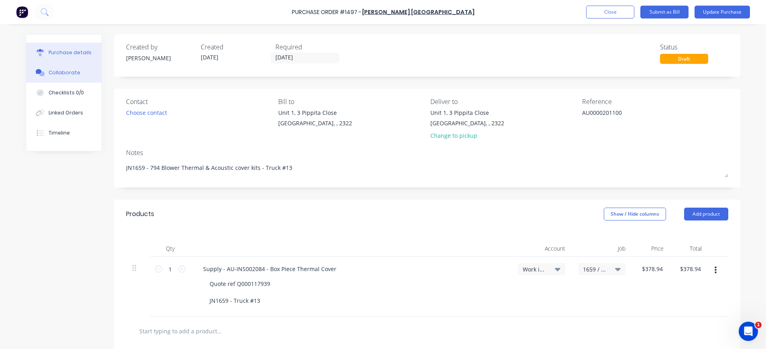
type textarea "AU0000201100"
type textarea "x"
type textarea "AU0000201100"
click at [67, 73] on div "Collaborate" at bounding box center [65, 72] width 32 height 7
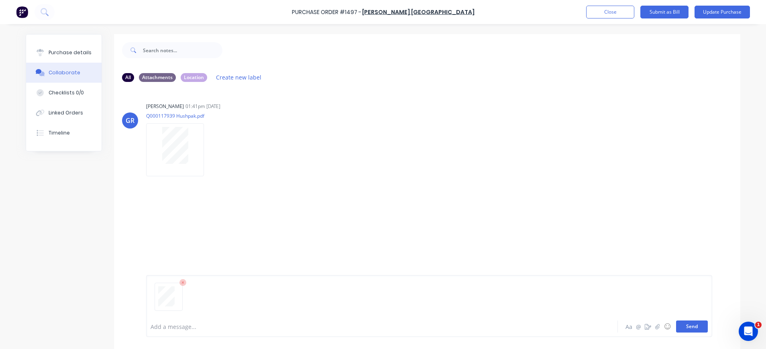
click at [698, 327] on button "Send" at bounding box center [692, 326] width 32 height 12
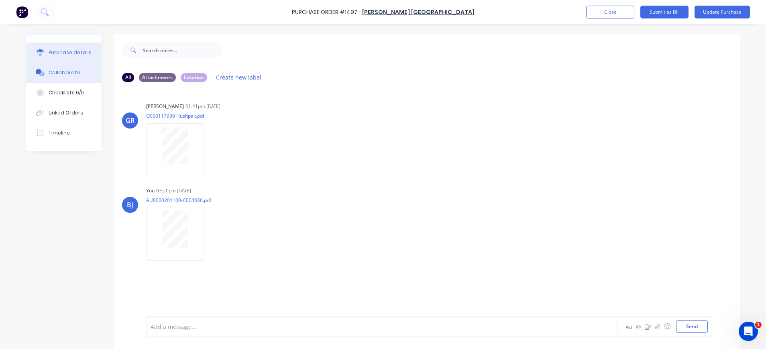
click at [72, 43] on button "Purchase details" at bounding box center [63, 53] width 75 height 20
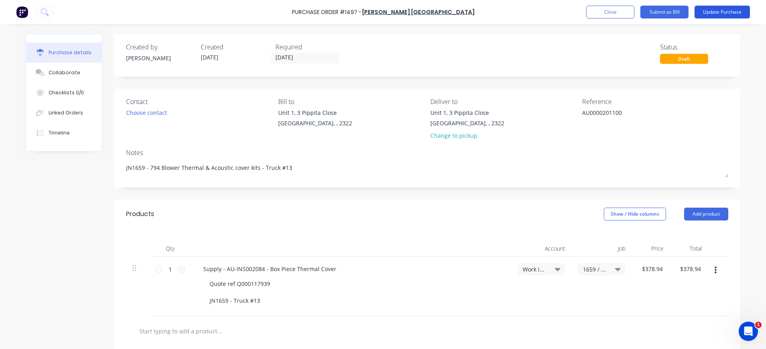
click at [718, 8] on button "Update Purchase" at bounding box center [722, 12] width 55 height 13
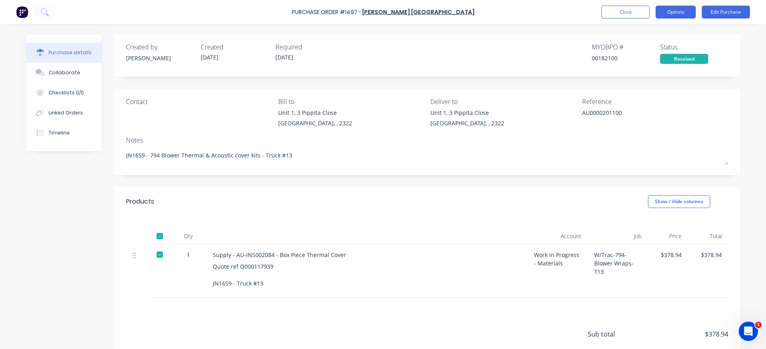
click at [673, 11] on button "Options" at bounding box center [676, 12] width 40 height 13
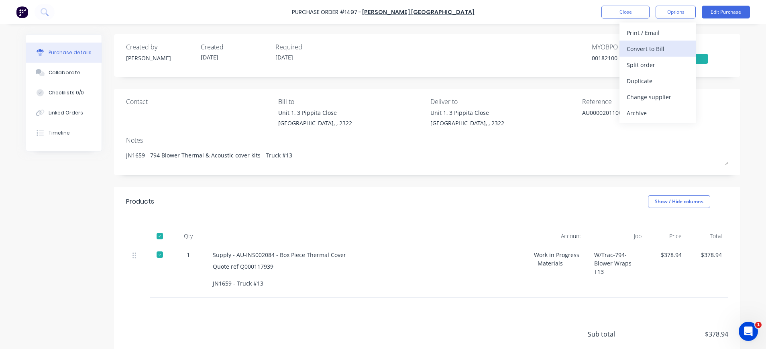
click at [645, 50] on div "Convert to Bill" at bounding box center [658, 49] width 62 height 12
type textarea "x"
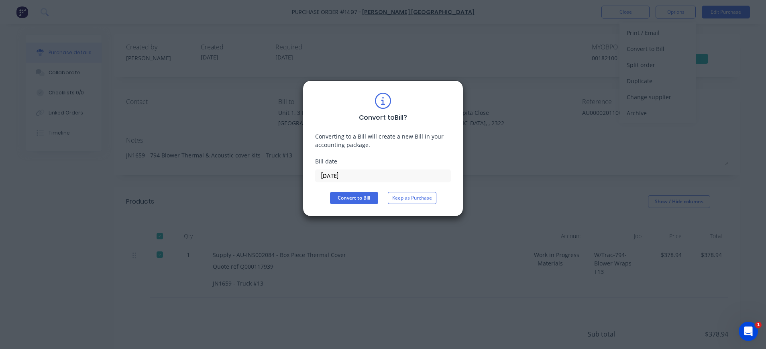
click at [357, 175] on input "[DATE]" at bounding box center [383, 176] width 135 height 12
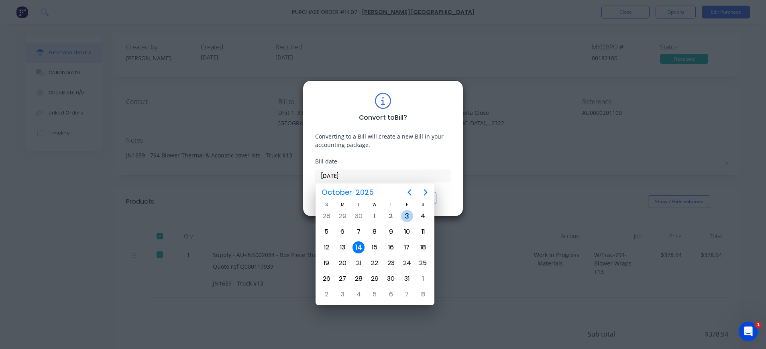
click at [408, 216] on div "3" at bounding box center [407, 216] width 12 height 12
type input "[DATE]"
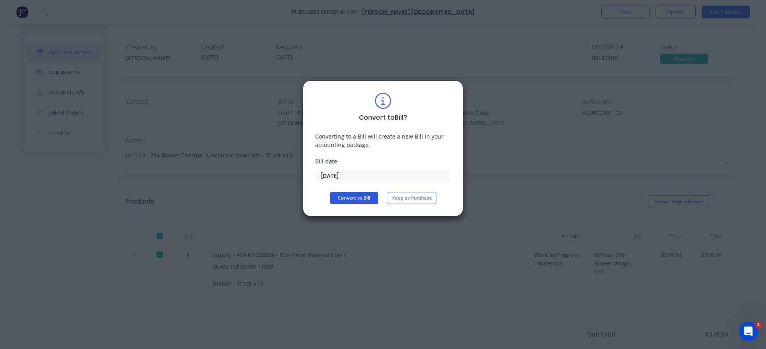
click at [373, 197] on button "Convert to Bill" at bounding box center [354, 198] width 48 height 12
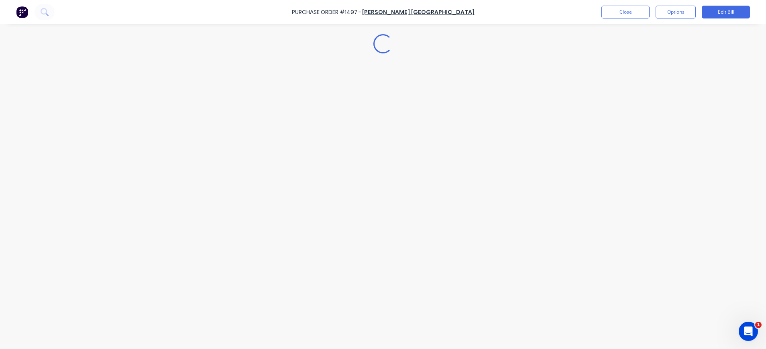
type textarea "x"
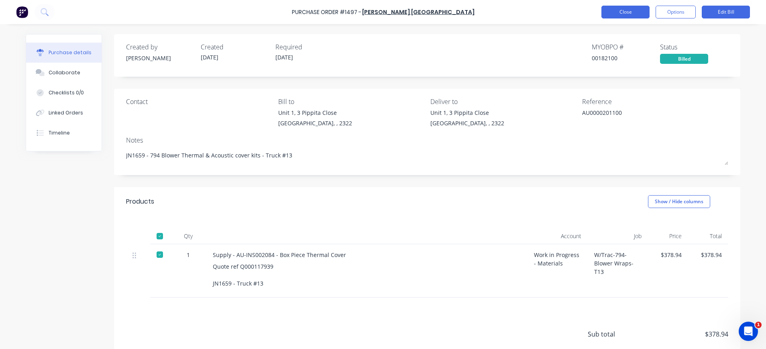
click at [627, 16] on button "Close" at bounding box center [626, 12] width 48 height 13
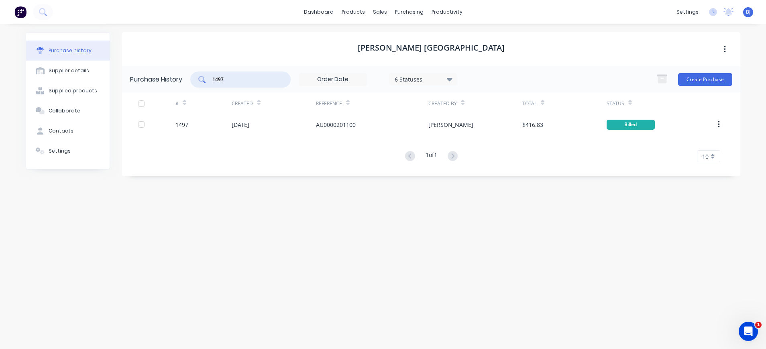
click at [238, 78] on input "1497" at bounding box center [245, 79] width 67 height 8
drag, startPoint x: 207, startPoint y: 82, endPoint x: 188, endPoint y: 84, distance: 19.5
click at [184, 85] on div "Purchase History 1497 6 Statuses 6 Statuses Create Purchase" at bounding box center [431, 79] width 618 height 26
type input "1501"
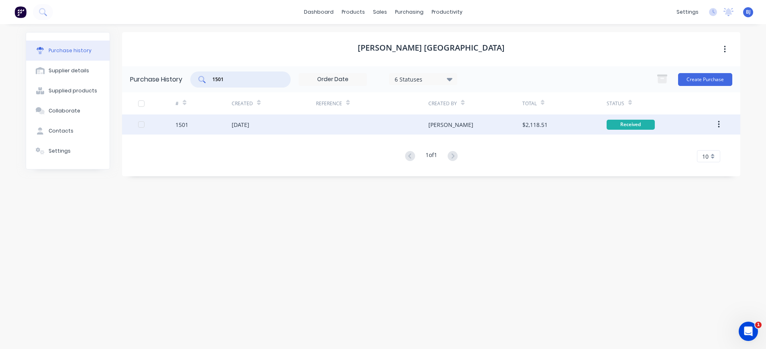
click at [241, 124] on div "[DATE]" at bounding box center [241, 124] width 18 height 8
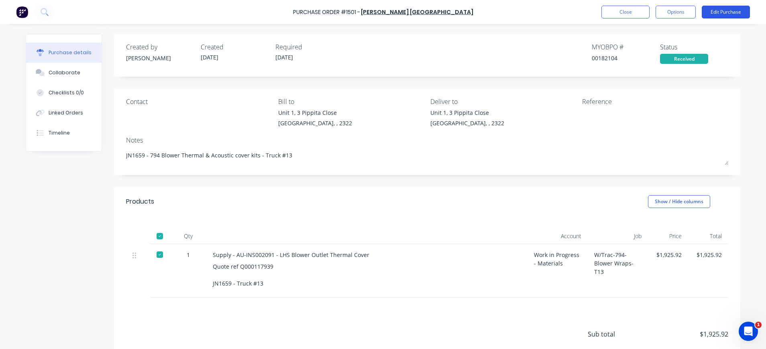
click at [716, 11] on button "Edit Purchase" at bounding box center [726, 12] width 48 height 13
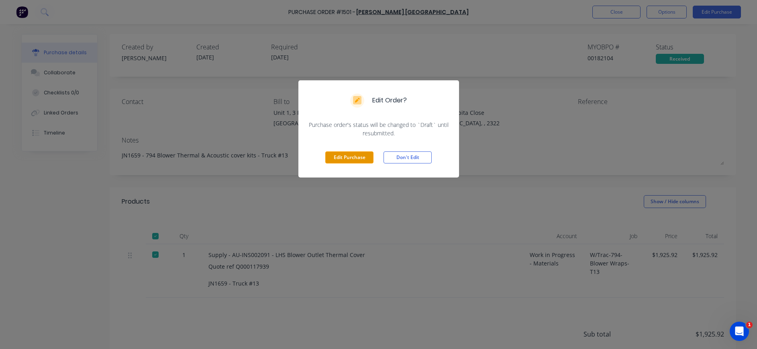
drag, startPoint x: 342, startPoint y: 159, endPoint x: 545, endPoint y: 163, distance: 202.8
click at [343, 160] on button "Edit Purchase" at bounding box center [349, 157] width 48 height 12
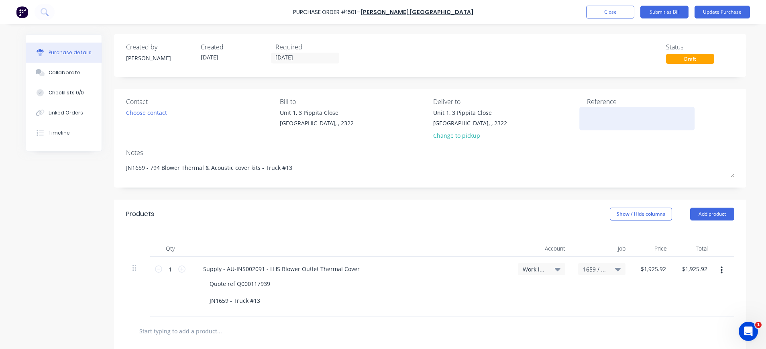
click at [621, 118] on textarea at bounding box center [637, 117] width 100 height 18
type textarea "x"
paste textarea "AU0000201104"
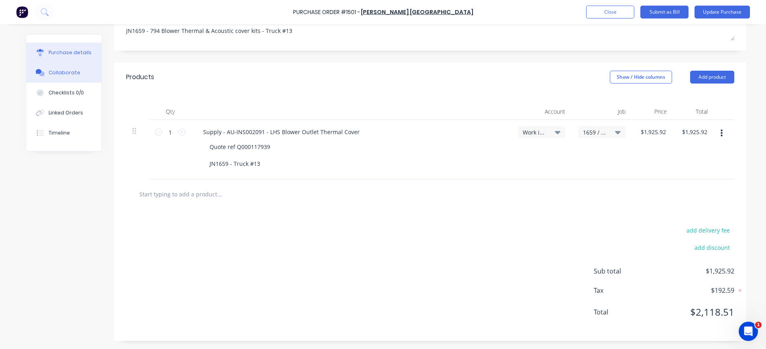
type textarea "AU0000201104"
type textarea "x"
type textarea "AU0000201104"
click at [55, 71] on div "Collaborate" at bounding box center [65, 72] width 32 height 7
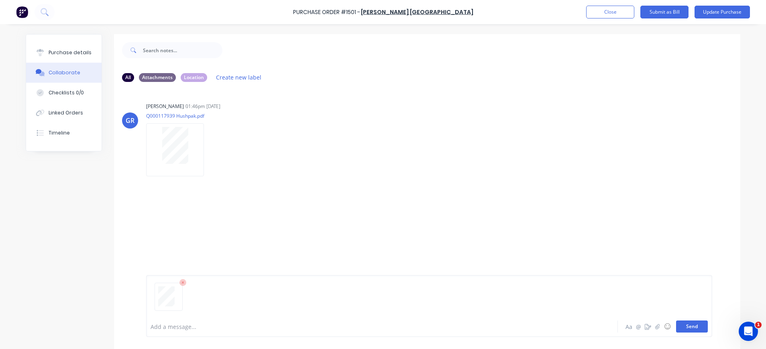
click at [687, 328] on button "Send" at bounding box center [692, 326] width 32 height 12
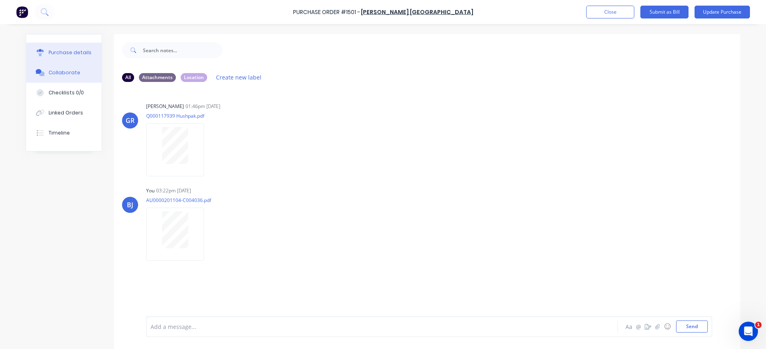
click at [56, 57] on button "Purchase details" at bounding box center [63, 53] width 75 height 20
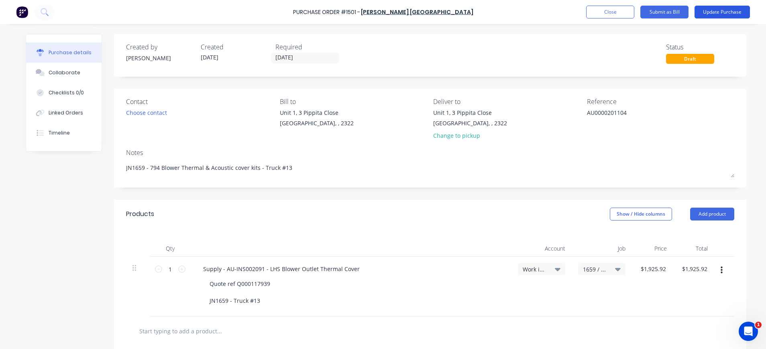
click at [714, 10] on button "Update Purchase" at bounding box center [722, 12] width 55 height 13
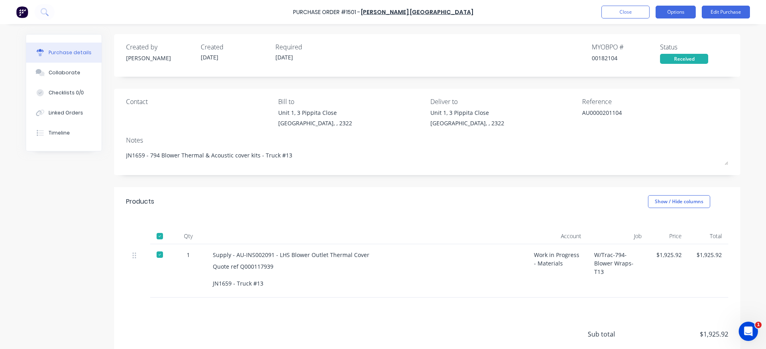
click at [682, 16] on button "Options" at bounding box center [676, 12] width 40 height 13
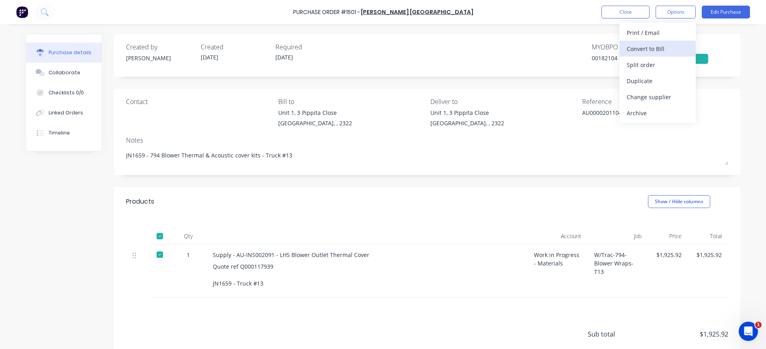
click at [665, 49] on div "Convert to Bill" at bounding box center [658, 49] width 62 height 12
type textarea "x"
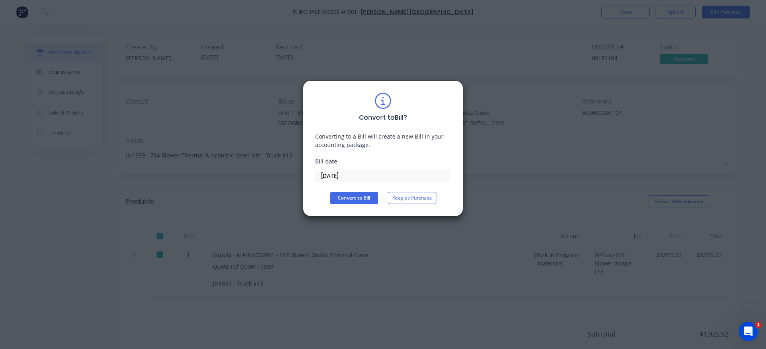
click at [348, 174] on input "[DATE]" at bounding box center [383, 176] width 135 height 12
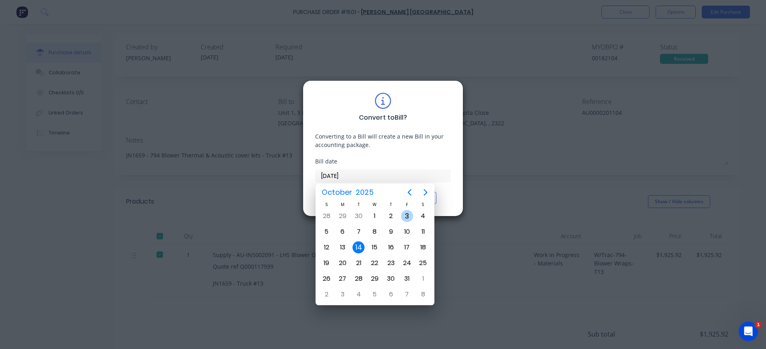
click at [408, 215] on div "3" at bounding box center [407, 216] width 12 height 12
type input "[DATE]"
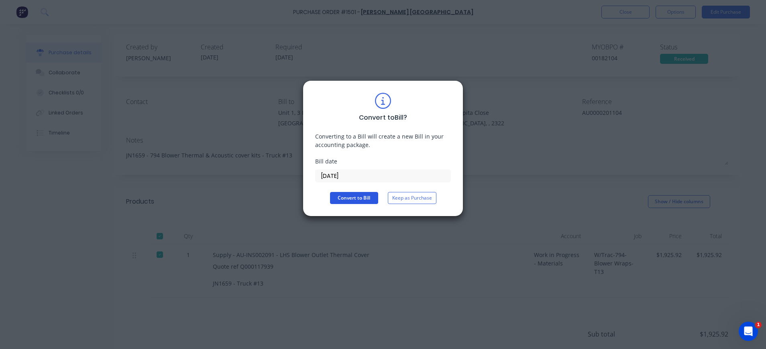
click at [355, 196] on button "Convert to Bill" at bounding box center [354, 198] width 48 height 12
type textarea "x"
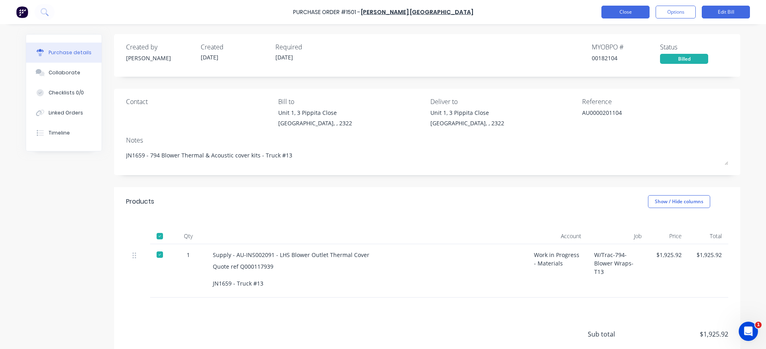
click at [609, 13] on button "Close" at bounding box center [626, 12] width 48 height 13
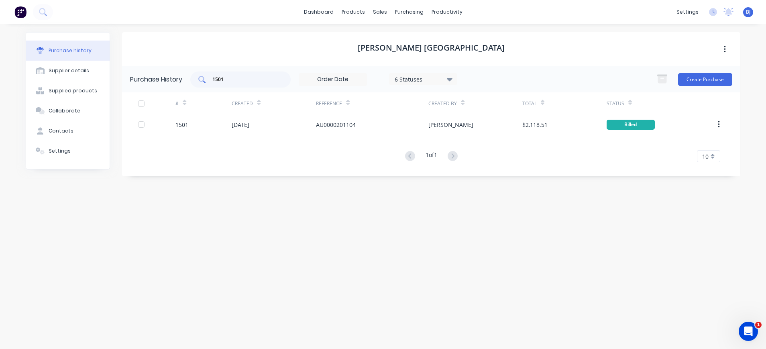
click at [249, 73] on div "1501" at bounding box center [240, 79] width 100 height 16
drag, startPoint x: 230, startPoint y: 76, endPoint x: 200, endPoint y: 78, distance: 30.2
click at [200, 78] on div "1501" at bounding box center [240, 79] width 100 height 16
type input "1499"
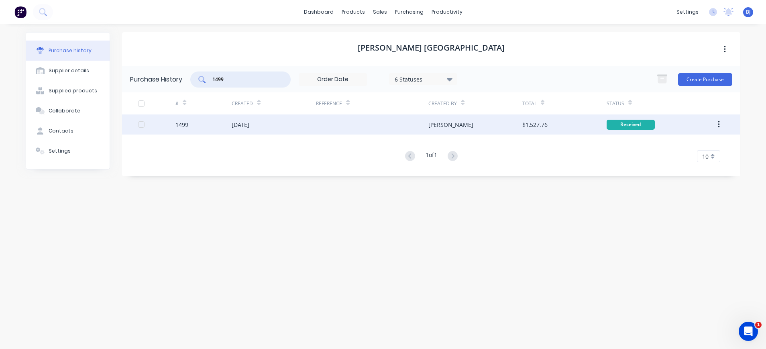
click at [238, 124] on div "[DATE]" at bounding box center [241, 124] width 18 height 8
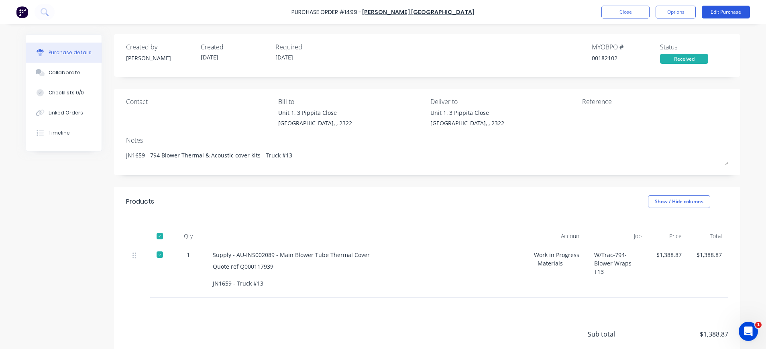
click at [726, 13] on button "Edit Purchase" at bounding box center [726, 12] width 48 height 13
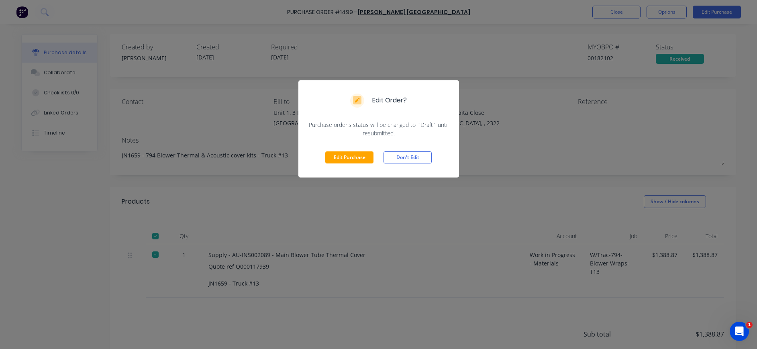
drag, startPoint x: 340, startPoint y: 155, endPoint x: 513, endPoint y: 121, distance: 176.4
click at [344, 156] on button "Edit Purchase" at bounding box center [349, 157] width 48 height 12
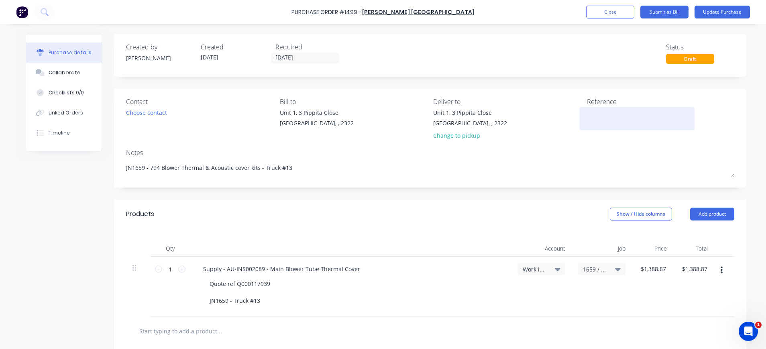
click at [589, 115] on textarea at bounding box center [637, 117] width 100 height 18
paste textarea "AU0000201102"
type textarea "x"
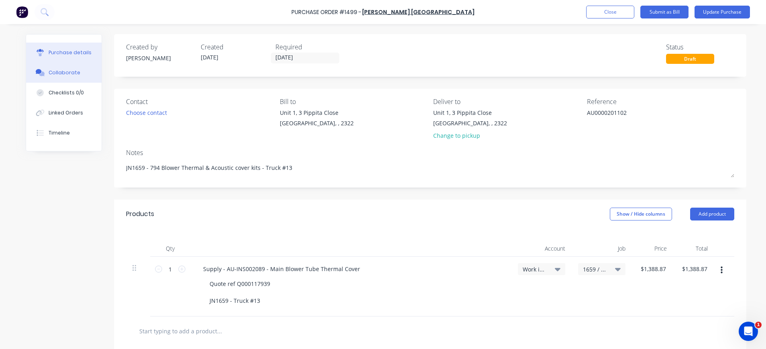
type textarea "AU0000201102"
type textarea "x"
type textarea "AU0000201102"
click at [69, 73] on div "Collaborate" at bounding box center [65, 72] width 32 height 7
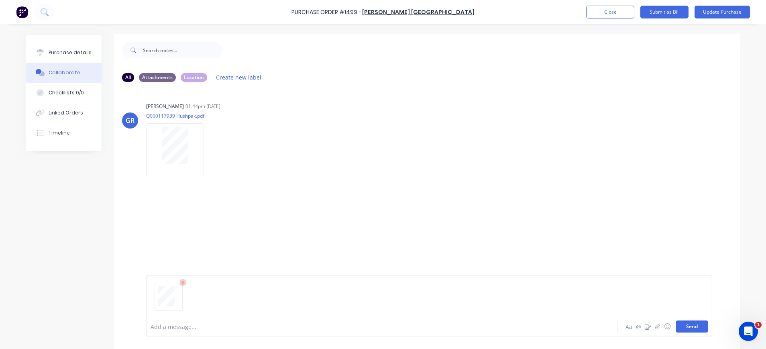
click at [692, 326] on button "Send" at bounding box center [692, 326] width 32 height 12
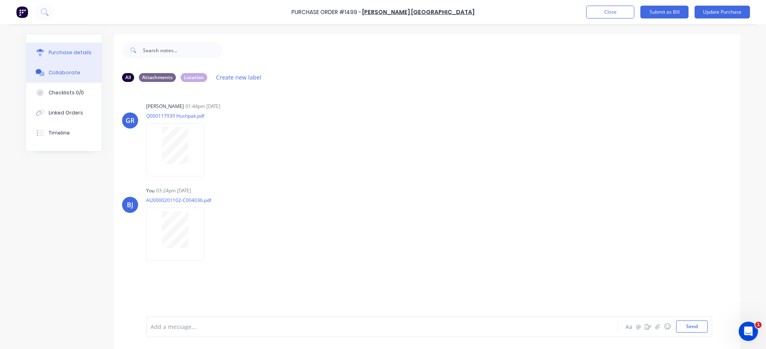
click at [60, 50] on div "Purchase details" at bounding box center [70, 52] width 43 height 7
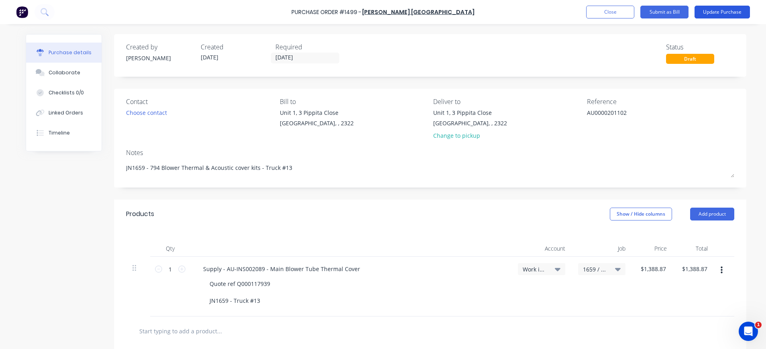
click at [730, 11] on button "Update Purchase" at bounding box center [722, 12] width 55 height 13
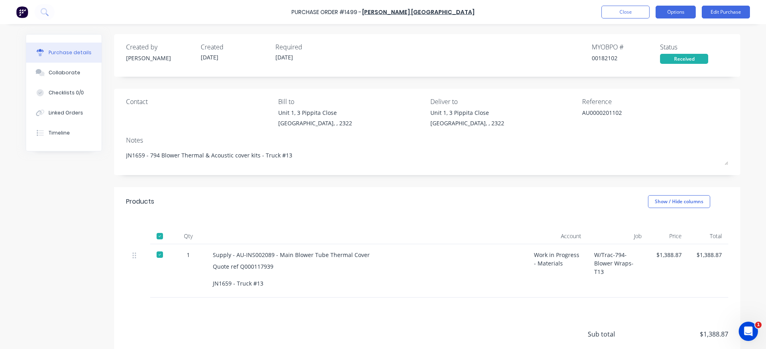
click at [678, 11] on button "Options" at bounding box center [676, 12] width 40 height 13
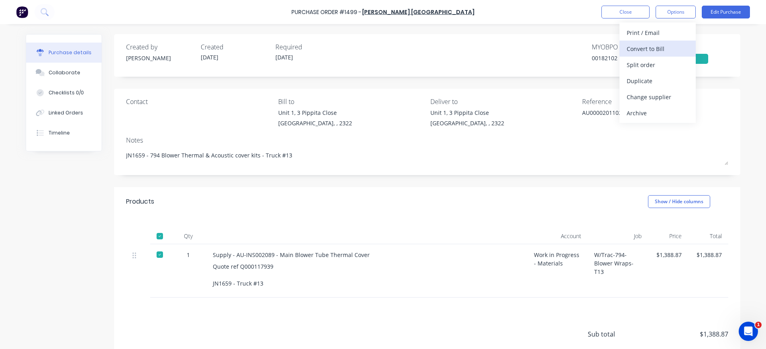
click at [662, 51] on div "Convert to Bill" at bounding box center [658, 49] width 62 height 12
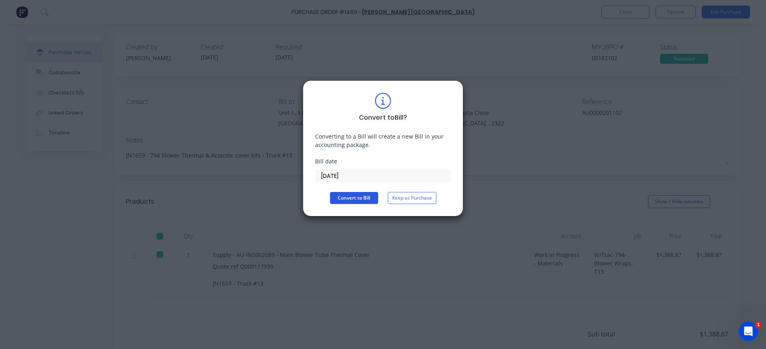
click at [361, 194] on button "Convert to Bill" at bounding box center [354, 198] width 48 height 12
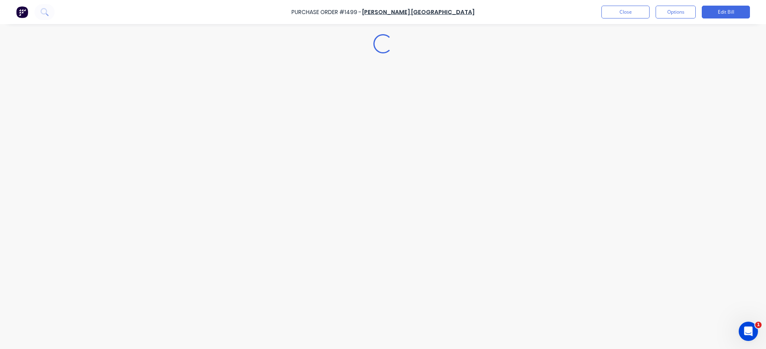
type textarea "x"
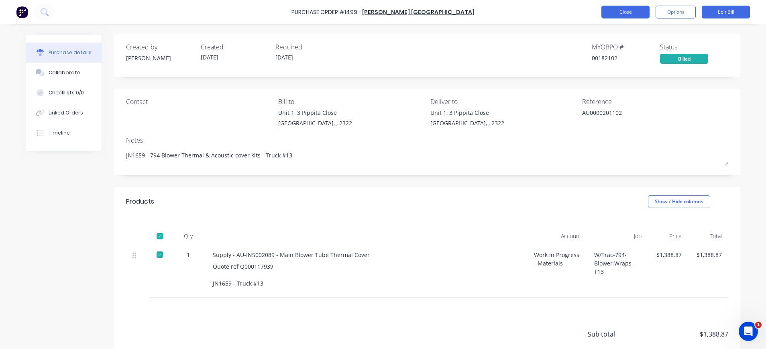
click at [614, 15] on button "Close" at bounding box center [626, 12] width 48 height 13
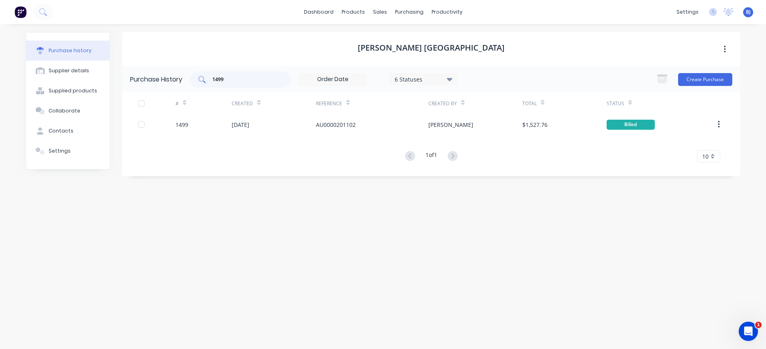
click at [243, 78] on input "1499" at bounding box center [245, 79] width 67 height 8
drag, startPoint x: 243, startPoint y: 78, endPoint x: 202, endPoint y: 78, distance: 41.0
click at [202, 78] on div "1499" at bounding box center [240, 79] width 100 height 16
type input "1498"
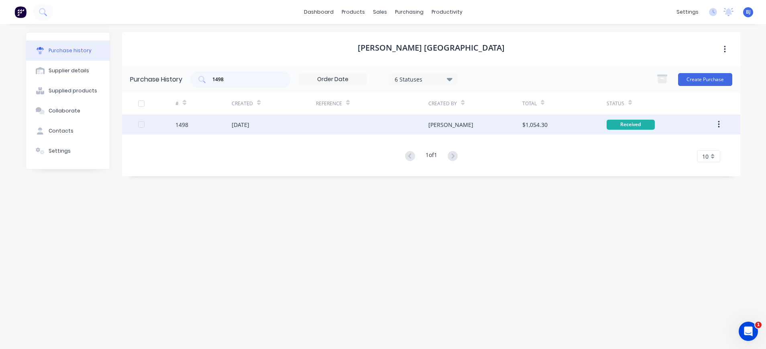
click at [630, 125] on div "Received" at bounding box center [631, 125] width 48 height 10
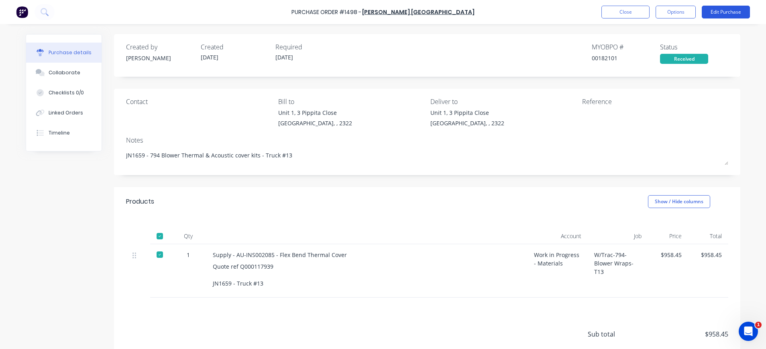
click at [735, 14] on button "Edit Purchase" at bounding box center [726, 12] width 48 height 13
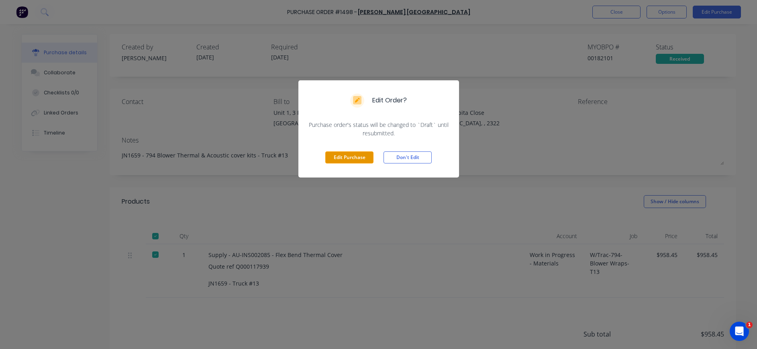
click at [358, 160] on button "Edit Purchase" at bounding box center [349, 157] width 48 height 12
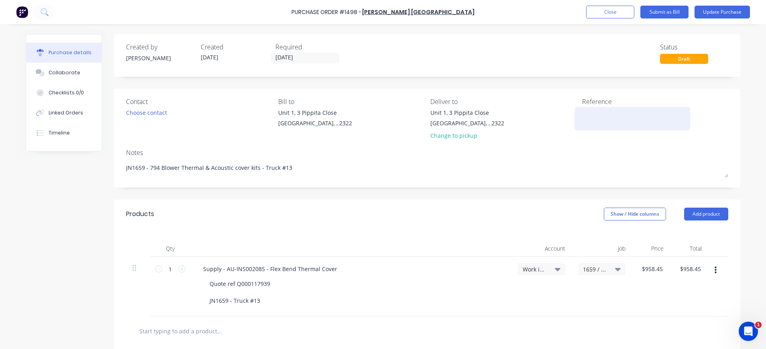
click at [594, 119] on textarea at bounding box center [632, 117] width 100 height 18
click at [591, 113] on textarea at bounding box center [632, 117] width 100 height 18
paste textarea "AU0000201101"
type textarea "x"
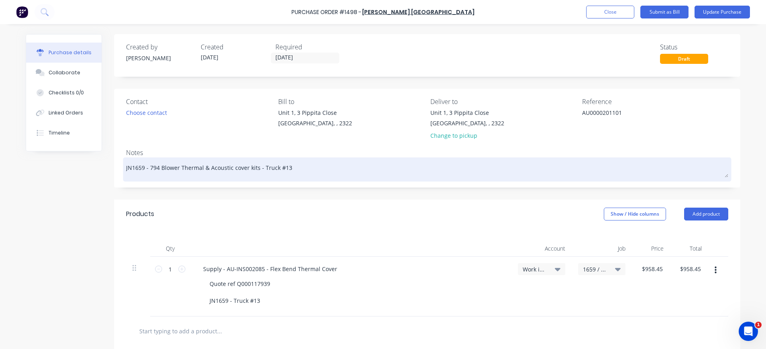
type textarea "AU0000201101"
type textarea "x"
type textarea "AU0000201101"
click at [559, 179] on div "JN1659 - 794 Blower Thermal & Acoustic cover kits - Truck #13" at bounding box center [427, 169] width 602 height 20
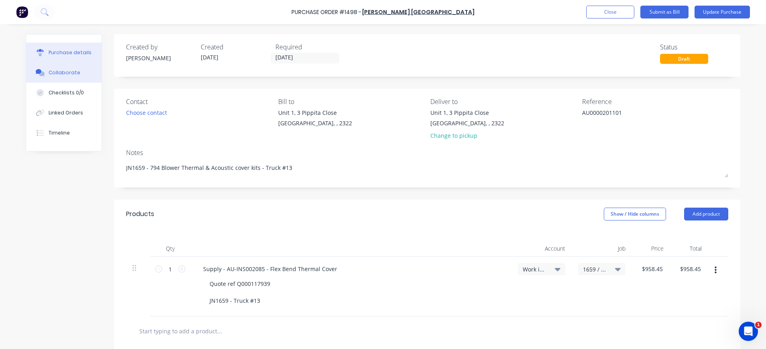
click at [49, 71] on div "Collaborate" at bounding box center [65, 72] width 32 height 7
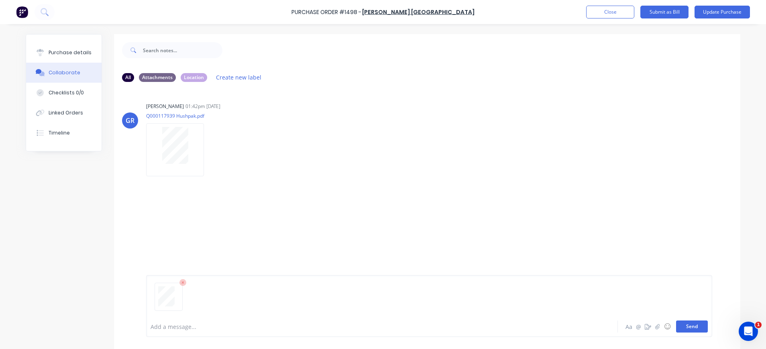
click at [691, 328] on button "Send" at bounding box center [692, 326] width 32 height 12
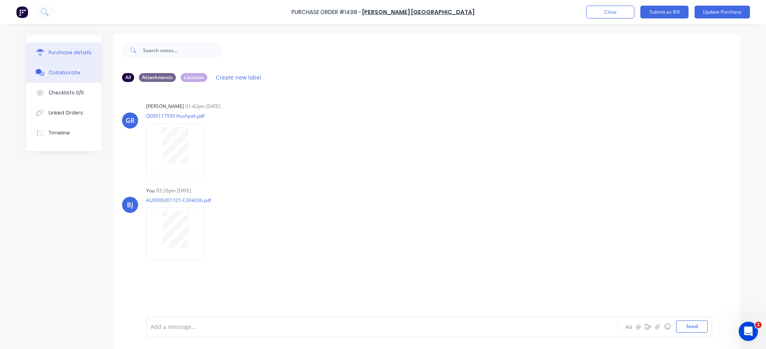
click at [74, 46] on button "Purchase details" at bounding box center [63, 53] width 75 height 20
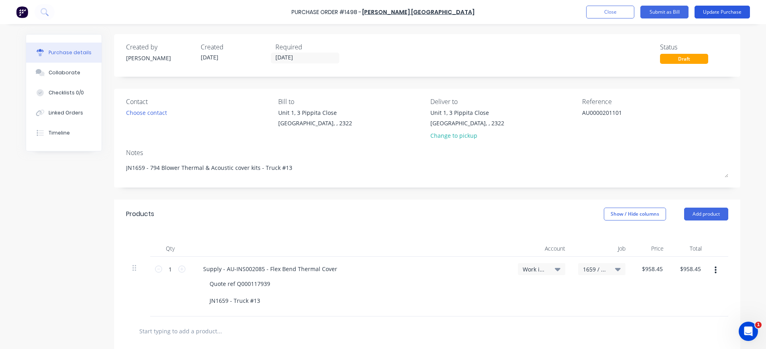
click at [705, 8] on button "Update Purchase" at bounding box center [722, 12] width 55 height 13
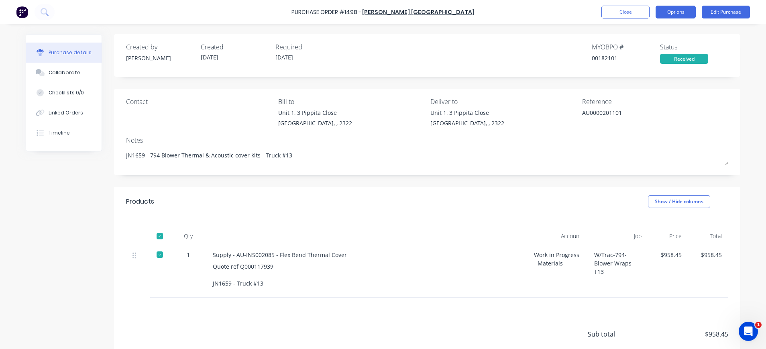
click at [675, 12] on button "Options" at bounding box center [676, 12] width 40 height 13
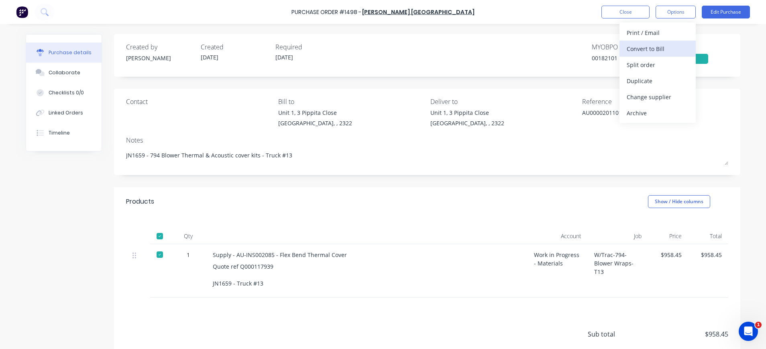
click at [667, 46] on div "Convert to Bill" at bounding box center [658, 49] width 62 height 12
type textarea "x"
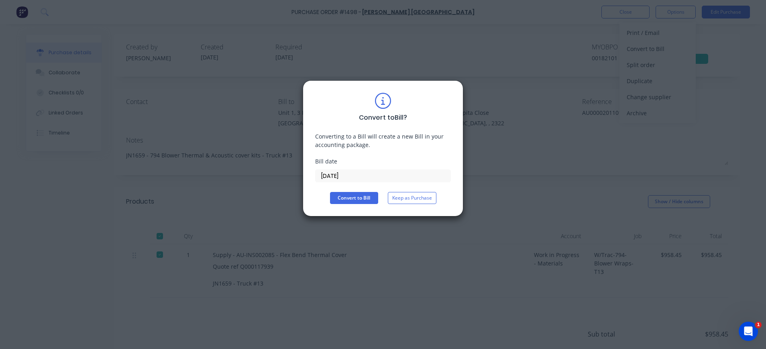
click at [353, 176] on input "[DATE]" at bounding box center [383, 176] width 135 height 12
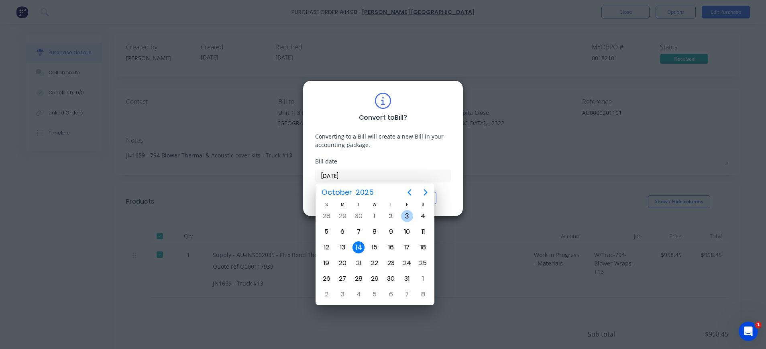
click at [405, 216] on div "3" at bounding box center [407, 216] width 12 height 12
type input "[DATE]"
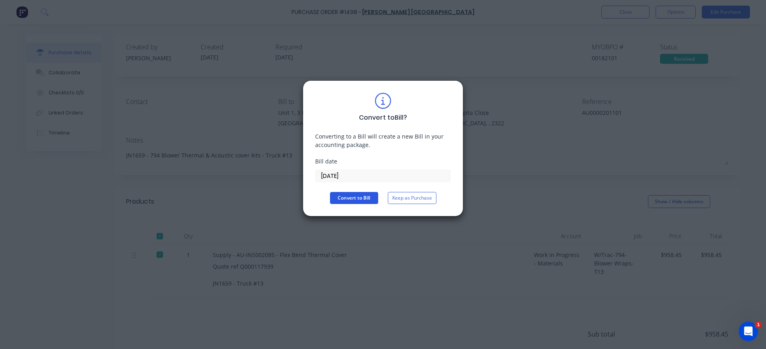
click at [340, 197] on button "Convert to Bill" at bounding box center [354, 198] width 48 height 12
type textarea "x"
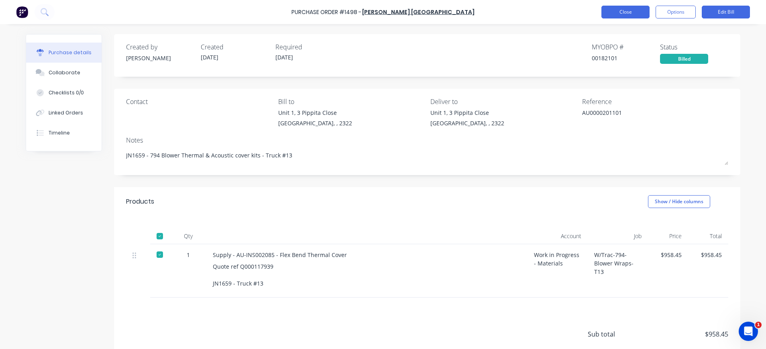
click at [624, 12] on button "Close" at bounding box center [626, 12] width 48 height 13
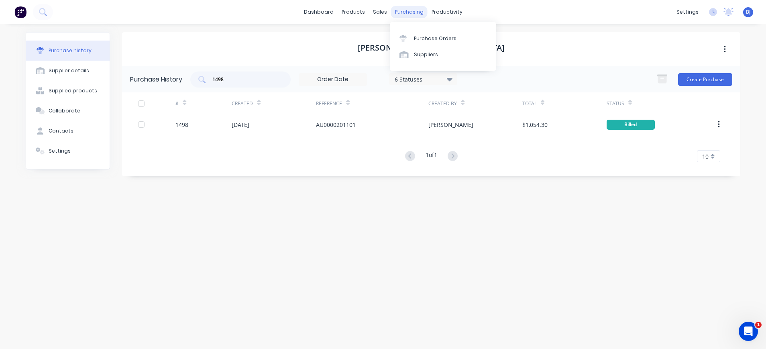
click at [414, 10] on div "purchasing" at bounding box center [409, 12] width 37 height 12
click at [422, 37] on div "Purchase Orders" at bounding box center [435, 38] width 43 height 7
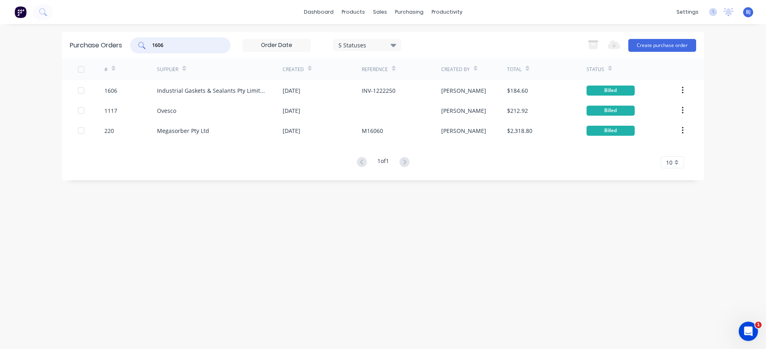
click at [192, 47] on input "1606" at bounding box center [184, 45] width 67 height 8
drag, startPoint x: 169, startPoint y: 47, endPoint x: 129, endPoint y: 48, distance: 40.2
click at [129, 48] on div "Purchase Orders 1606 5 Statuses 5 Statuses Export to Excel (XLSX) Create purcha…" at bounding box center [383, 45] width 643 height 26
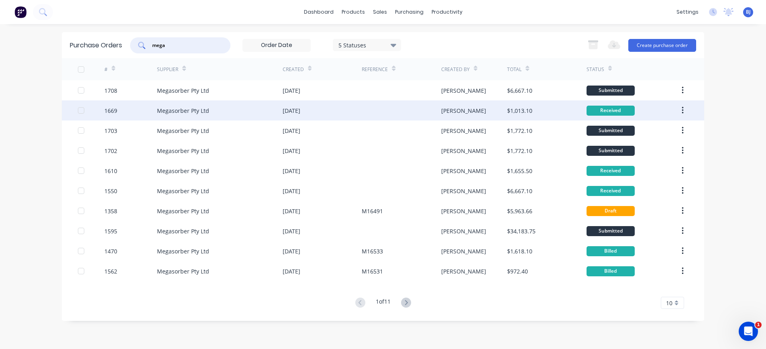
type input "mega"
click at [186, 108] on div "Megasorber Pty Ltd" at bounding box center [183, 110] width 52 height 8
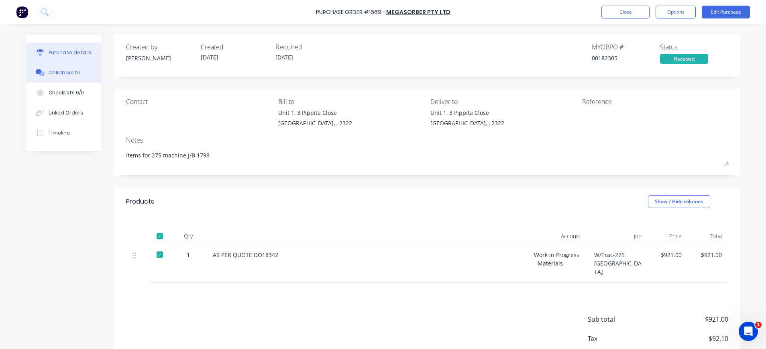
click at [52, 74] on div "Collaborate" at bounding box center [65, 72] width 32 height 7
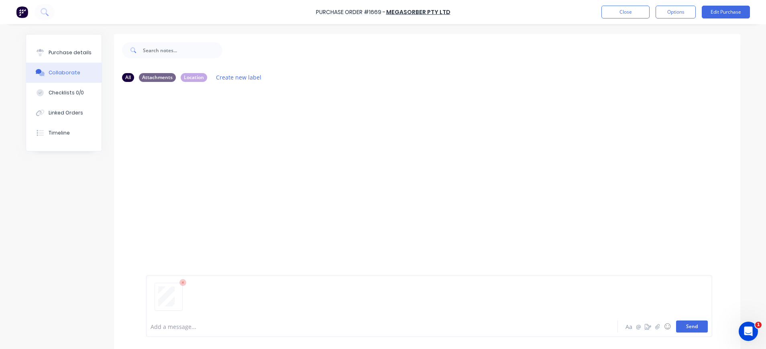
click at [688, 326] on button "Send" at bounding box center [692, 326] width 32 height 12
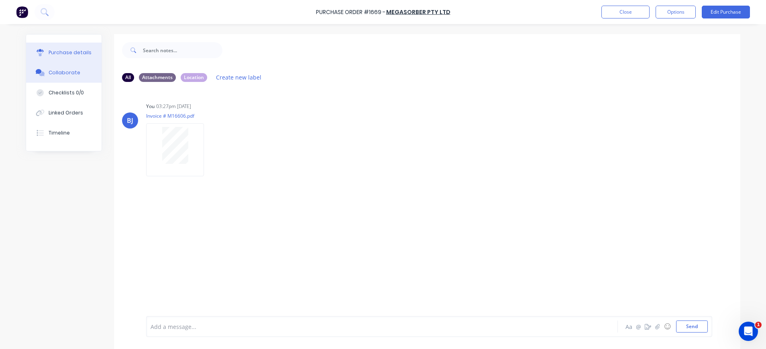
click at [58, 55] on div "Purchase details" at bounding box center [70, 52] width 43 height 7
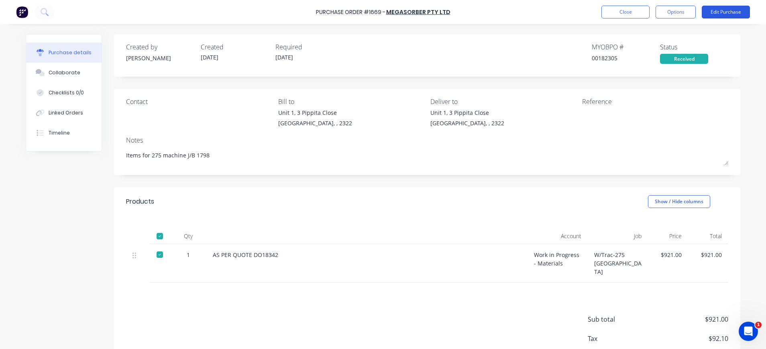
click at [728, 9] on button "Edit Purchase" at bounding box center [726, 12] width 48 height 13
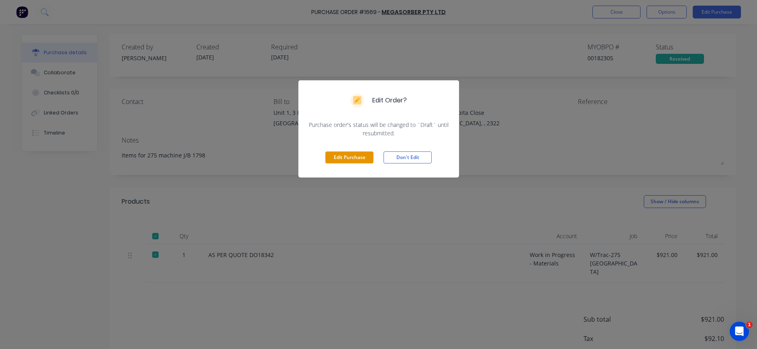
click at [359, 152] on button "Edit Purchase" at bounding box center [349, 157] width 48 height 12
type textarea "x"
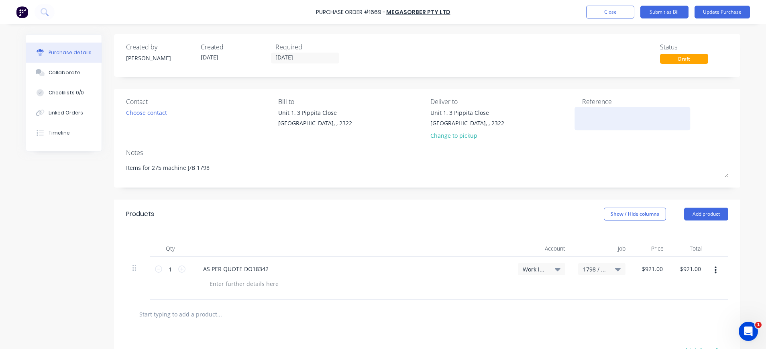
click at [582, 112] on textarea at bounding box center [632, 117] width 100 height 18
type textarea "M16606"
type textarea "x"
type textarea "M16606"
click at [702, 15] on button "Update Purchase" at bounding box center [722, 12] width 55 height 13
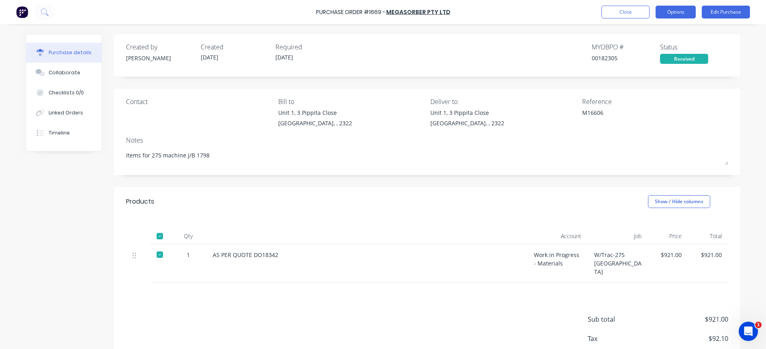
click at [676, 14] on button "Options" at bounding box center [676, 12] width 40 height 13
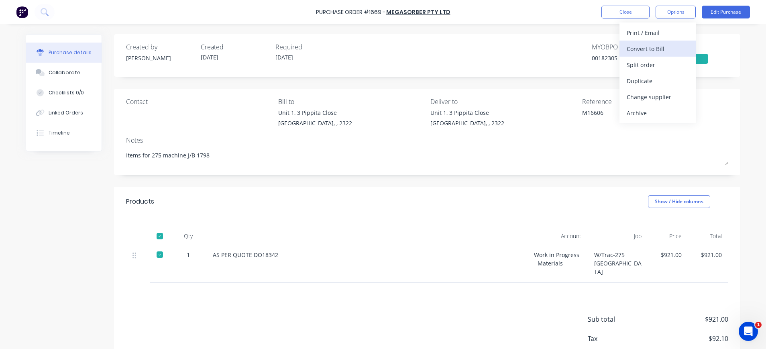
click at [665, 47] on div "Convert to Bill" at bounding box center [658, 49] width 62 height 12
type textarea "x"
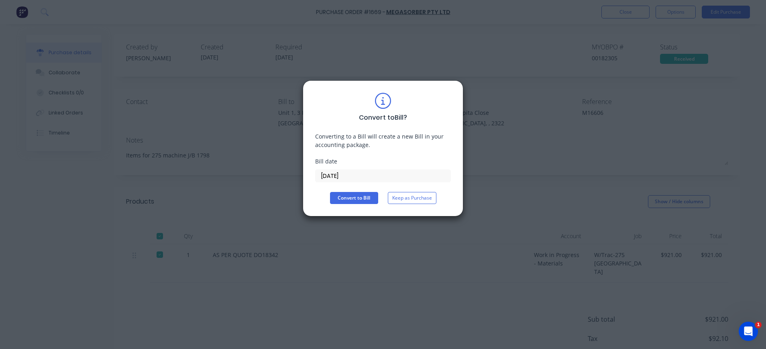
click at [369, 169] on div "Bill date [DATE]" at bounding box center [383, 169] width 136 height 25
click at [341, 175] on input "[DATE]" at bounding box center [383, 176] width 135 height 12
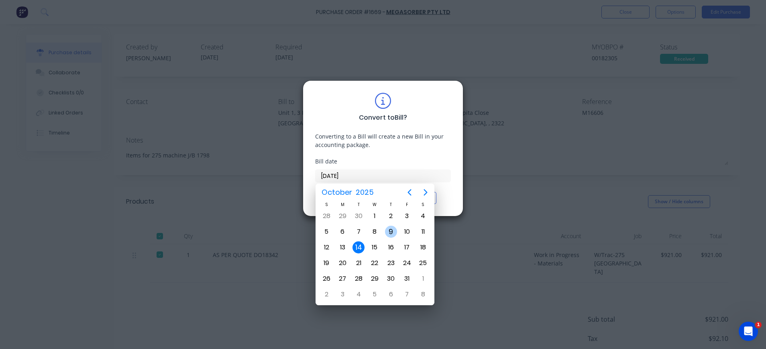
click at [394, 229] on div "9" at bounding box center [391, 232] width 12 height 12
type input "[DATE]"
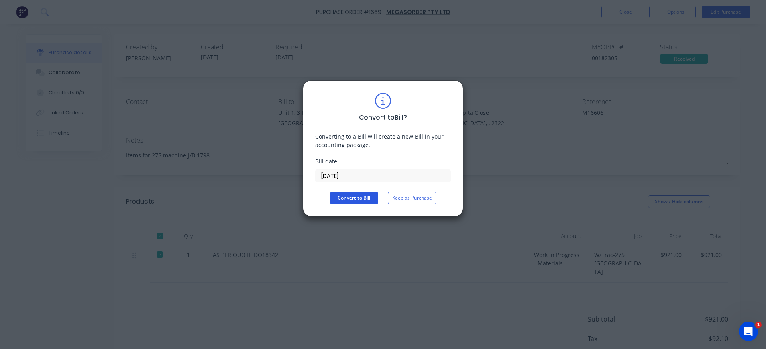
click at [364, 200] on button "Convert to Bill" at bounding box center [354, 198] width 48 height 12
type textarea "x"
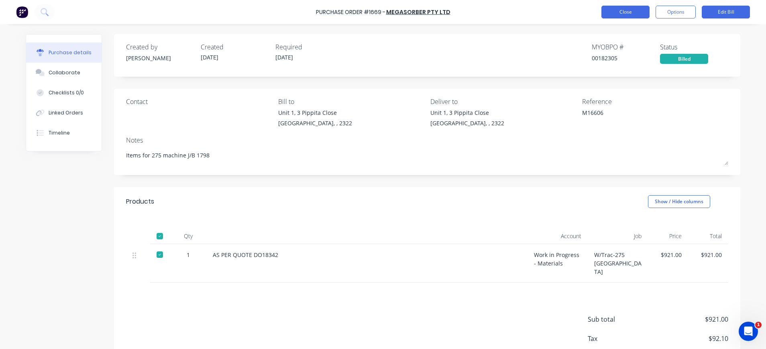
click at [624, 12] on button "Close" at bounding box center [626, 12] width 48 height 13
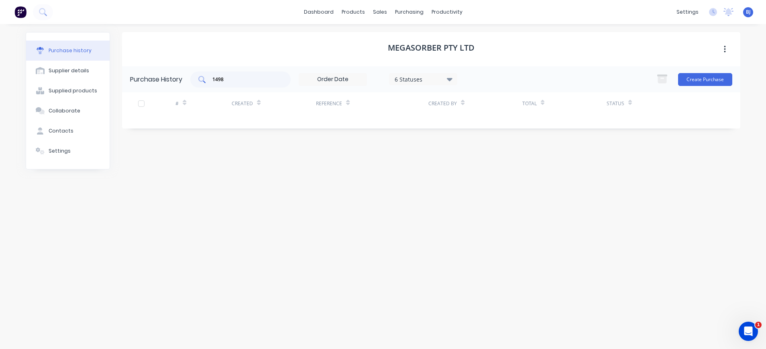
click at [239, 84] on div "1498" at bounding box center [240, 79] width 100 height 16
drag, startPoint x: 228, startPoint y: 82, endPoint x: 202, endPoint y: 80, distance: 26.1
click at [202, 80] on div "1498" at bounding box center [240, 79] width 100 height 16
type input "1665"
click at [263, 76] on input "1665" at bounding box center [245, 79] width 67 height 8
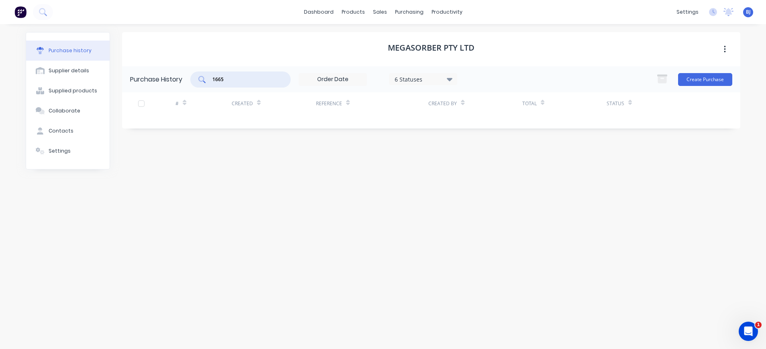
drag, startPoint x: 258, startPoint y: 76, endPoint x: 188, endPoint y: 80, distance: 70.4
click at [188, 80] on div "Purchase History 1665 6 Statuses 6 Statuses Create Purchase" at bounding box center [431, 79] width 618 height 26
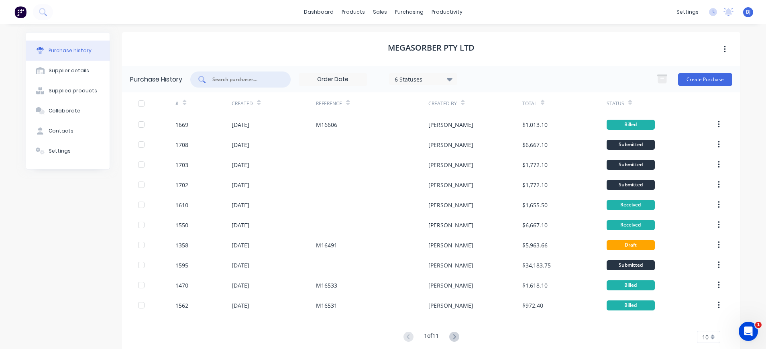
drag, startPoint x: 212, startPoint y: 81, endPoint x: 226, endPoint y: 76, distance: 15.4
click at [212, 81] on input "text" at bounding box center [245, 79] width 67 height 8
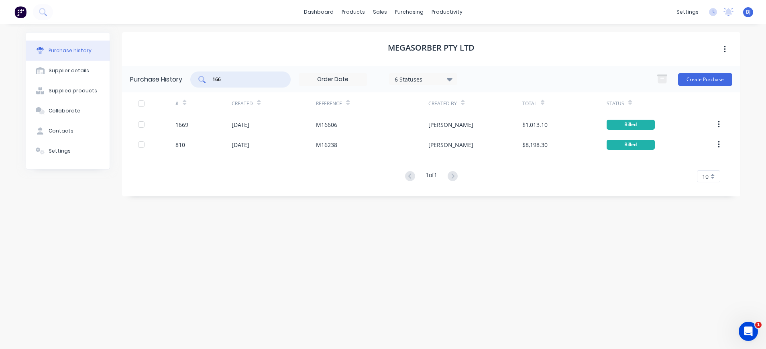
type input "1665"
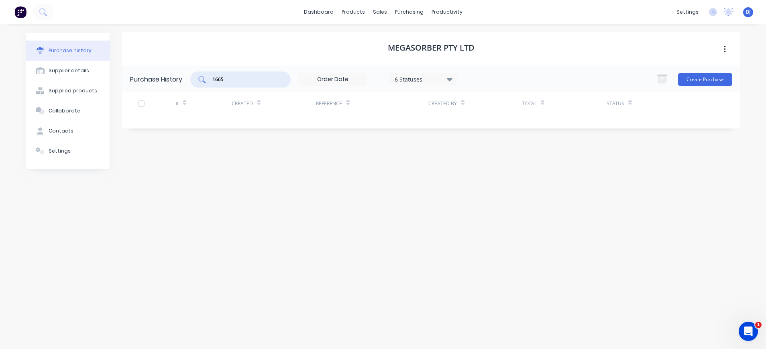
click at [249, 80] on input "1665" at bounding box center [245, 79] width 67 height 8
drag, startPoint x: 249, startPoint y: 80, endPoint x: 184, endPoint y: 75, distance: 64.9
click at [184, 75] on div "Purchase History 1665 6 Statuses 6 Statuses Create Purchase" at bounding box center [431, 79] width 618 height 26
drag, startPoint x: 405, startPoint y: 14, endPoint x: 414, endPoint y: 35, distance: 22.8
click at [405, 17] on div "purchasing" at bounding box center [409, 12] width 37 height 12
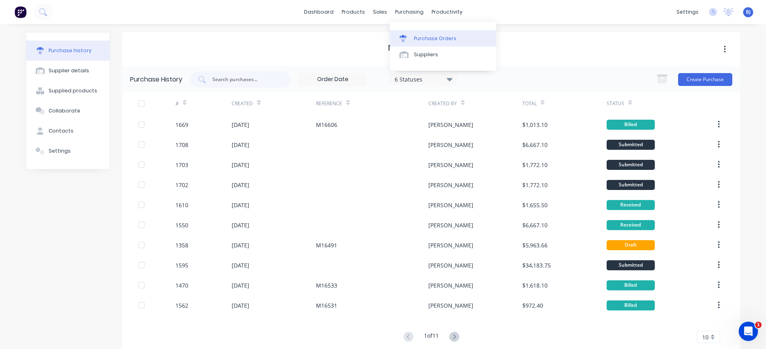
click at [416, 37] on div "Purchase Orders" at bounding box center [435, 38] width 43 height 7
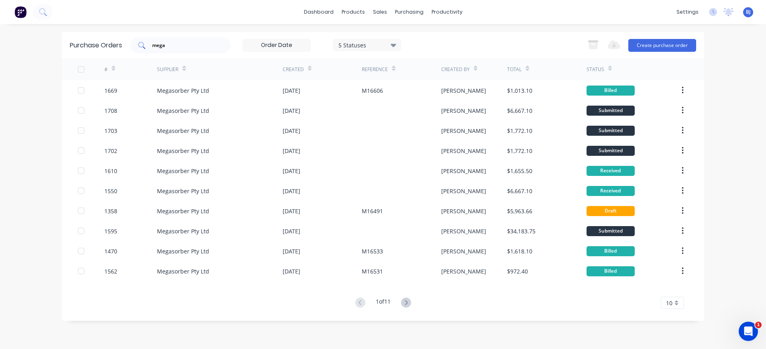
click at [178, 42] on input "mega" at bounding box center [184, 45] width 67 height 8
drag, startPoint x: 151, startPoint y: 44, endPoint x: 122, endPoint y: 42, distance: 29.4
click at [131, 43] on div "Purchase Orders mega 5 Statuses 5 Statuses Export to Excel (XLSX) Create purcha…" at bounding box center [383, 45] width 643 height 26
type input "1665"
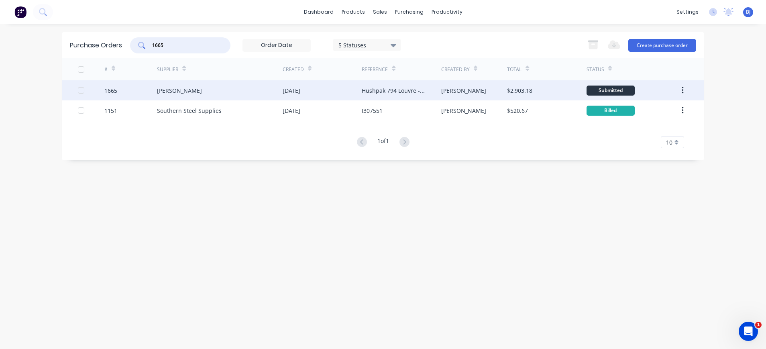
click at [361, 93] on div "[DATE]" at bounding box center [322, 90] width 79 height 20
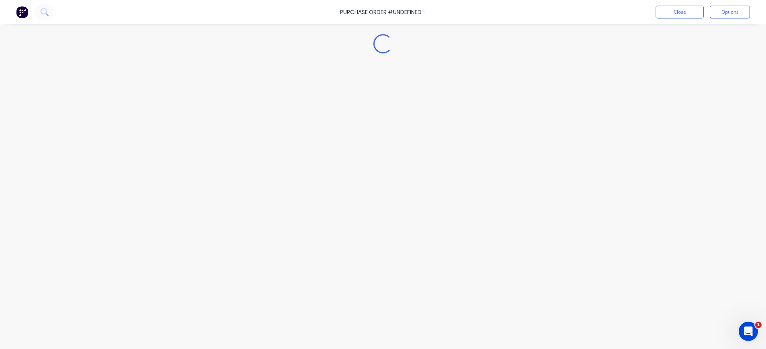
type textarea "x"
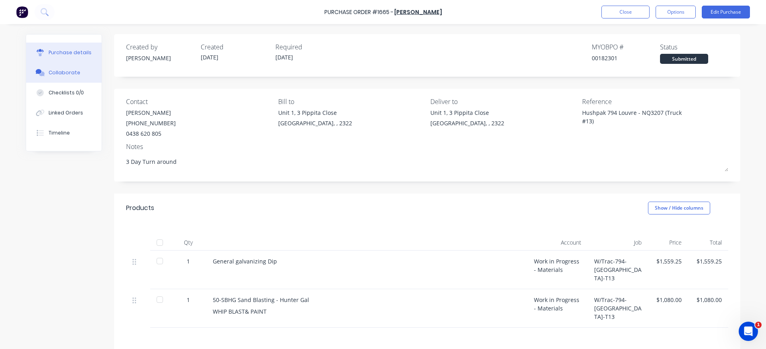
click at [58, 71] on div "Collaborate" at bounding box center [65, 72] width 32 height 7
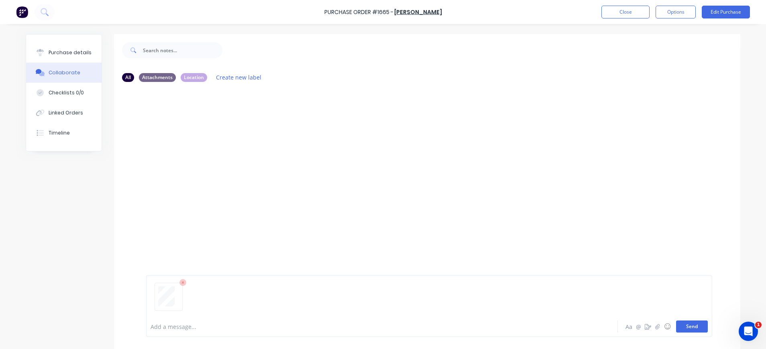
click at [691, 323] on button "Send" at bounding box center [692, 326] width 32 height 12
click at [624, 13] on button "Close" at bounding box center [626, 12] width 48 height 13
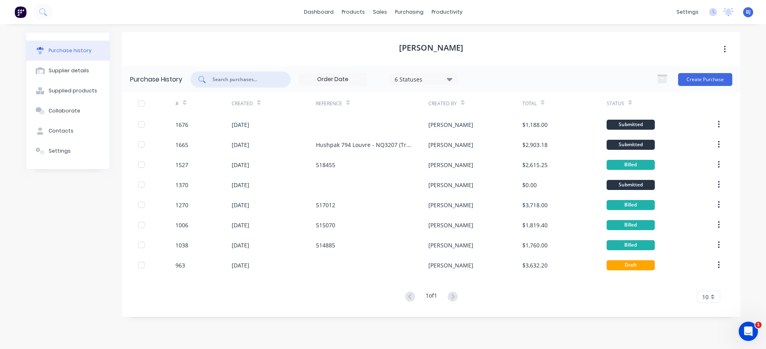
click at [257, 79] on input "text" at bounding box center [245, 79] width 67 height 8
click at [240, 79] on input "text" at bounding box center [245, 79] width 67 height 8
click at [243, 80] on input "text" at bounding box center [245, 79] width 67 height 8
type input "1668"
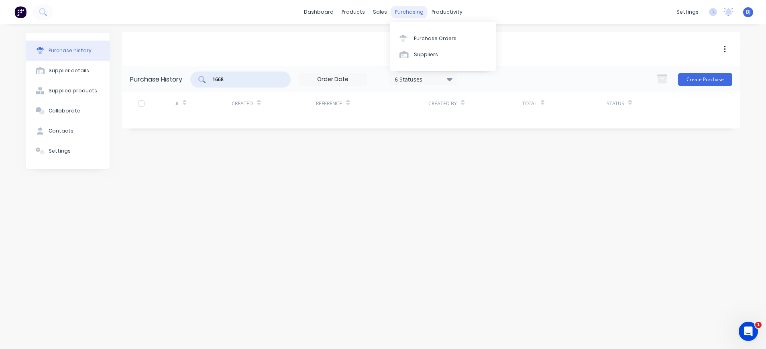
click at [398, 16] on div "purchasing" at bounding box center [409, 12] width 37 height 12
click at [418, 42] on link "Purchase Orders" at bounding box center [443, 38] width 106 height 16
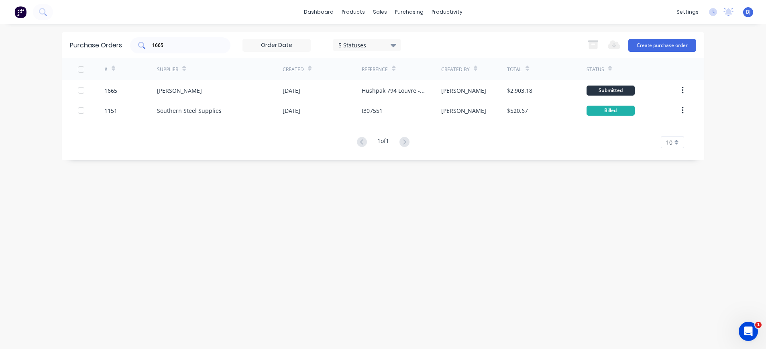
click at [172, 45] on input "1665" at bounding box center [184, 45] width 67 height 8
drag, startPoint x: 133, startPoint y: 48, endPoint x: 113, endPoint y: 47, distance: 20.1
click at [113, 47] on div "Purchase Orders 1665 5 Statuses 5 Statuses Export to Excel (XLSX) Create purcha…" at bounding box center [383, 45] width 643 height 26
type input "1668"
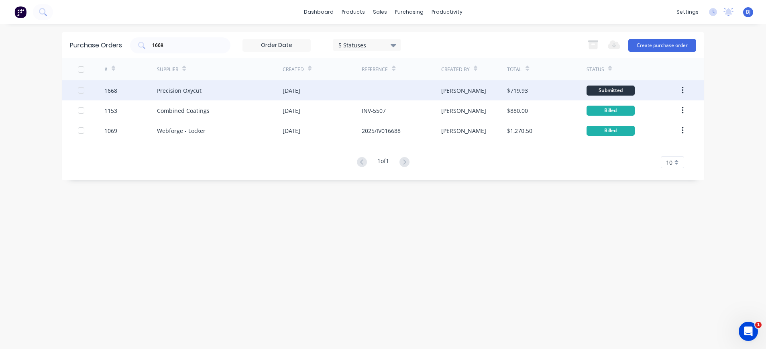
click at [159, 89] on div "Precision Oxycut" at bounding box center [179, 90] width 45 height 8
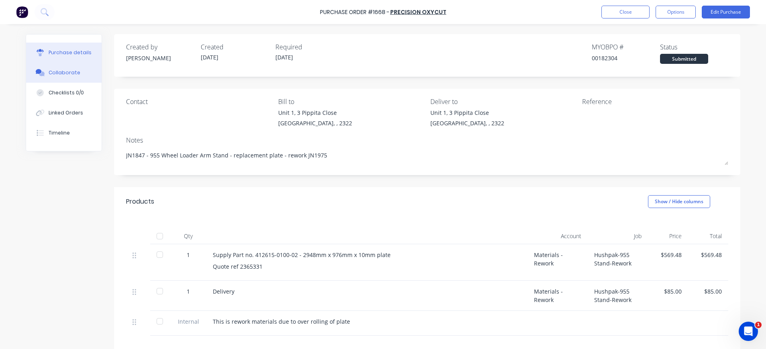
click at [62, 72] on div "Collaborate" at bounding box center [65, 72] width 32 height 7
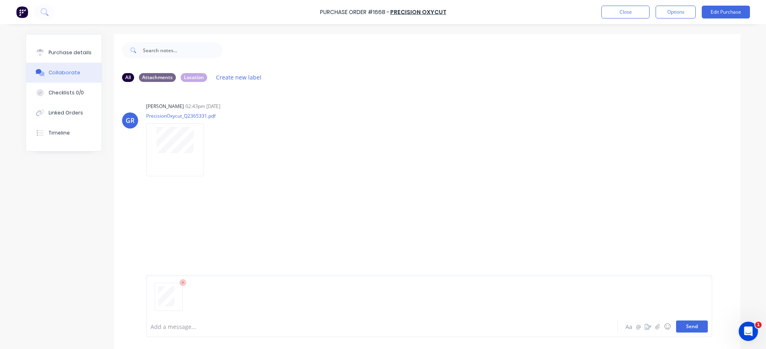
click at [687, 326] on button "Send" at bounding box center [692, 326] width 32 height 12
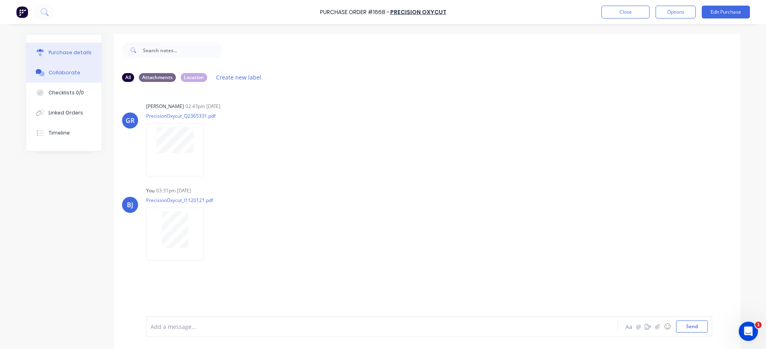
click at [80, 52] on div "Purchase details" at bounding box center [70, 52] width 43 height 7
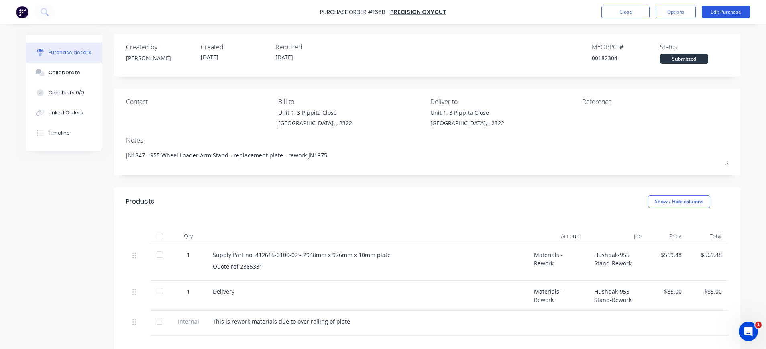
click at [707, 15] on button "Edit Purchase" at bounding box center [726, 12] width 48 height 13
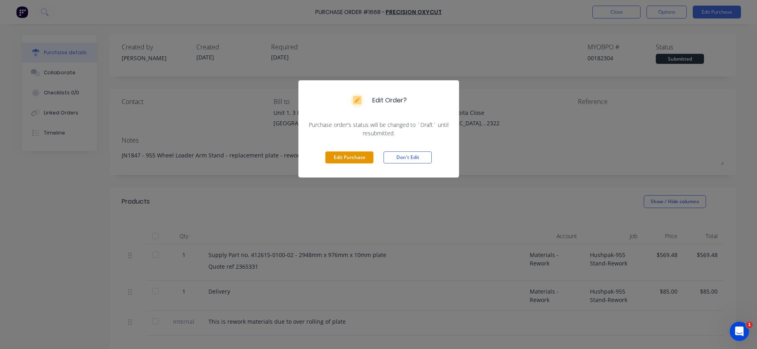
click at [347, 159] on button "Edit Purchase" at bounding box center [349, 157] width 48 height 12
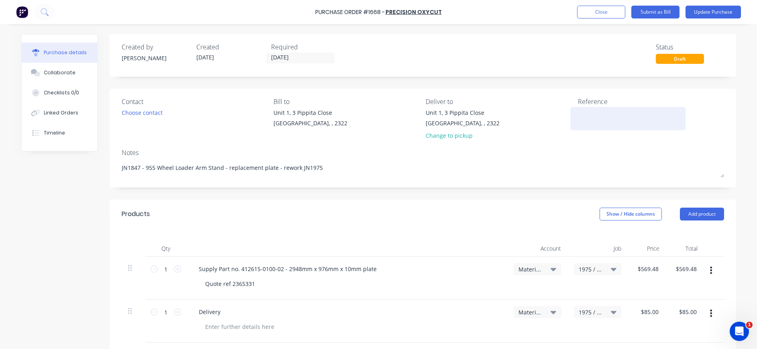
type textarea "x"
click at [598, 110] on textarea at bounding box center [632, 117] width 100 height 18
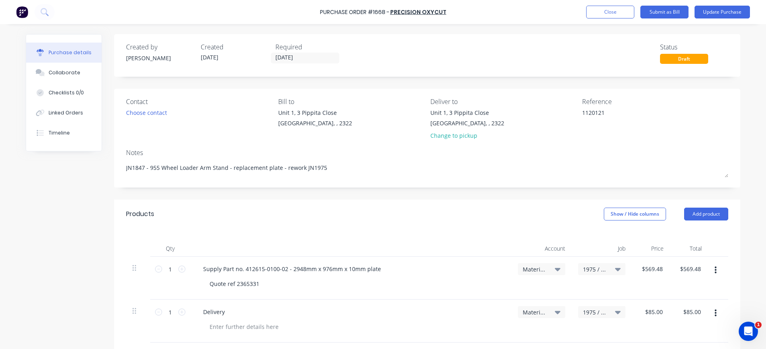
type textarea "1120121"
type textarea "x"
type textarea "1120121"
click at [555, 269] on icon at bounding box center [558, 269] width 6 height 3
click at [538, 265] on span "Materials - Rework" at bounding box center [535, 269] width 24 height 8
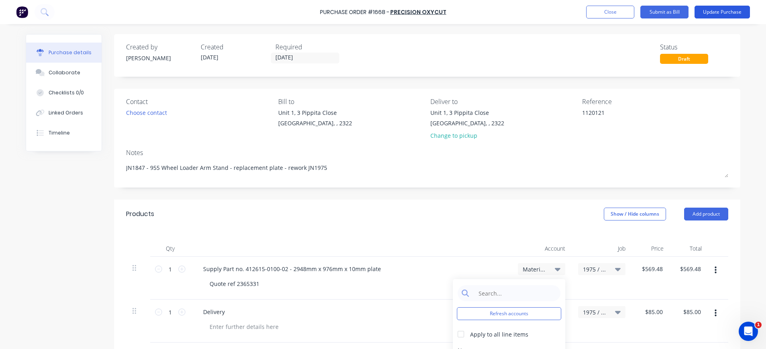
click at [724, 10] on button "Update Purchase" at bounding box center [722, 12] width 55 height 13
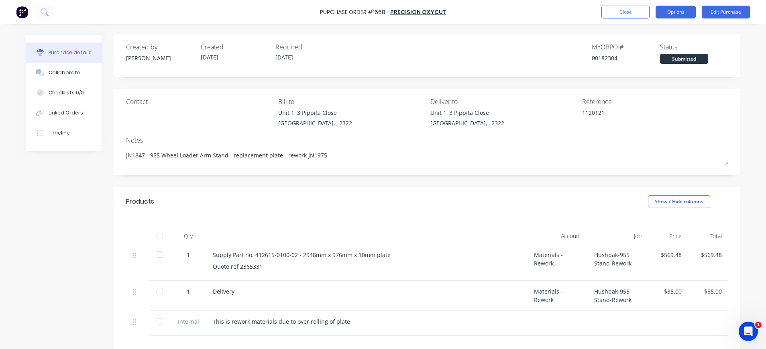
click at [684, 11] on button "Options" at bounding box center [676, 12] width 40 height 13
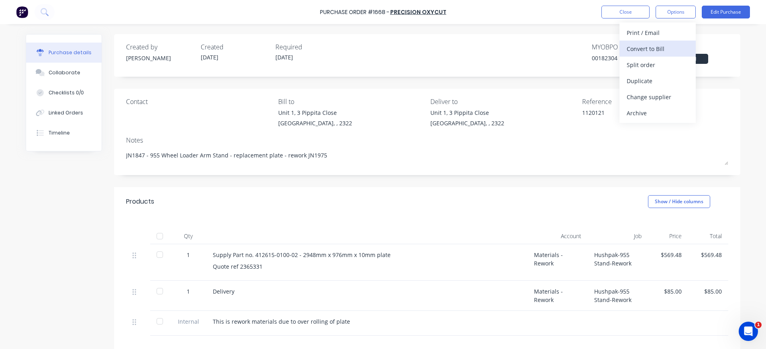
click at [653, 49] on div "Convert to Bill" at bounding box center [658, 49] width 62 height 12
type textarea "x"
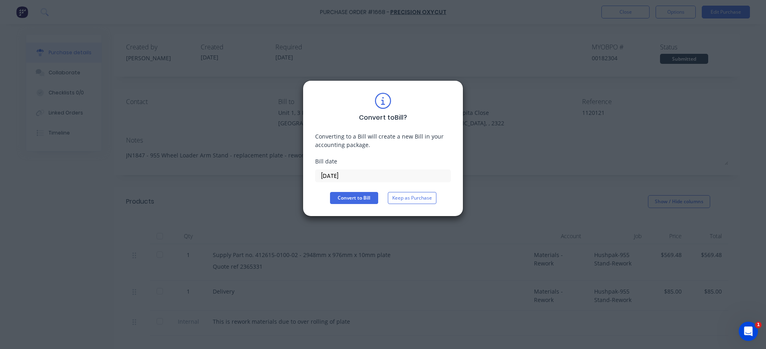
click at [345, 176] on input "[DATE]" at bounding box center [383, 176] width 135 height 12
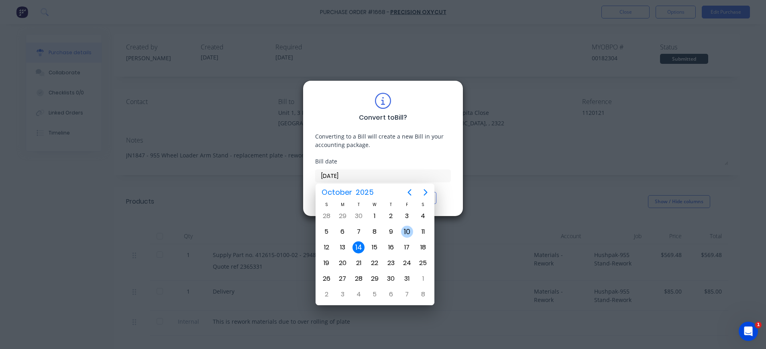
drag, startPoint x: 407, startPoint y: 231, endPoint x: 393, endPoint y: 230, distance: 14.1
click at [407, 230] on div "10" at bounding box center [407, 232] width 12 height 12
type input "[DATE]"
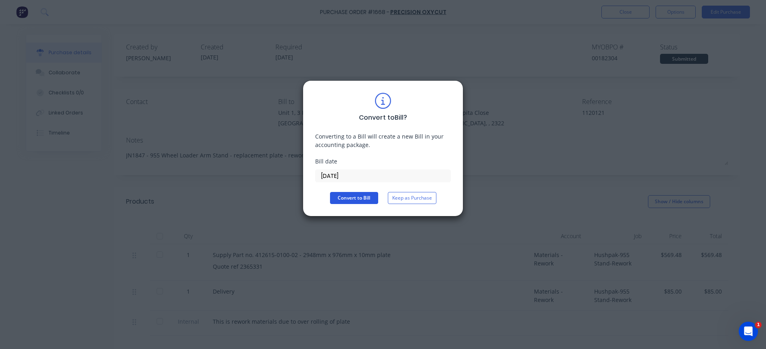
click at [347, 194] on button "Convert to Bill" at bounding box center [354, 198] width 48 height 12
type textarea "x"
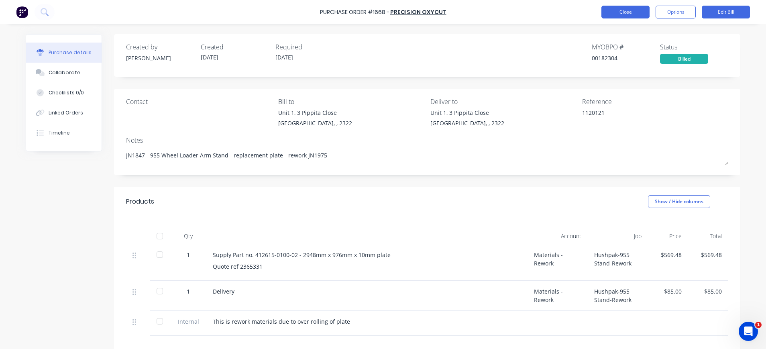
click at [630, 17] on button "Close" at bounding box center [626, 12] width 48 height 13
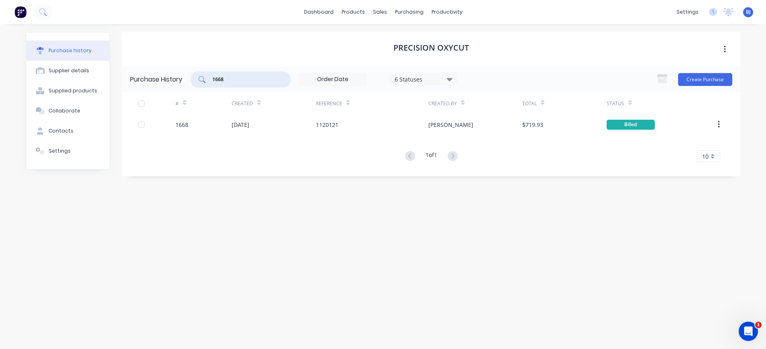
click at [249, 79] on input "1668" at bounding box center [245, 79] width 67 height 8
drag, startPoint x: 249, startPoint y: 79, endPoint x: 197, endPoint y: 78, distance: 52.6
click at [198, 78] on div "1668" at bounding box center [240, 79] width 100 height 16
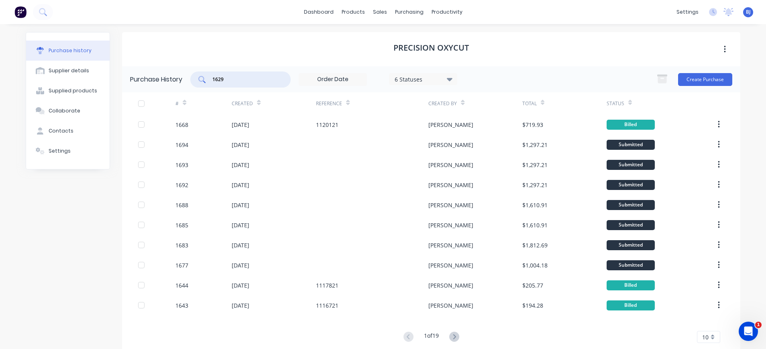
type input "1629"
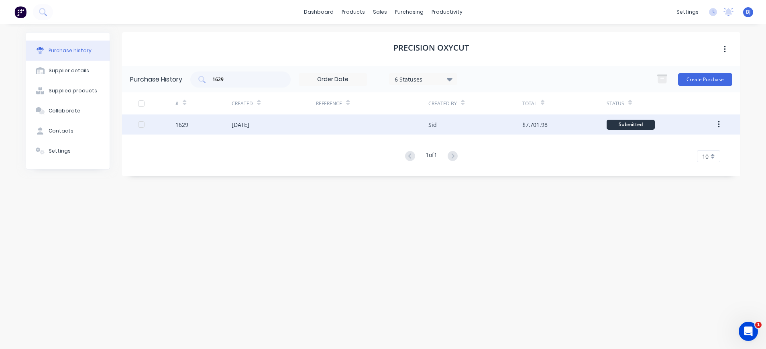
click at [249, 125] on div "[DATE]" at bounding box center [241, 124] width 18 height 8
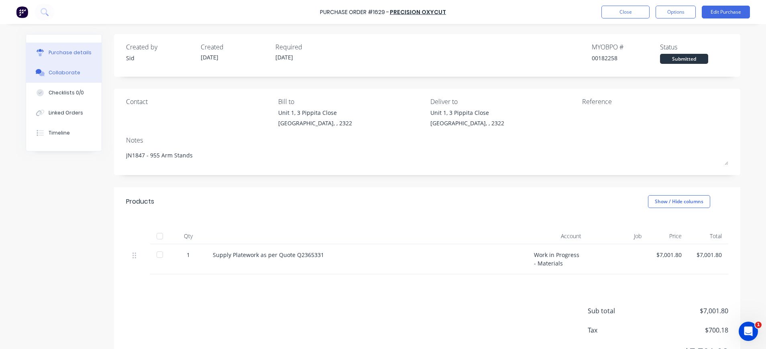
click at [51, 73] on div "Collaborate" at bounding box center [65, 72] width 32 height 7
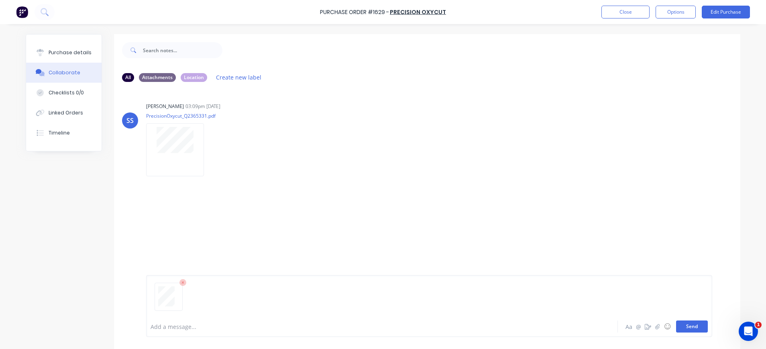
click at [686, 328] on button "Send" at bounding box center [692, 326] width 32 height 12
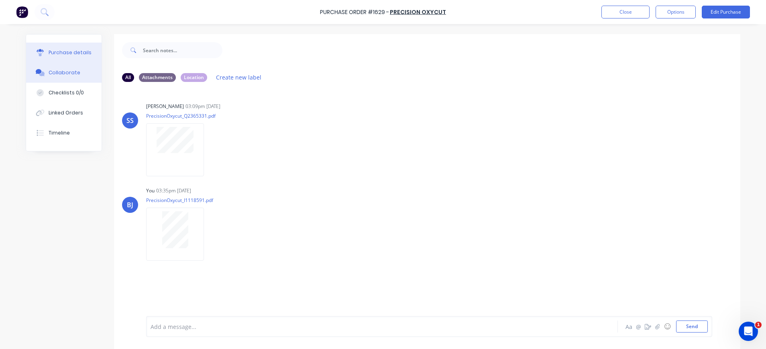
click at [61, 56] on button "Purchase details" at bounding box center [63, 53] width 75 height 20
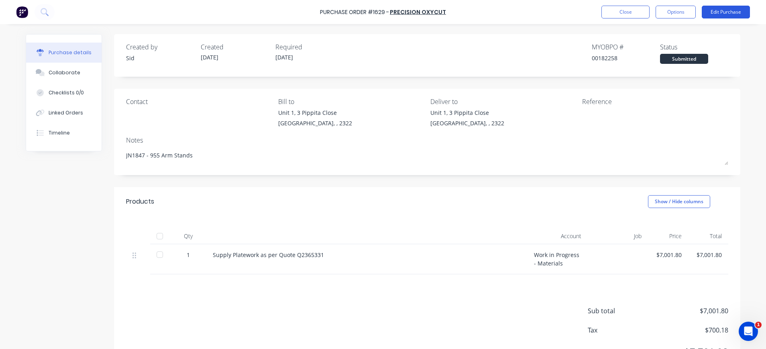
click at [729, 13] on button "Edit Purchase" at bounding box center [726, 12] width 48 height 13
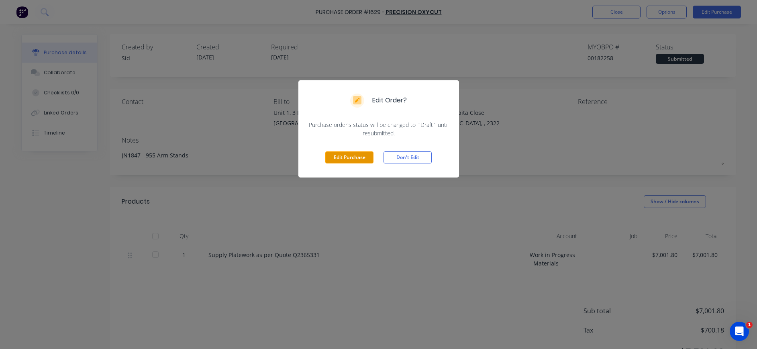
click at [325, 155] on button "Edit Purchase" at bounding box center [349, 157] width 48 height 12
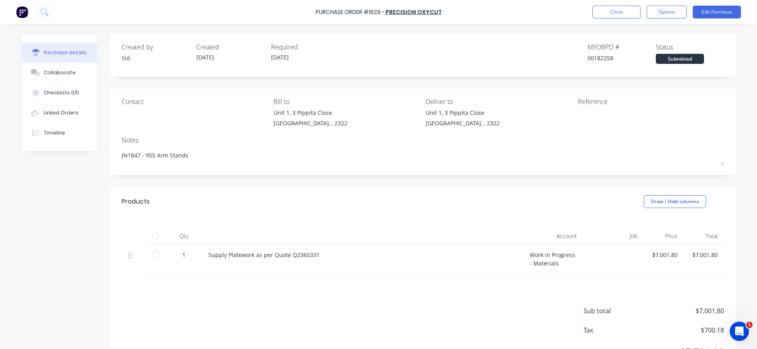
type textarea "x"
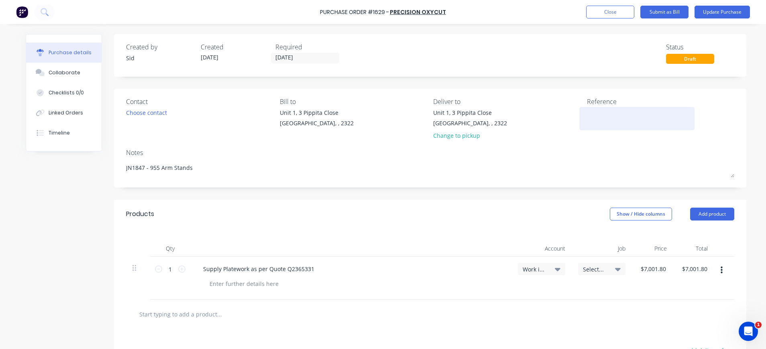
click at [602, 113] on textarea at bounding box center [637, 117] width 100 height 18
type textarea "1118591"
type textarea "x"
type textarea "1118591"
click at [710, 9] on button "Update Purchase" at bounding box center [722, 12] width 55 height 13
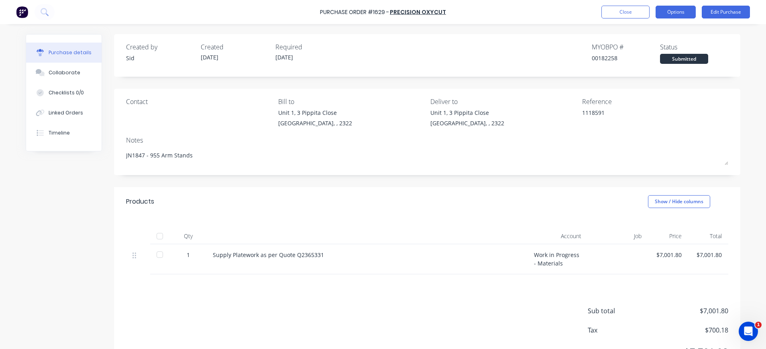
click at [676, 10] on button "Options" at bounding box center [676, 12] width 40 height 13
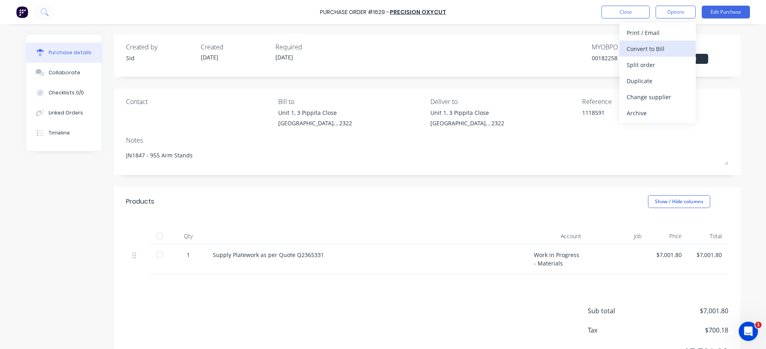
click at [657, 45] on div "Convert to Bill" at bounding box center [658, 49] width 62 height 12
type textarea "x"
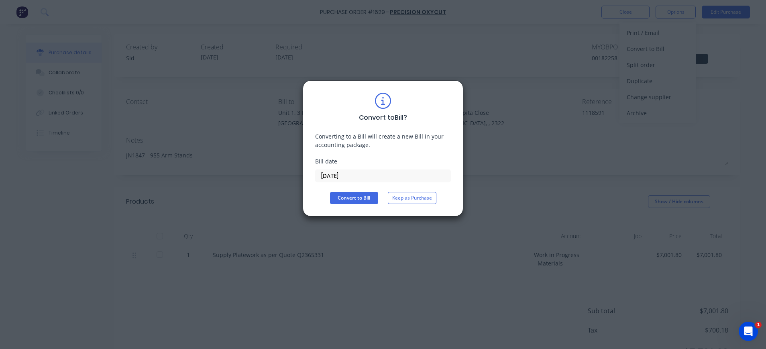
click at [335, 176] on input "[DATE]" at bounding box center [383, 176] width 135 height 12
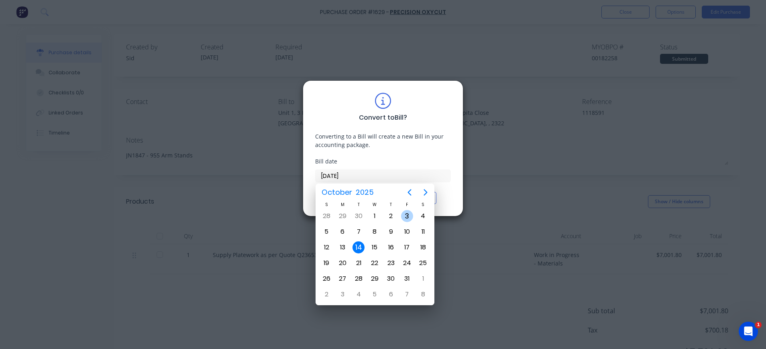
click at [407, 215] on div "3" at bounding box center [407, 216] width 12 height 12
type input "[DATE]"
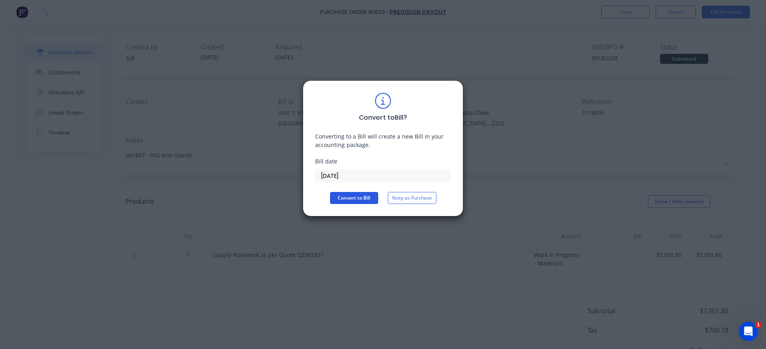
click at [361, 192] on button "Convert to Bill" at bounding box center [354, 198] width 48 height 12
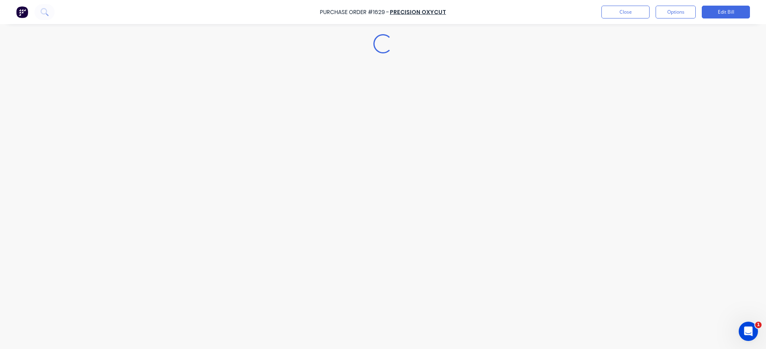
type textarea "x"
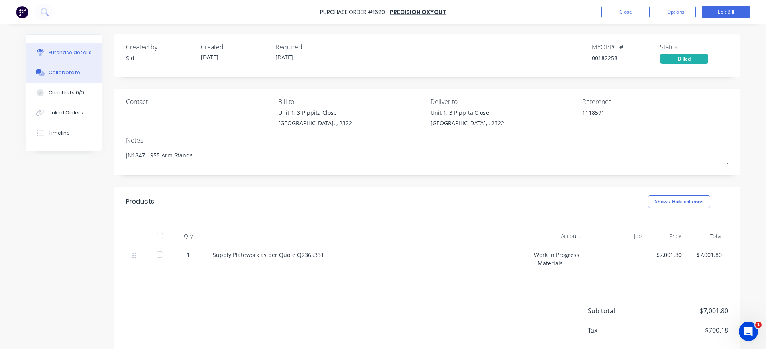
click at [49, 70] on div "Collaborate" at bounding box center [65, 72] width 32 height 7
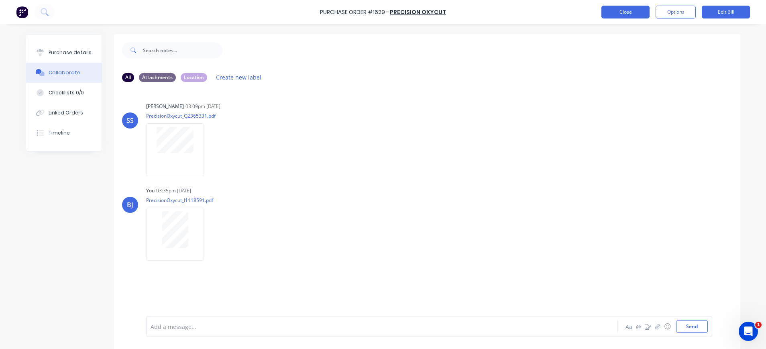
click at [624, 15] on button "Close" at bounding box center [626, 12] width 48 height 13
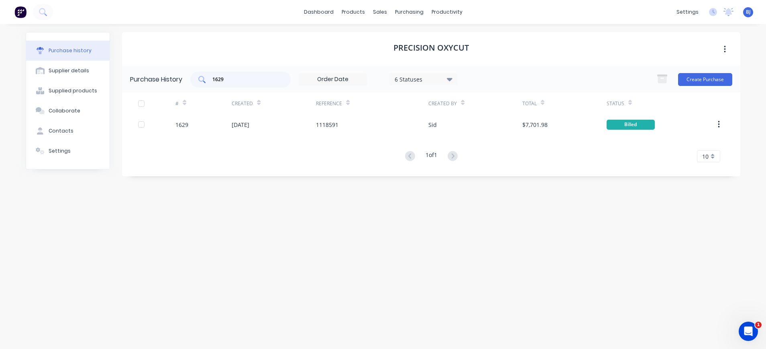
click at [241, 82] on input "1629" at bounding box center [245, 79] width 67 height 8
type input "1"
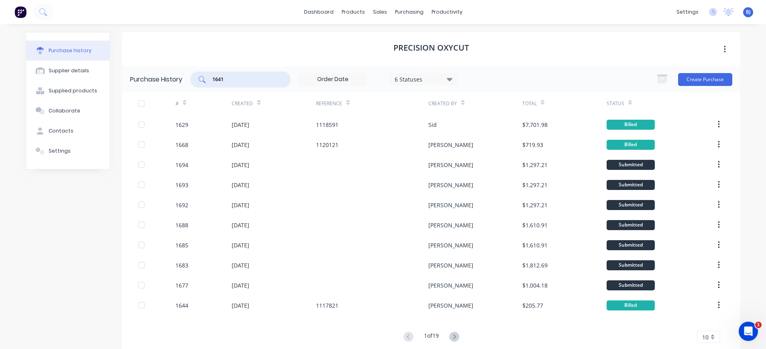
type input "1641"
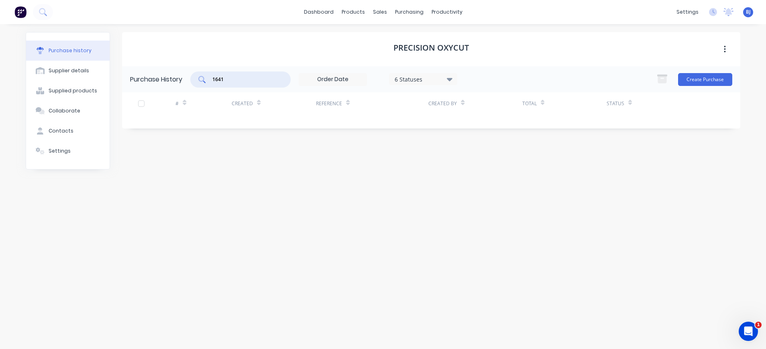
click at [253, 87] on div "1641" at bounding box center [240, 79] width 100 height 16
drag, startPoint x: 238, startPoint y: 81, endPoint x: 203, endPoint y: 79, distance: 35.4
click at [203, 79] on div "1641" at bounding box center [240, 79] width 100 height 16
click at [412, 14] on div "purchasing" at bounding box center [409, 12] width 37 height 12
click at [424, 43] on link "Purchase Orders" at bounding box center [443, 38] width 106 height 16
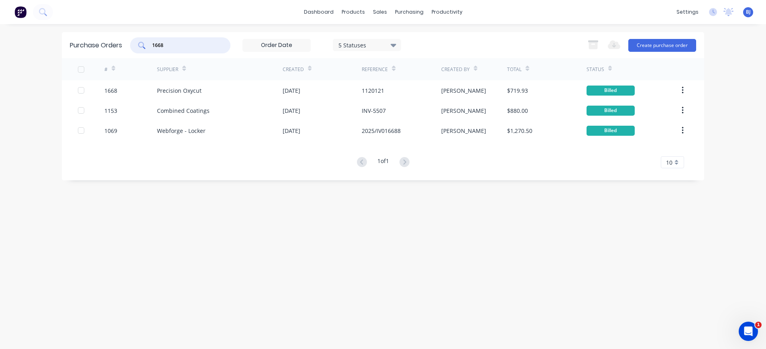
click at [186, 45] on input "1668" at bounding box center [184, 45] width 67 height 8
drag, startPoint x: 141, startPoint y: 47, endPoint x: 135, endPoint y: 48, distance: 6.4
click at [135, 48] on div "1668" at bounding box center [180, 45] width 100 height 16
type input "1641"
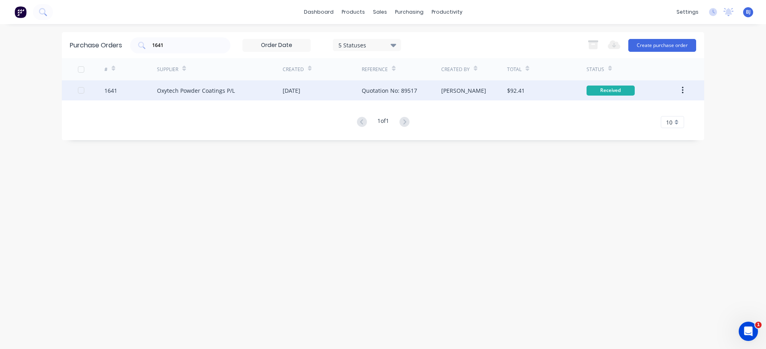
click at [197, 87] on div "Oxytech Powder Coatings P/L" at bounding box center [196, 90] width 78 height 8
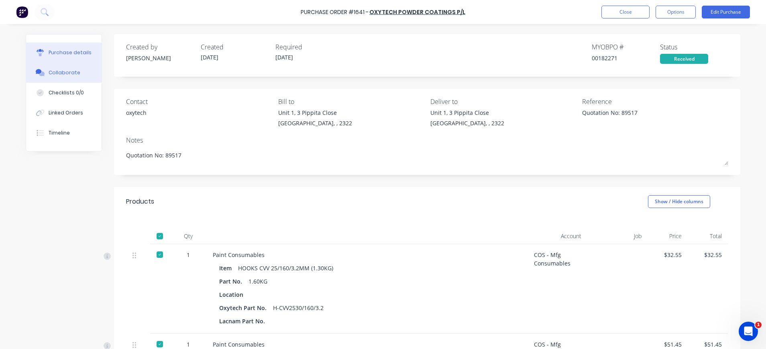
click at [57, 75] on div "Collaborate" at bounding box center [65, 72] width 32 height 7
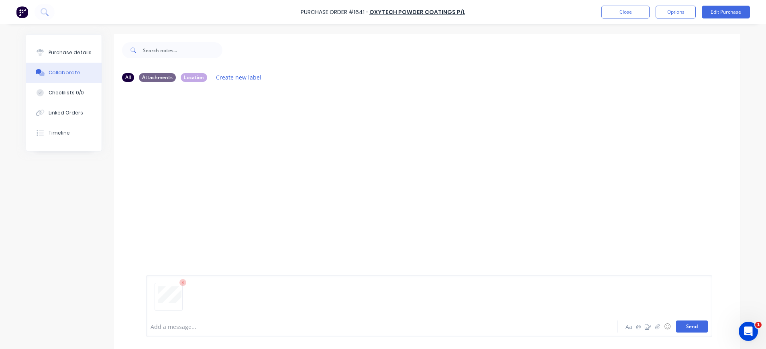
click at [691, 323] on button "Send" at bounding box center [692, 326] width 32 height 12
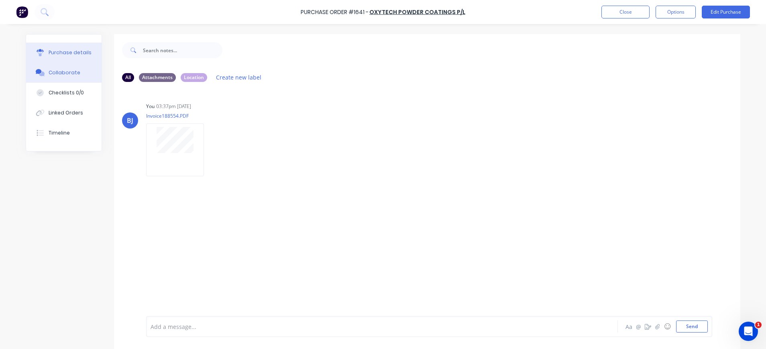
click at [57, 53] on div "Purchase details" at bounding box center [70, 52] width 43 height 7
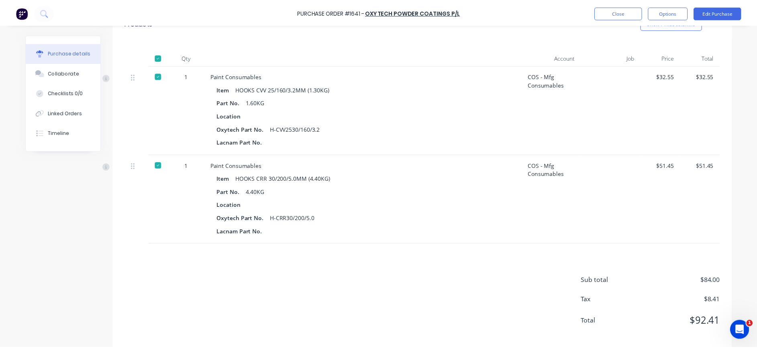
scroll to position [189, 0]
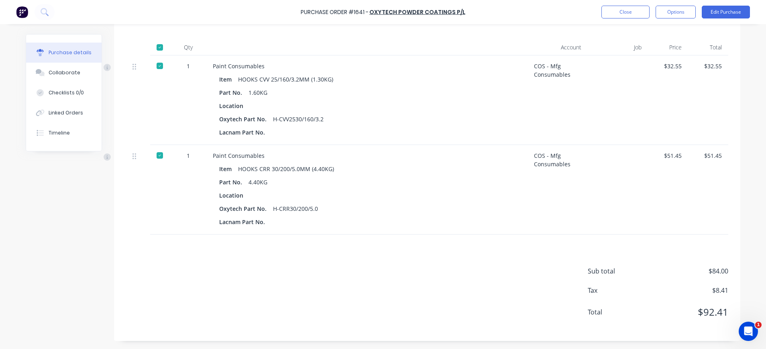
click at [219, 245] on div "Sub total $84.00 Tax $8.41 Total $92.41" at bounding box center [427, 288] width 626 height 106
click at [732, 12] on button "Edit Purchase" at bounding box center [726, 12] width 48 height 13
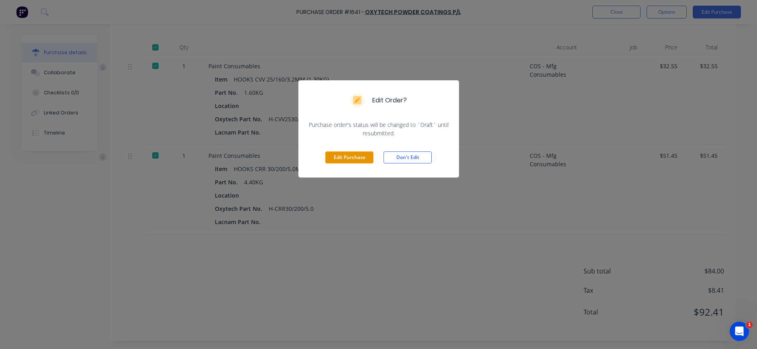
click at [363, 160] on button "Edit Purchase" at bounding box center [349, 157] width 48 height 12
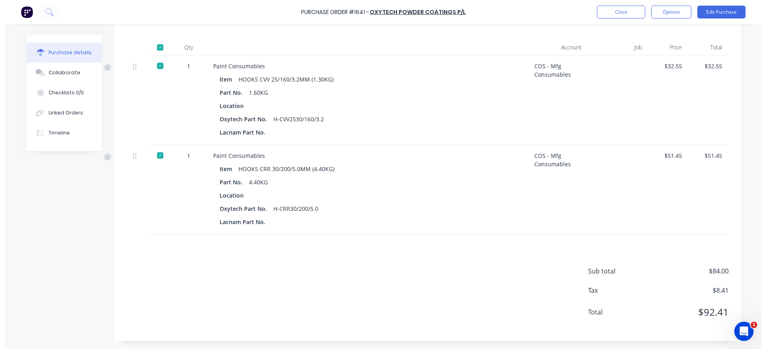
scroll to position [201, 0]
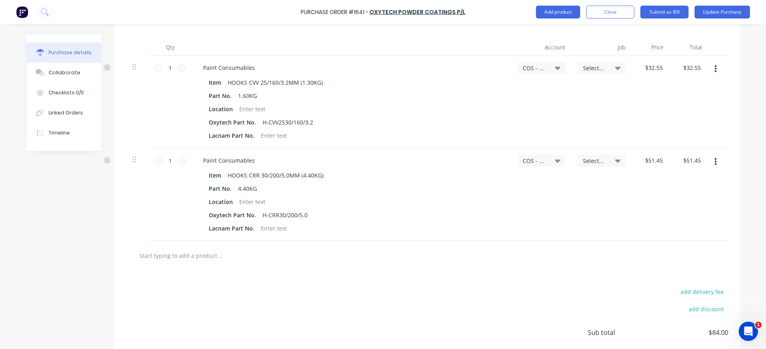
click at [214, 254] on input "text" at bounding box center [219, 255] width 161 height 16
type textarea "x"
type input "F"
type textarea "x"
type input "Fr"
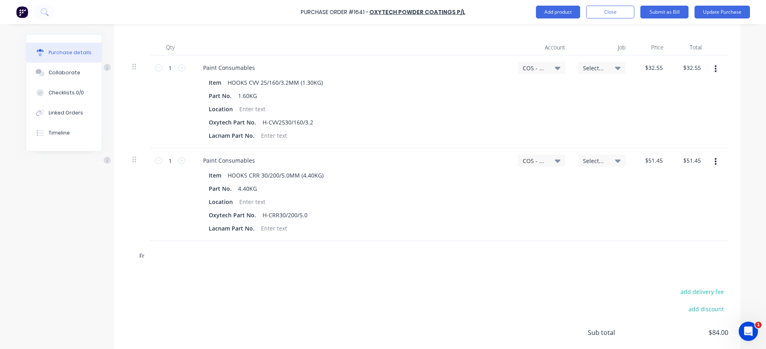
type textarea "x"
type input "Fre"
type textarea "x"
type input "Frei"
type textarea "x"
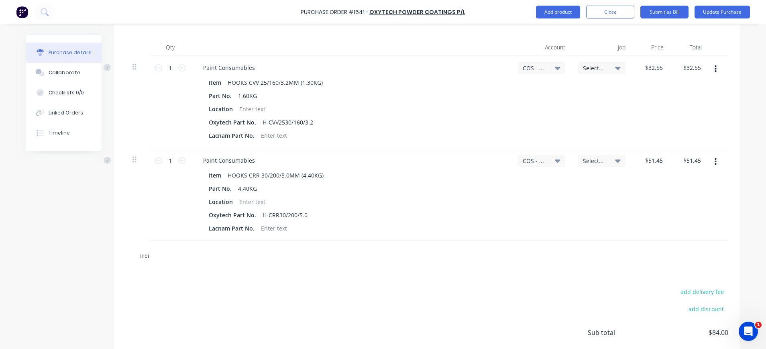
type input "Freig"
type textarea "x"
type input "Freigh"
type textarea "x"
type input "Freight"
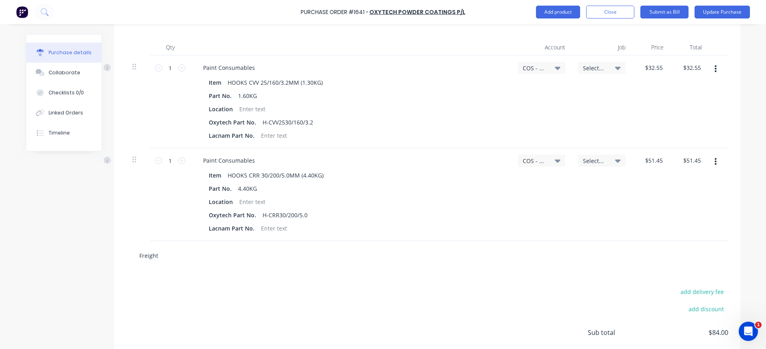
type textarea "x"
type input "Freight"
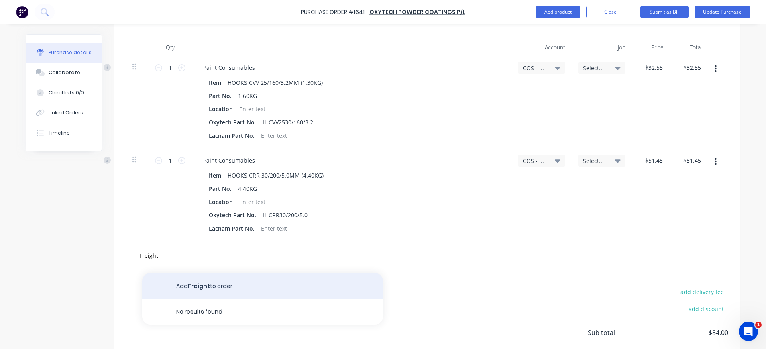
click at [219, 281] on button "Add Freight to order" at bounding box center [262, 286] width 241 height 26
type textarea "x"
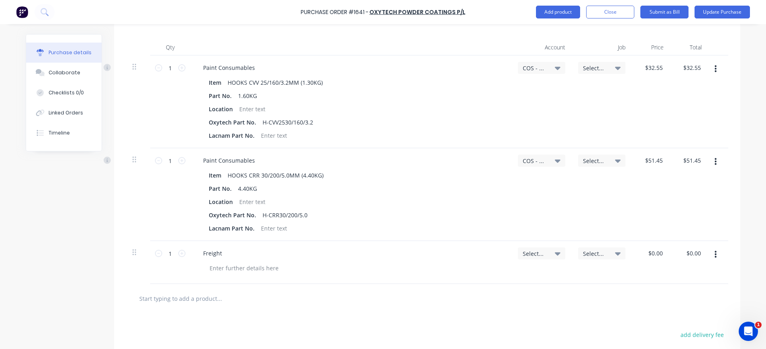
click at [555, 160] on icon at bounding box center [558, 160] width 6 height 3
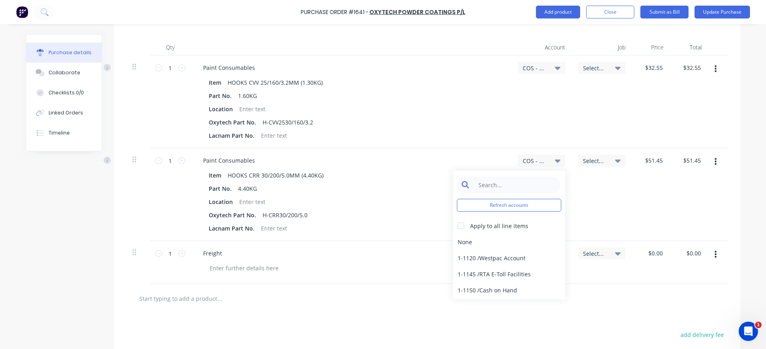
type textarea "x"
click at [494, 182] on input at bounding box center [515, 185] width 82 height 16
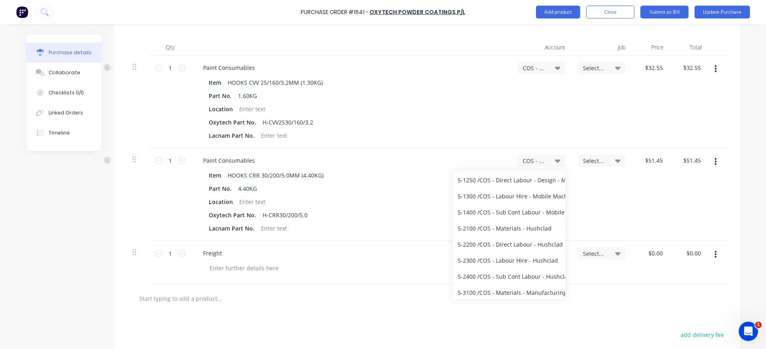
scroll to position [257, 0]
type input "COS"
click at [565, 117] on div "COS - Mfg Consumables" at bounding box center [542, 101] width 60 height 93
click at [555, 70] on icon at bounding box center [558, 68] width 6 height 3
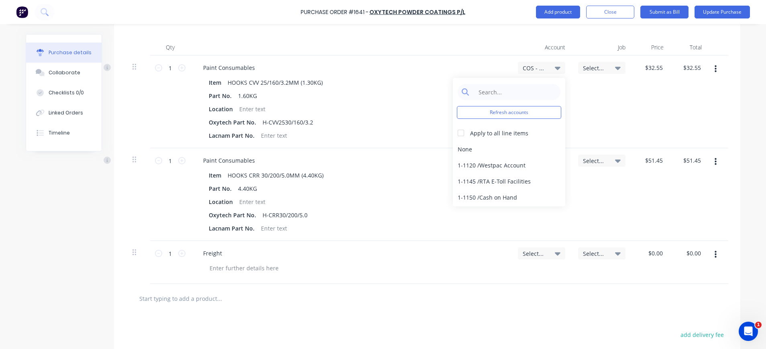
click at [555, 68] on icon at bounding box center [558, 68] width 6 height 3
click at [604, 250] on div "Select..." at bounding box center [602, 253] width 38 height 7
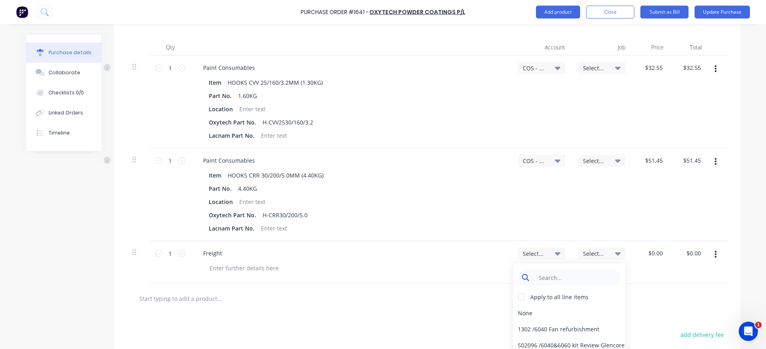
click at [590, 273] on input at bounding box center [575, 277] width 82 height 16
click at [555, 159] on icon at bounding box center [558, 160] width 6 height 9
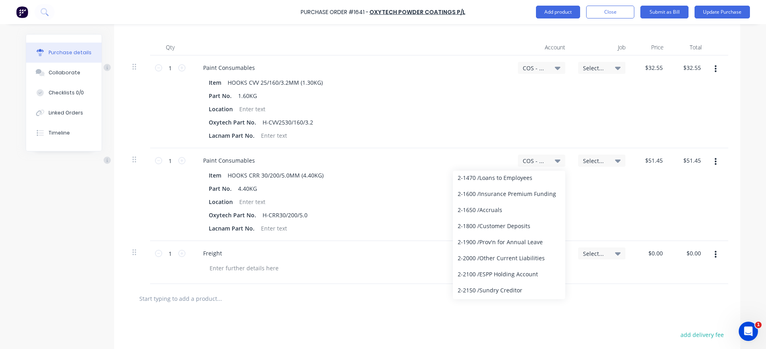
scroll to position [916, 0]
click at [582, 210] on div "Select..." at bounding box center [602, 194] width 60 height 93
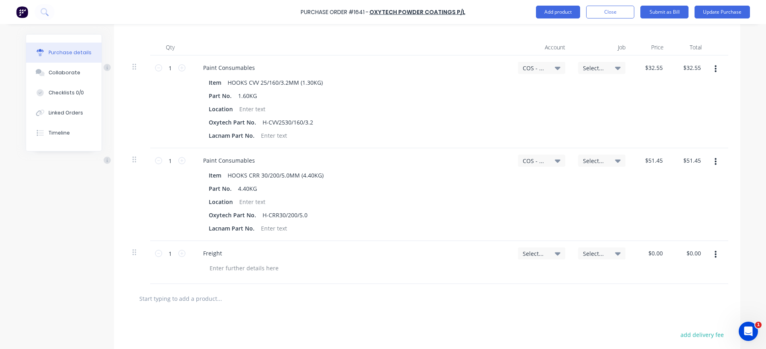
click at [555, 159] on icon at bounding box center [558, 160] width 6 height 9
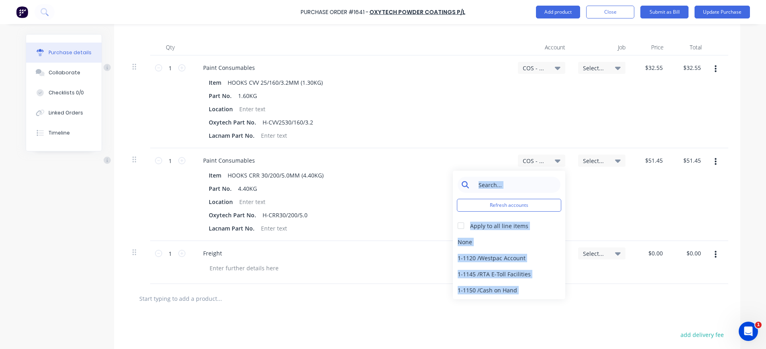
type textarea "x"
click at [526, 181] on input at bounding box center [515, 185] width 82 height 16
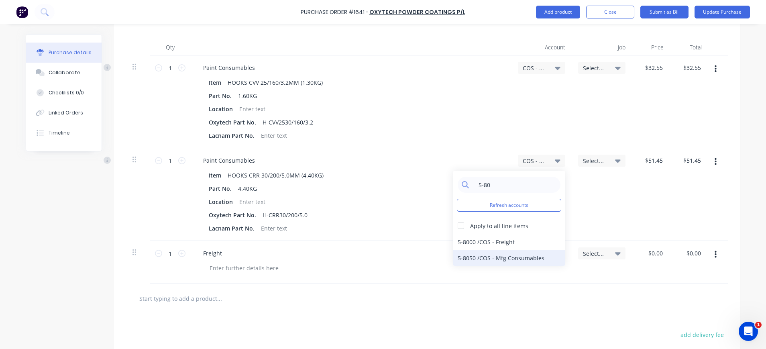
type input "5-80"
click at [529, 260] on div "5-8050 / COS - Mfg Consumables" at bounding box center [509, 258] width 112 height 16
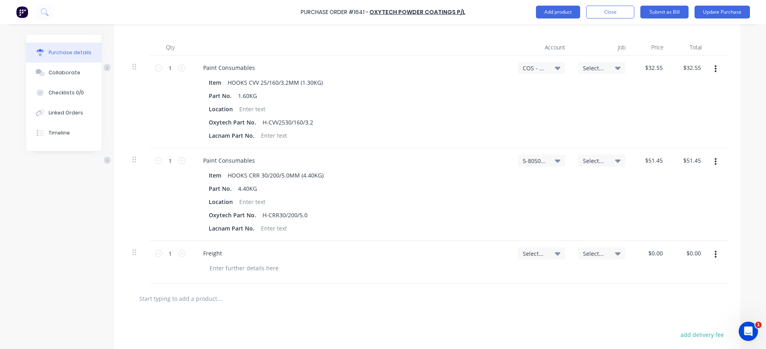
click at [555, 252] on icon at bounding box center [558, 253] width 6 height 9
type textarea "x"
click at [524, 279] on input at bounding box center [515, 277] width 82 height 16
type input "5-8050"
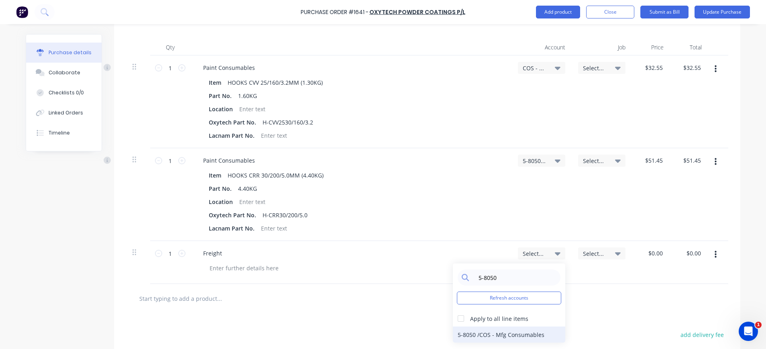
click at [537, 332] on div "5-8050 / COS - Mfg Consumables" at bounding box center [509, 334] width 112 height 16
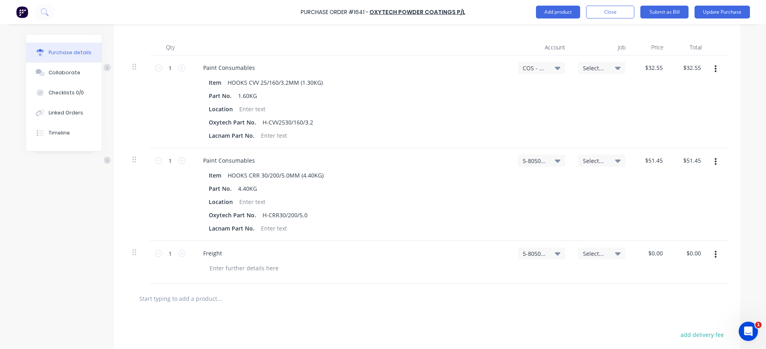
click at [602, 256] on span "Select..." at bounding box center [595, 253] width 24 height 8
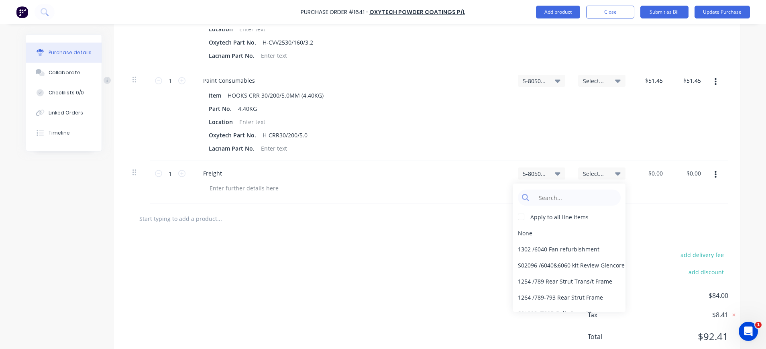
scroll to position [306, 0]
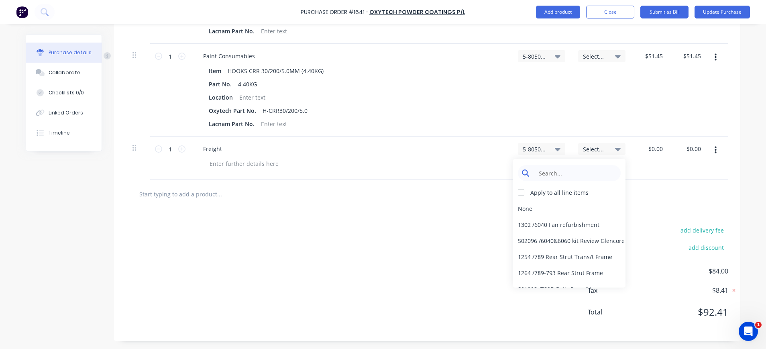
type textarea "x"
click at [538, 173] on input at bounding box center [575, 173] width 82 height 16
type input "5-80"
click at [572, 177] on input "5-80" at bounding box center [575, 173] width 82 height 16
click at [640, 162] on div "$0.00 $0.00" at bounding box center [651, 158] width 38 height 43
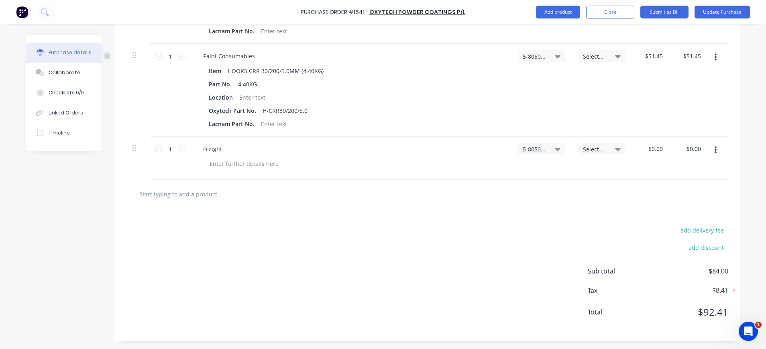
click at [615, 148] on icon at bounding box center [618, 149] width 6 height 9
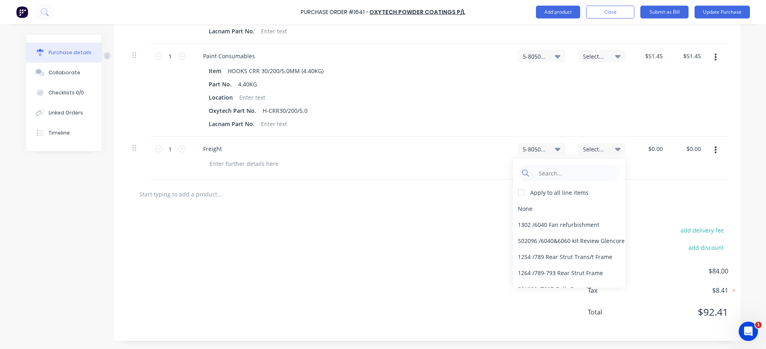
click at [644, 167] on div "$0.00 $0.00" at bounding box center [651, 158] width 38 height 43
type textarea "x"
type input "0.00"
click at [655, 146] on input "0.00" at bounding box center [655, 149] width 18 height 12
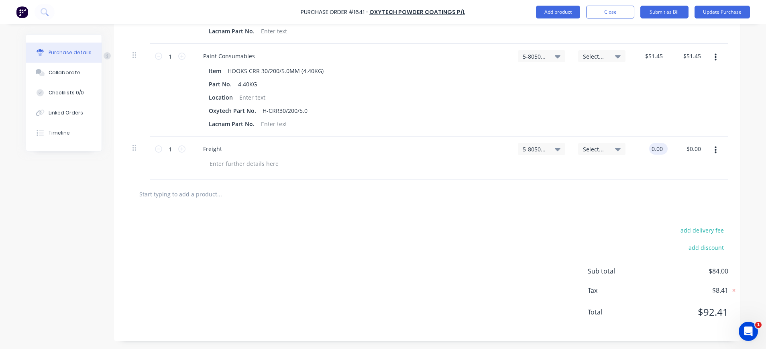
type textarea "x"
drag, startPoint x: 660, startPoint y: 147, endPoint x: 638, endPoint y: 148, distance: 21.7
click at [638, 148] on div "0.00 0.00" at bounding box center [651, 158] width 38 height 43
type input "32."
click at [691, 149] on input "32.00" at bounding box center [693, 149] width 18 height 12
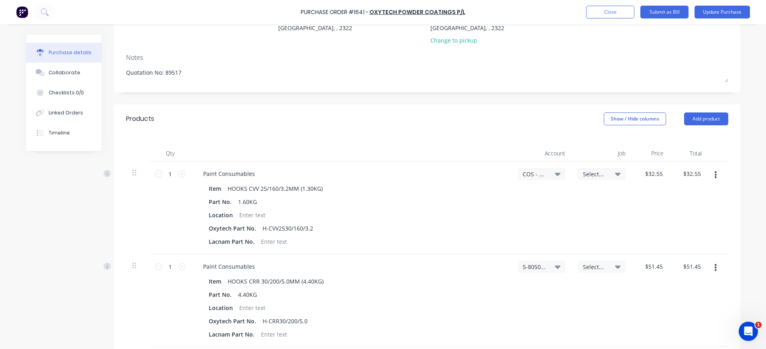
scroll to position [0, 0]
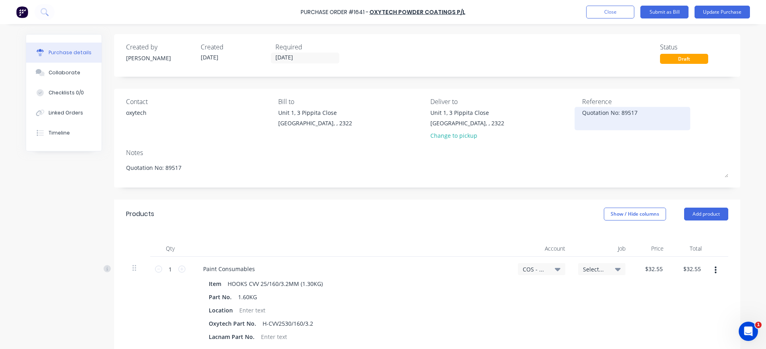
click at [646, 110] on textarea "Quotation No: 89517" at bounding box center [632, 117] width 100 height 18
drag, startPoint x: 646, startPoint y: 110, endPoint x: 535, endPoint y: 122, distance: 111.4
click at [535, 122] on div "Contact oxytech Bill to [STREET_ADDRESS] Deliver to [STREET_ADDRESS] Change to …" at bounding box center [427, 120] width 602 height 47
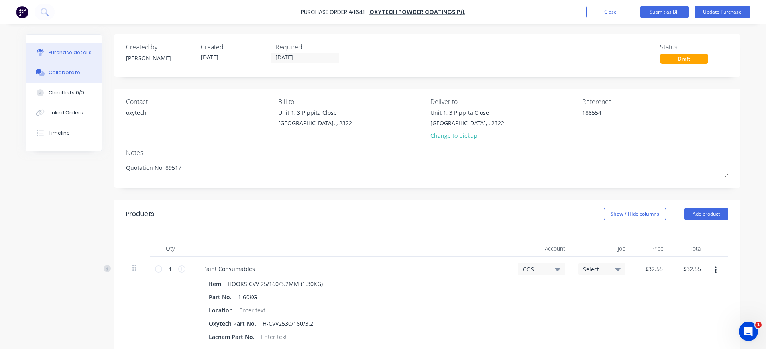
click at [57, 71] on div "Collaborate" at bounding box center [65, 72] width 32 height 7
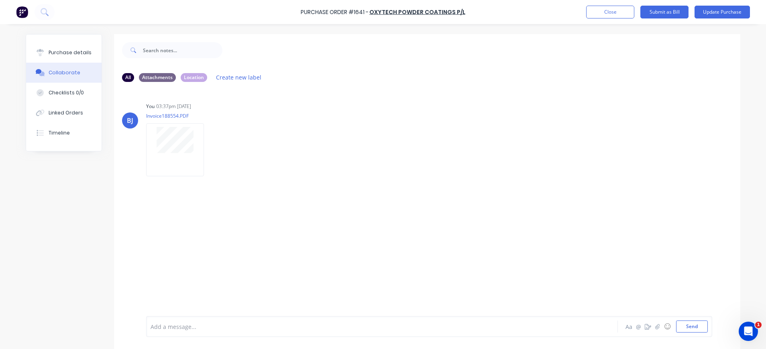
drag, startPoint x: 60, startPoint y: 52, endPoint x: 98, endPoint y: 56, distance: 38.4
click at [62, 53] on div "Purchase details" at bounding box center [70, 52] width 43 height 7
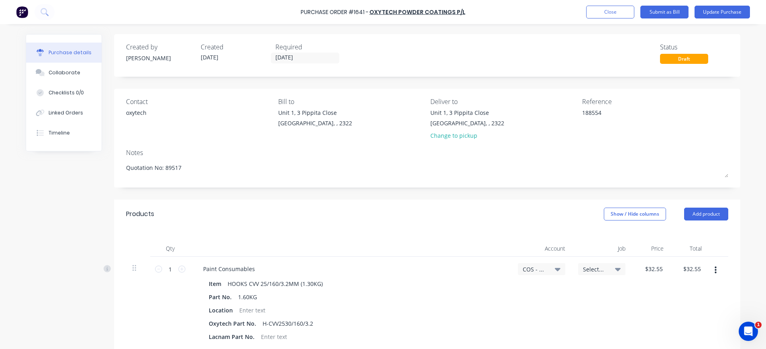
scroll to position [161, 0]
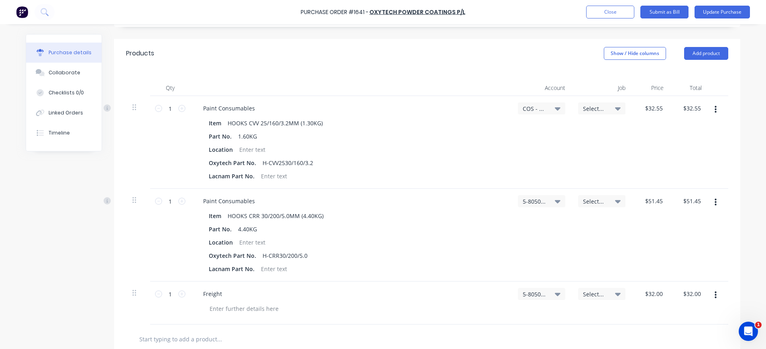
click at [523, 109] on span "COS - Mfg Consumables" at bounding box center [535, 108] width 24 height 8
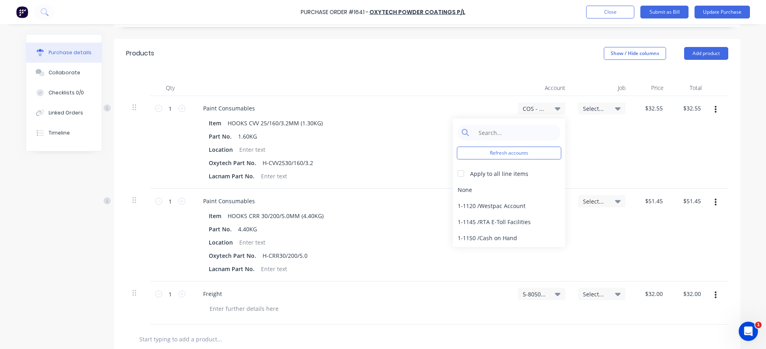
click at [613, 146] on div "Select..." at bounding box center [602, 142] width 60 height 93
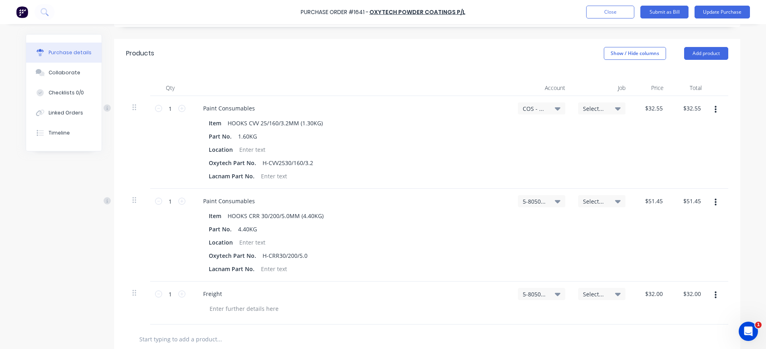
click at [603, 135] on div "Select..." at bounding box center [602, 142] width 60 height 93
click at [555, 107] on icon at bounding box center [558, 108] width 6 height 9
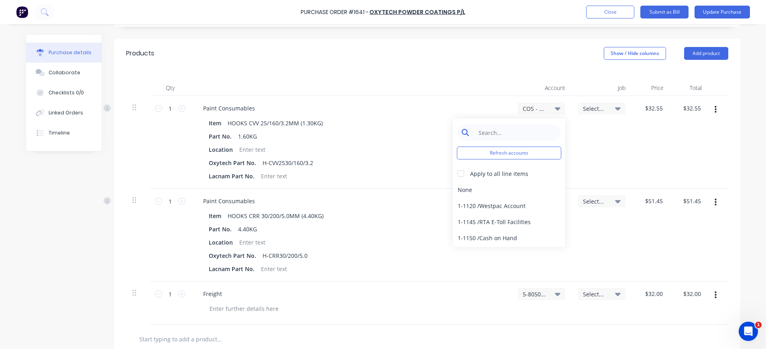
click at [512, 134] on input at bounding box center [515, 132] width 82 height 16
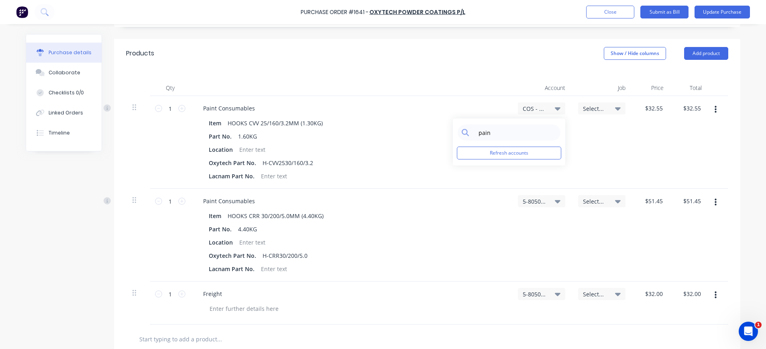
click at [620, 157] on div "Select..." at bounding box center [602, 142] width 60 height 93
click at [594, 235] on div "Select..." at bounding box center [602, 235] width 60 height 93
click at [540, 107] on span "COS - Mfg Consumables" at bounding box center [535, 108] width 24 height 8
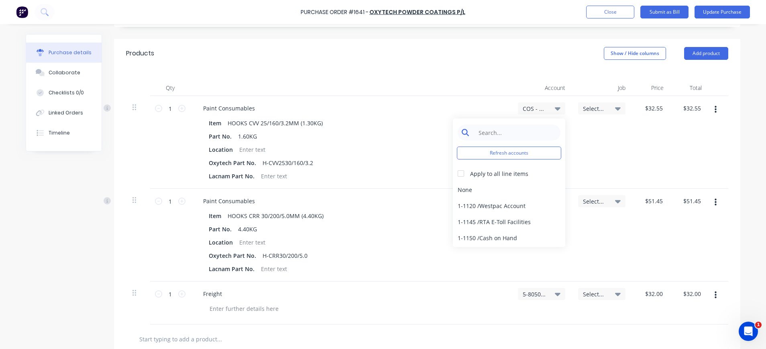
click at [531, 133] on input at bounding box center [515, 132] width 82 height 16
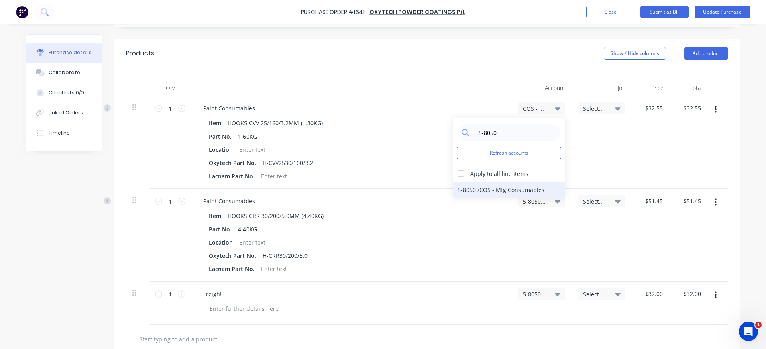
click at [531, 190] on div "5-8050 / COS - Mfg Consumables" at bounding box center [509, 190] width 112 height 16
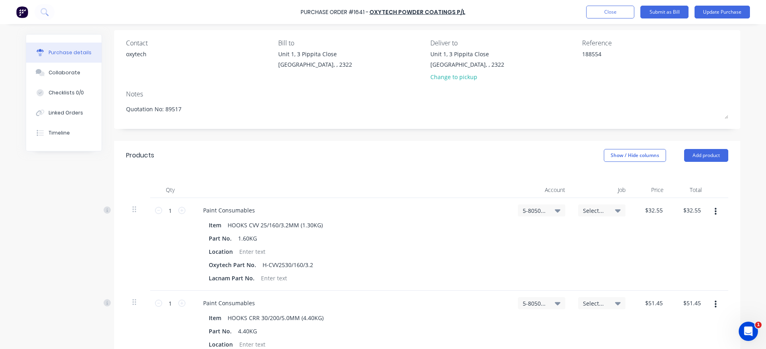
scroll to position [0, 0]
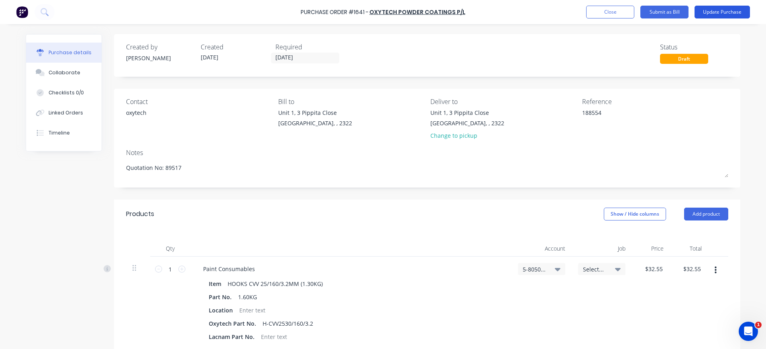
click at [714, 10] on button "Update Purchase" at bounding box center [722, 12] width 55 height 13
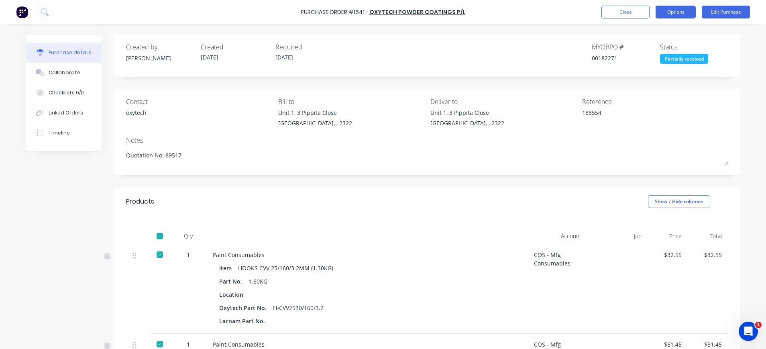
click at [669, 13] on button "Options" at bounding box center [676, 12] width 40 height 13
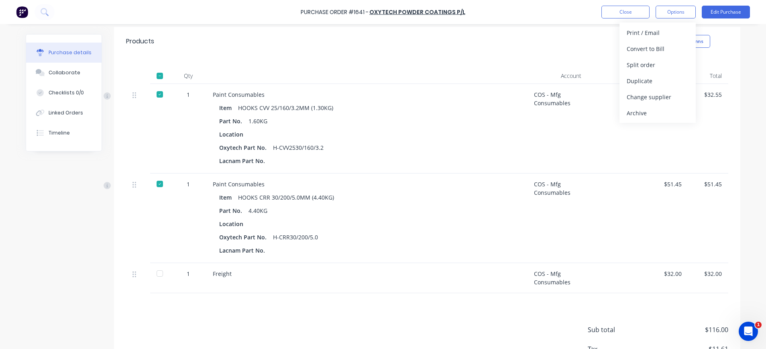
scroll to position [161, 0]
click at [153, 275] on div at bounding box center [160, 273] width 16 height 16
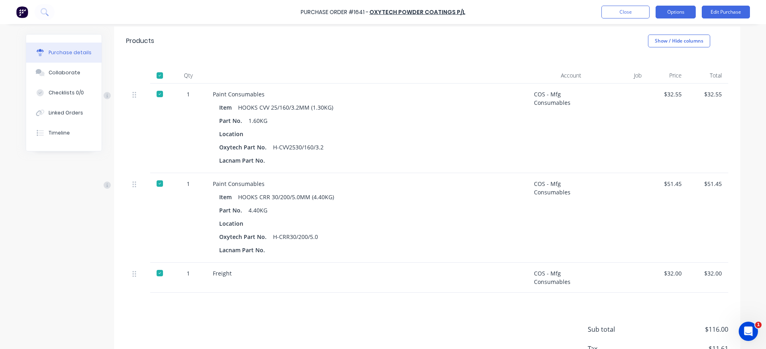
click at [671, 12] on button "Options" at bounding box center [676, 12] width 40 height 13
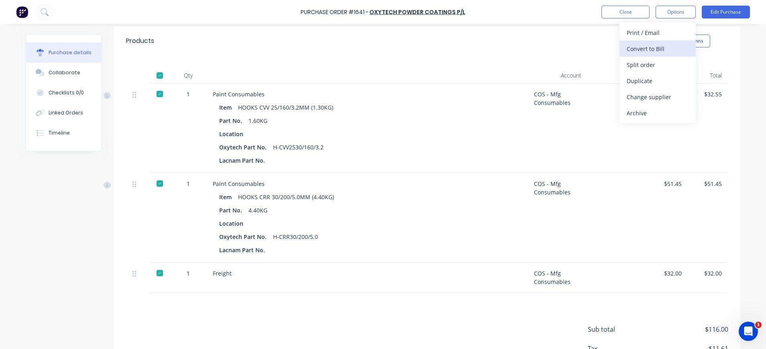
click at [663, 45] on div "Convert to Bill" at bounding box center [658, 49] width 62 height 12
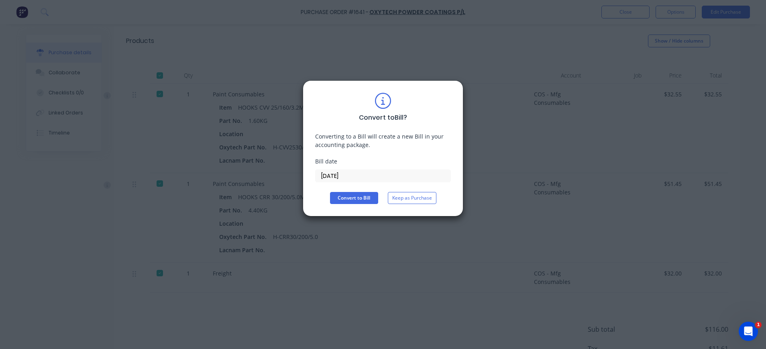
drag, startPoint x: 337, startPoint y: 175, endPoint x: 347, endPoint y: 177, distance: 9.5
click at [338, 175] on input "[DATE]" at bounding box center [383, 176] width 135 height 12
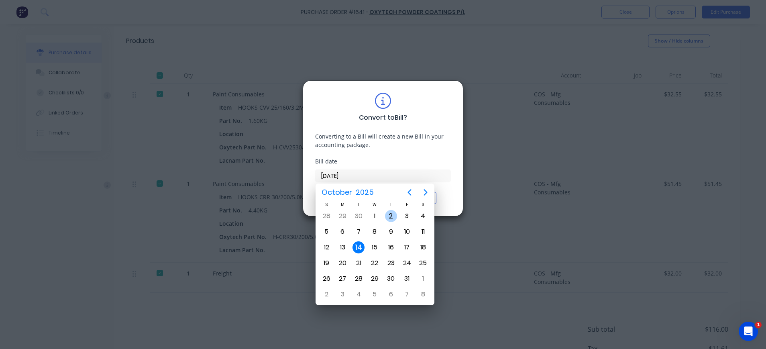
click at [390, 214] on div "2" at bounding box center [391, 216] width 12 height 12
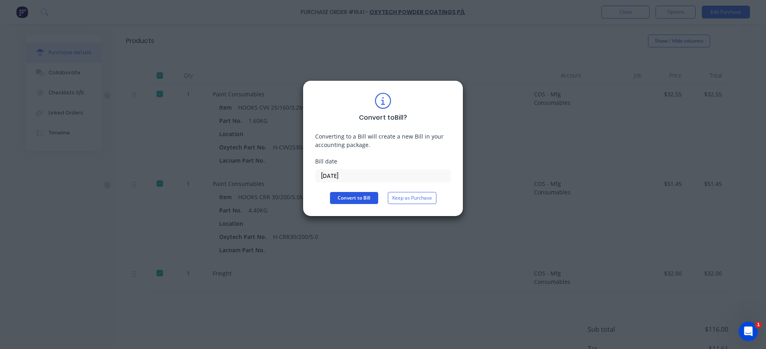
click at [347, 198] on button "Convert to Bill" at bounding box center [354, 198] width 48 height 12
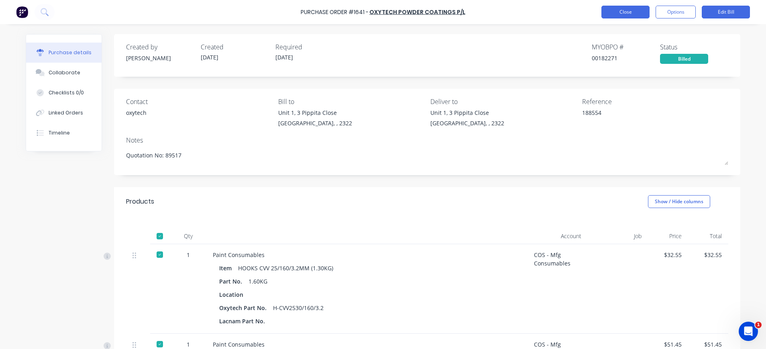
click at [614, 15] on button "Close" at bounding box center [626, 12] width 48 height 13
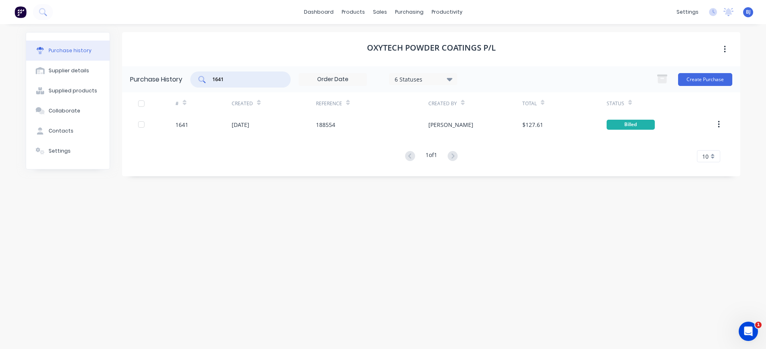
click at [243, 82] on input "1641" at bounding box center [245, 79] width 67 height 8
drag, startPoint x: 238, startPoint y: 79, endPoint x: 190, endPoint y: 79, distance: 48.2
click at [190, 79] on div "Purchase History 1641 6 Statuses 6 Statuses Create Purchase" at bounding box center [431, 79] width 618 height 26
drag, startPoint x: 407, startPoint y: 12, endPoint x: 409, endPoint y: 27, distance: 14.2
click at [407, 13] on div "purchasing" at bounding box center [409, 12] width 37 height 12
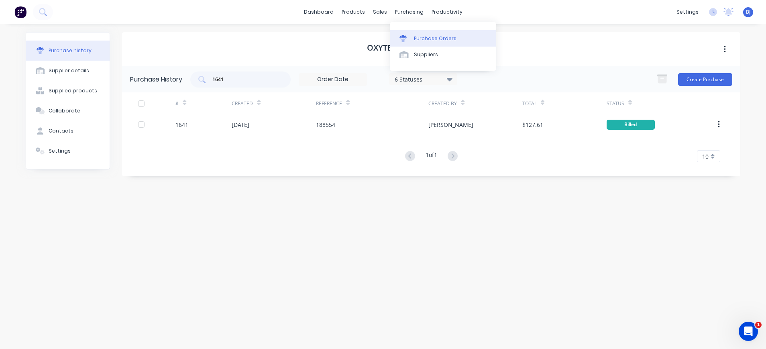
click at [417, 39] on div "Purchase Orders" at bounding box center [435, 38] width 43 height 7
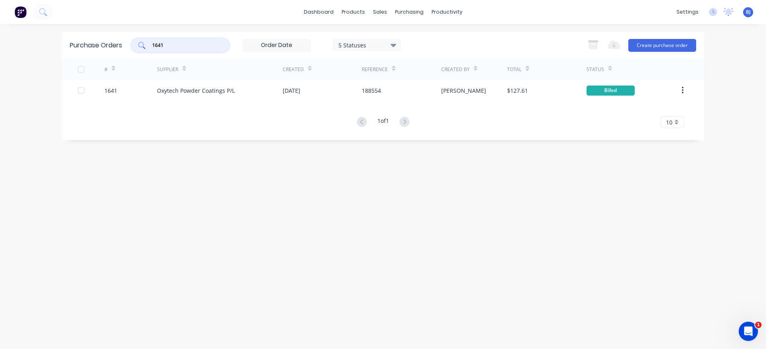
click at [201, 46] on input "1641" at bounding box center [184, 45] width 67 height 8
drag, startPoint x: 201, startPoint y: 46, endPoint x: 128, endPoint y: 42, distance: 72.8
click at [128, 42] on div "Purchase Orders 1641 5 Statuses 5 Statuses Export to Excel (XLSX) Create purcha…" at bounding box center [383, 45] width 643 height 26
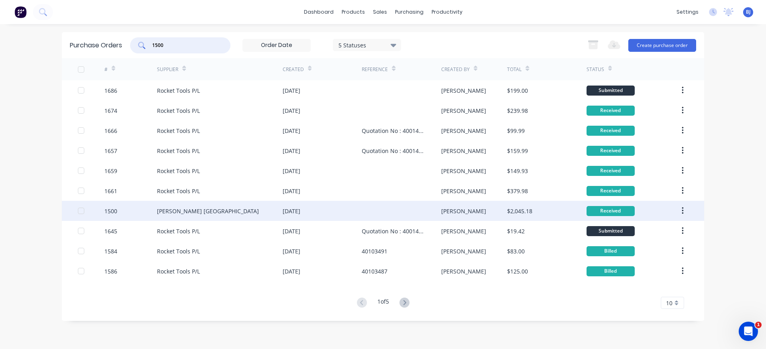
click at [199, 209] on div "[PERSON_NAME] [GEOGRAPHIC_DATA]" at bounding box center [208, 211] width 102 height 8
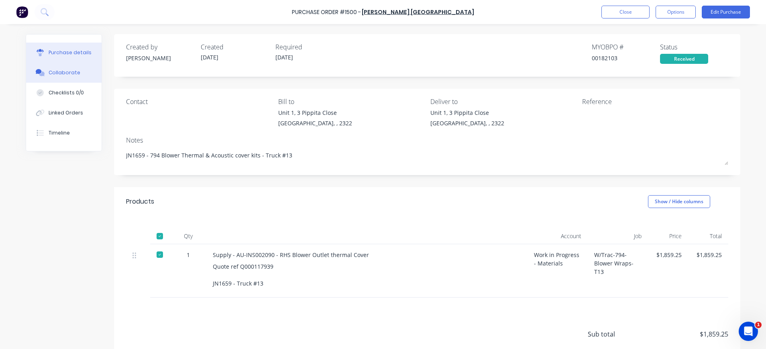
drag, startPoint x: 42, startPoint y: 73, endPoint x: 51, endPoint y: 75, distance: 10.0
click at [43, 73] on button "Collaborate" at bounding box center [63, 73] width 75 height 20
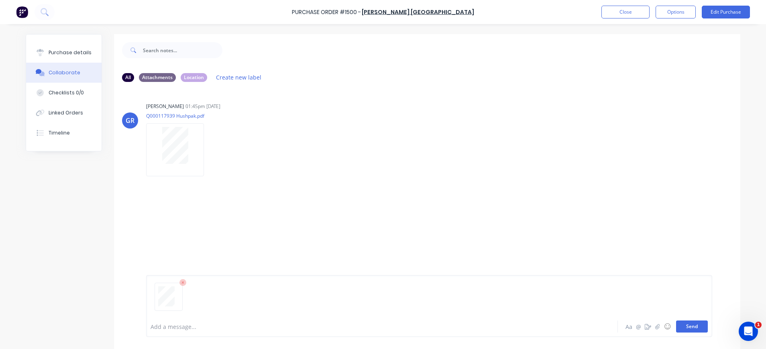
drag, startPoint x: 690, startPoint y: 327, endPoint x: 677, endPoint y: 325, distance: 13.0
click at [690, 327] on button "Send" at bounding box center [692, 326] width 32 height 12
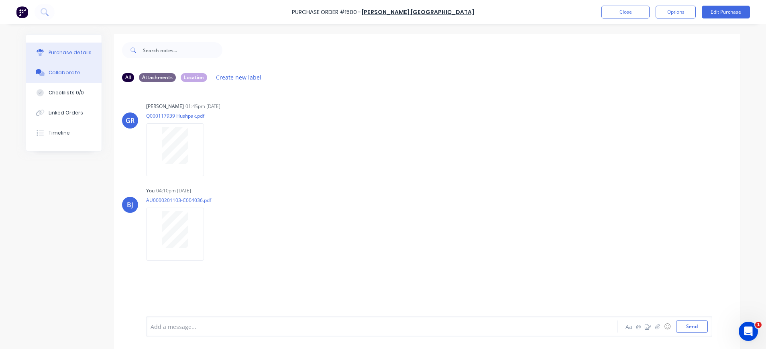
click at [69, 51] on div "Purchase details" at bounding box center [70, 52] width 43 height 7
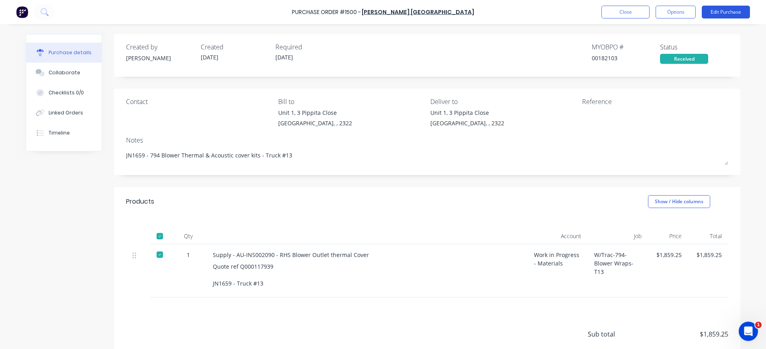
click at [739, 6] on button "Edit Purchase" at bounding box center [726, 12] width 48 height 13
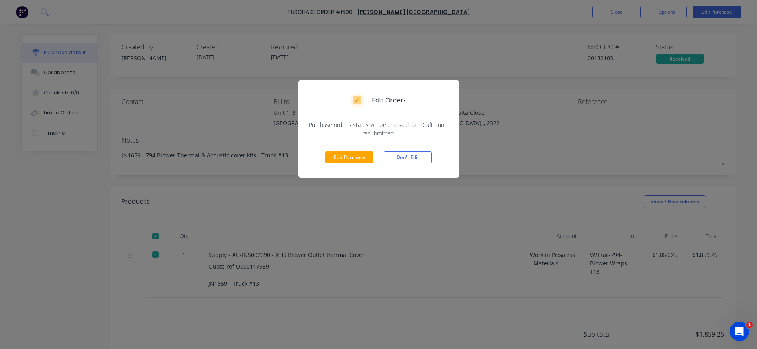
drag, startPoint x: 361, startPoint y: 158, endPoint x: 455, endPoint y: 137, distance: 96.2
click at [361, 158] on button "Edit Purchase" at bounding box center [349, 157] width 48 height 12
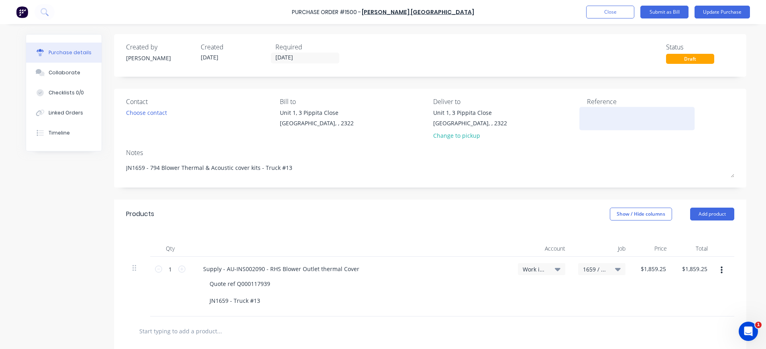
click at [587, 113] on textarea at bounding box center [637, 117] width 100 height 18
paste textarea "AU0000201103"
click at [722, 12] on button "Update Purchase" at bounding box center [722, 12] width 55 height 13
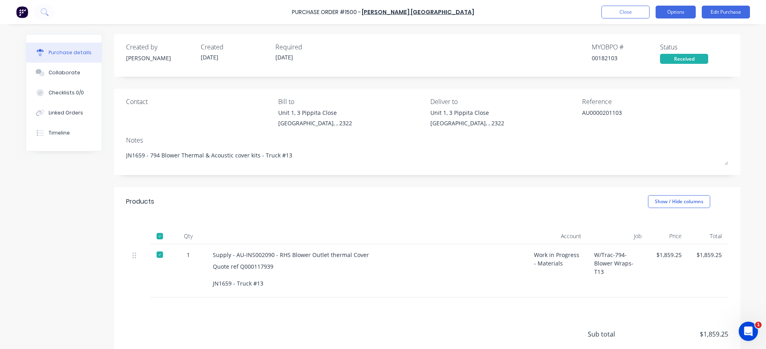
click at [682, 10] on button "Options" at bounding box center [676, 12] width 40 height 13
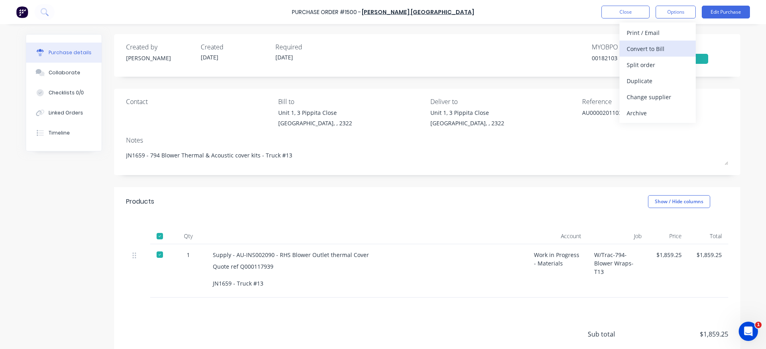
click at [665, 49] on div "Convert to Bill" at bounding box center [658, 49] width 62 height 12
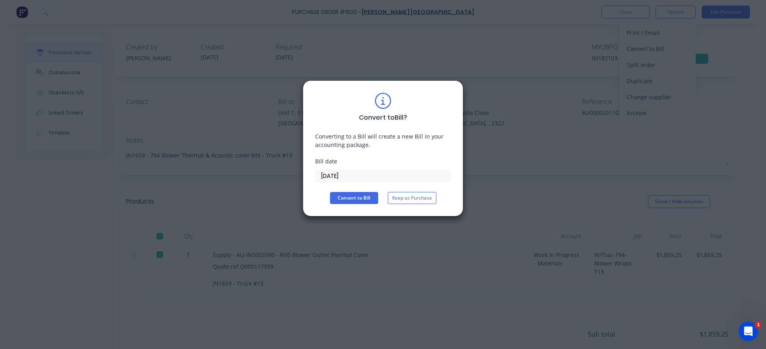
click at [343, 173] on input "[DATE]" at bounding box center [383, 176] width 135 height 12
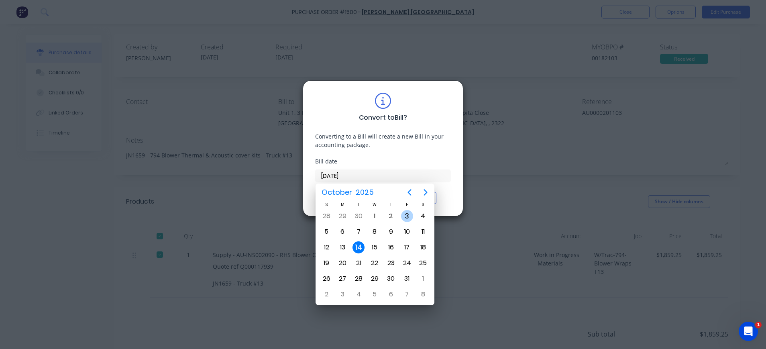
drag, startPoint x: 404, startPoint y: 217, endPoint x: 394, endPoint y: 226, distance: 13.7
click at [404, 218] on div "3" at bounding box center [407, 216] width 12 height 12
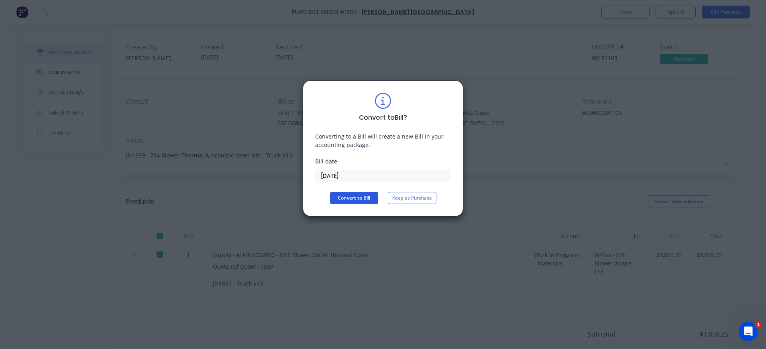
click at [349, 197] on button "Convert to Bill" at bounding box center [354, 198] width 48 height 12
